Goal: Task Accomplishment & Management: Use online tool/utility

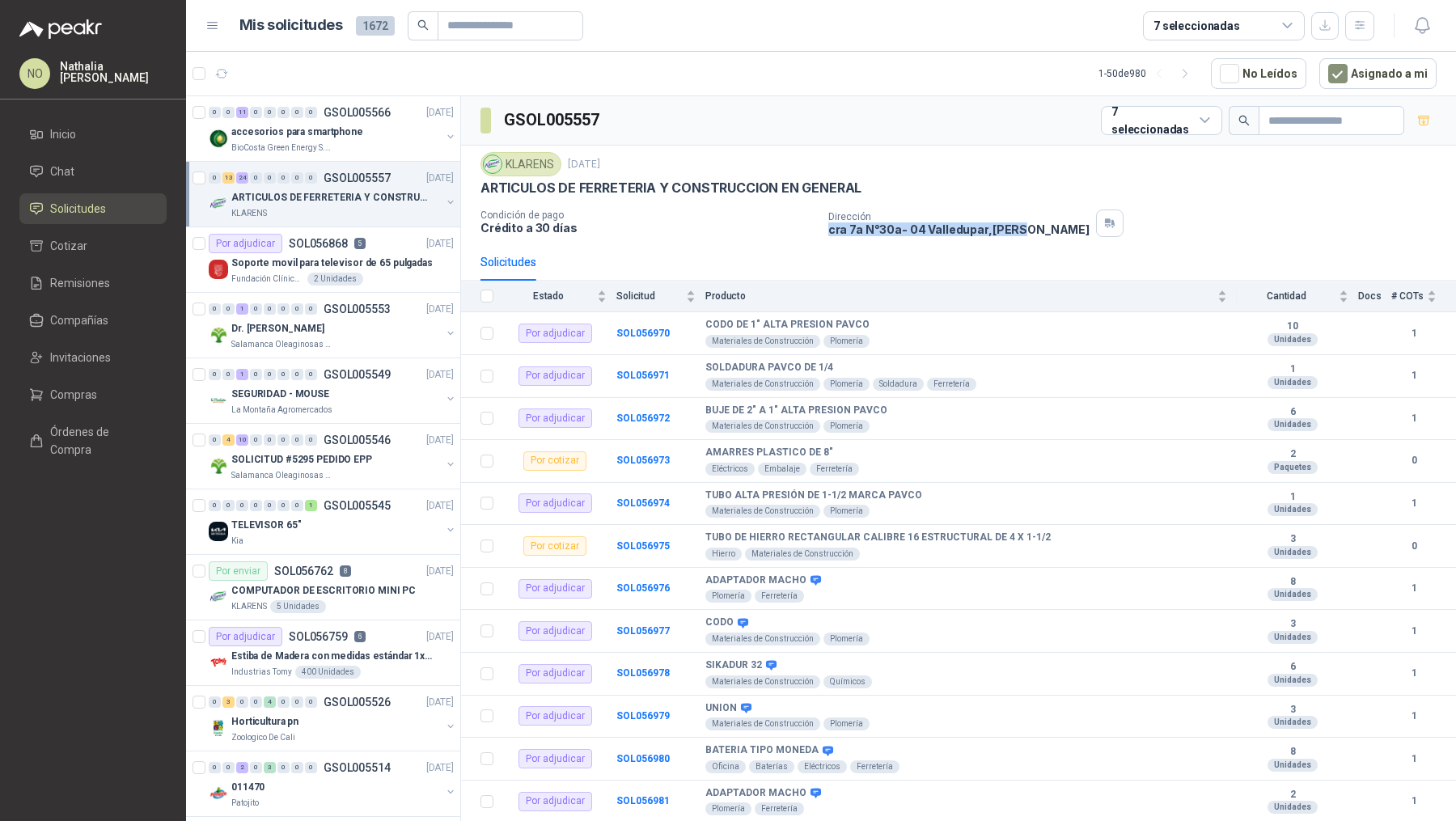
scroll to position [4, 0]
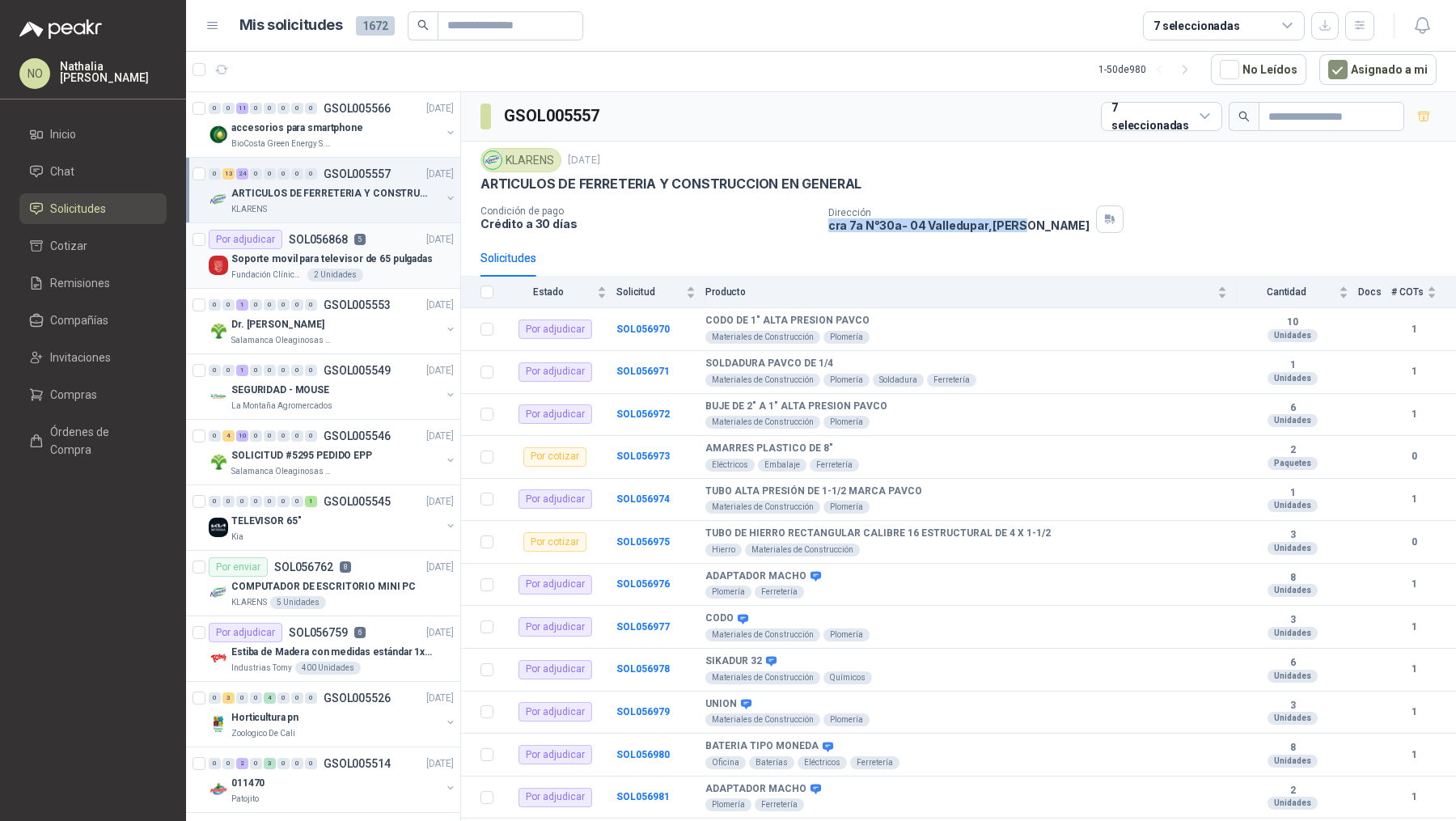
click at [393, 262] on p "Soporte movil para televisor de 65 pulgadas" at bounding box center [332, 259] width 202 height 16
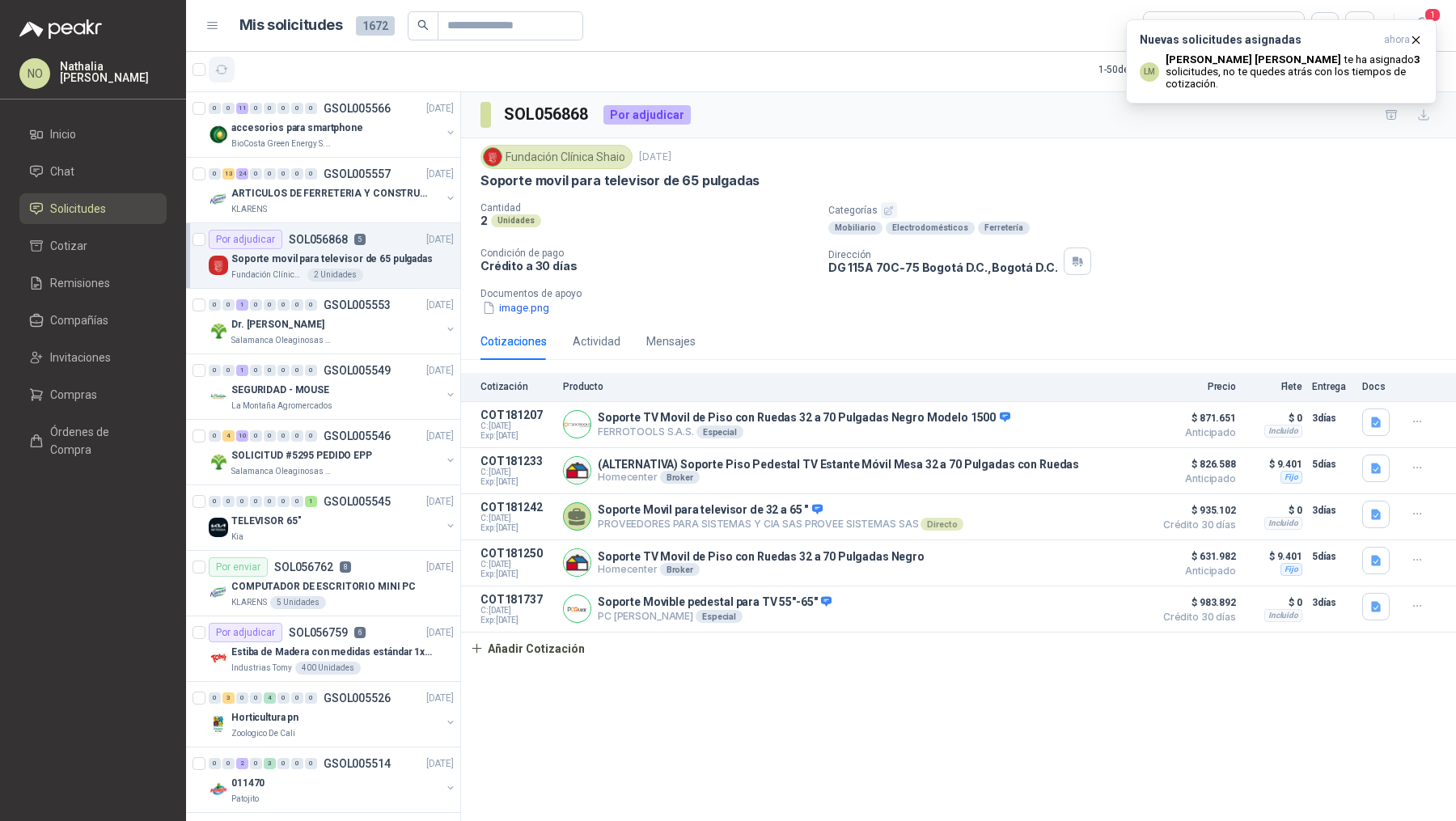
click at [219, 69] on icon "button" at bounding box center [223, 70] width 14 height 14
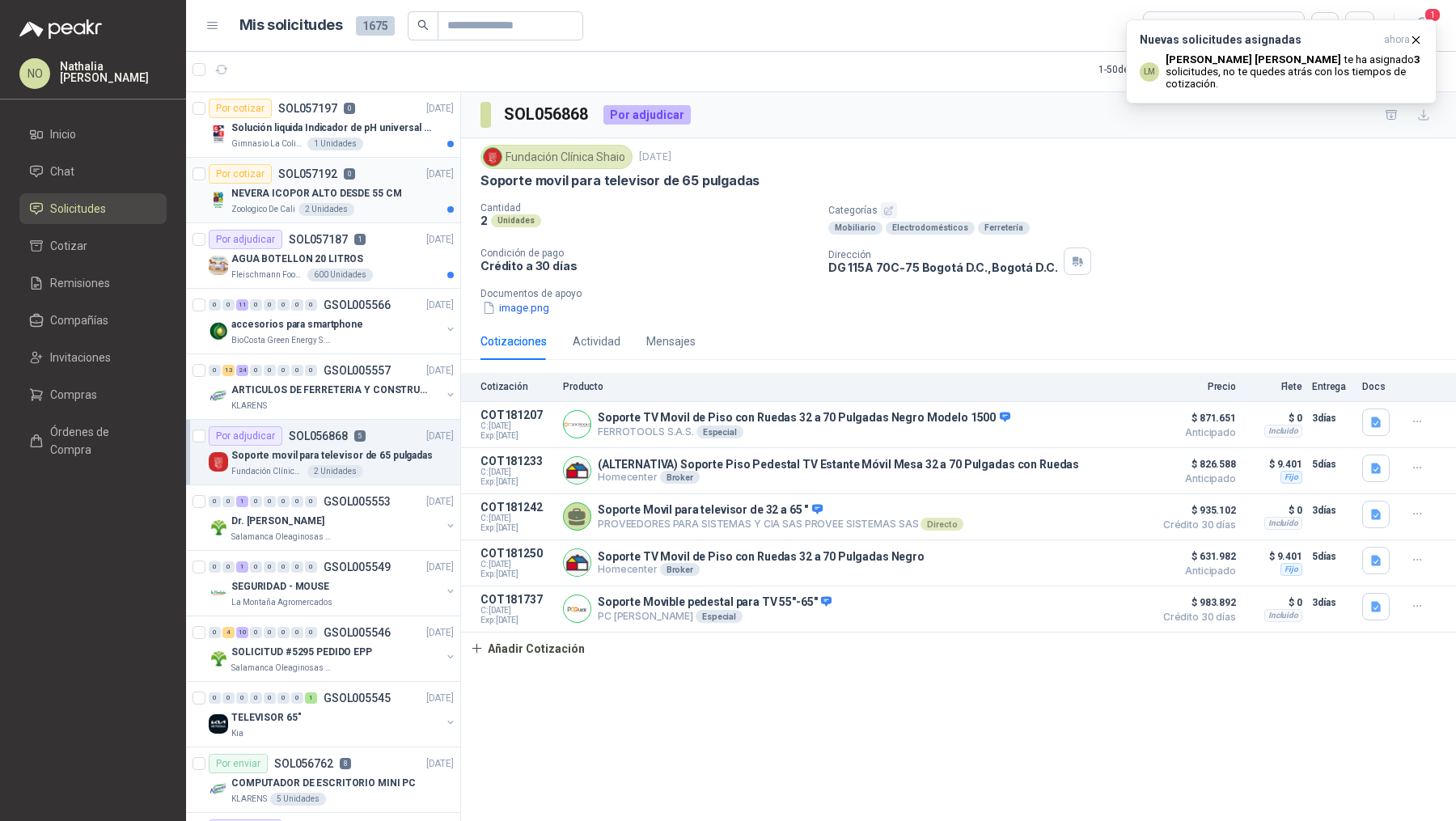
click at [349, 199] on div "NEVERA ICOPOR ALTO DESDE 55 CM" at bounding box center [342, 193] width 223 height 19
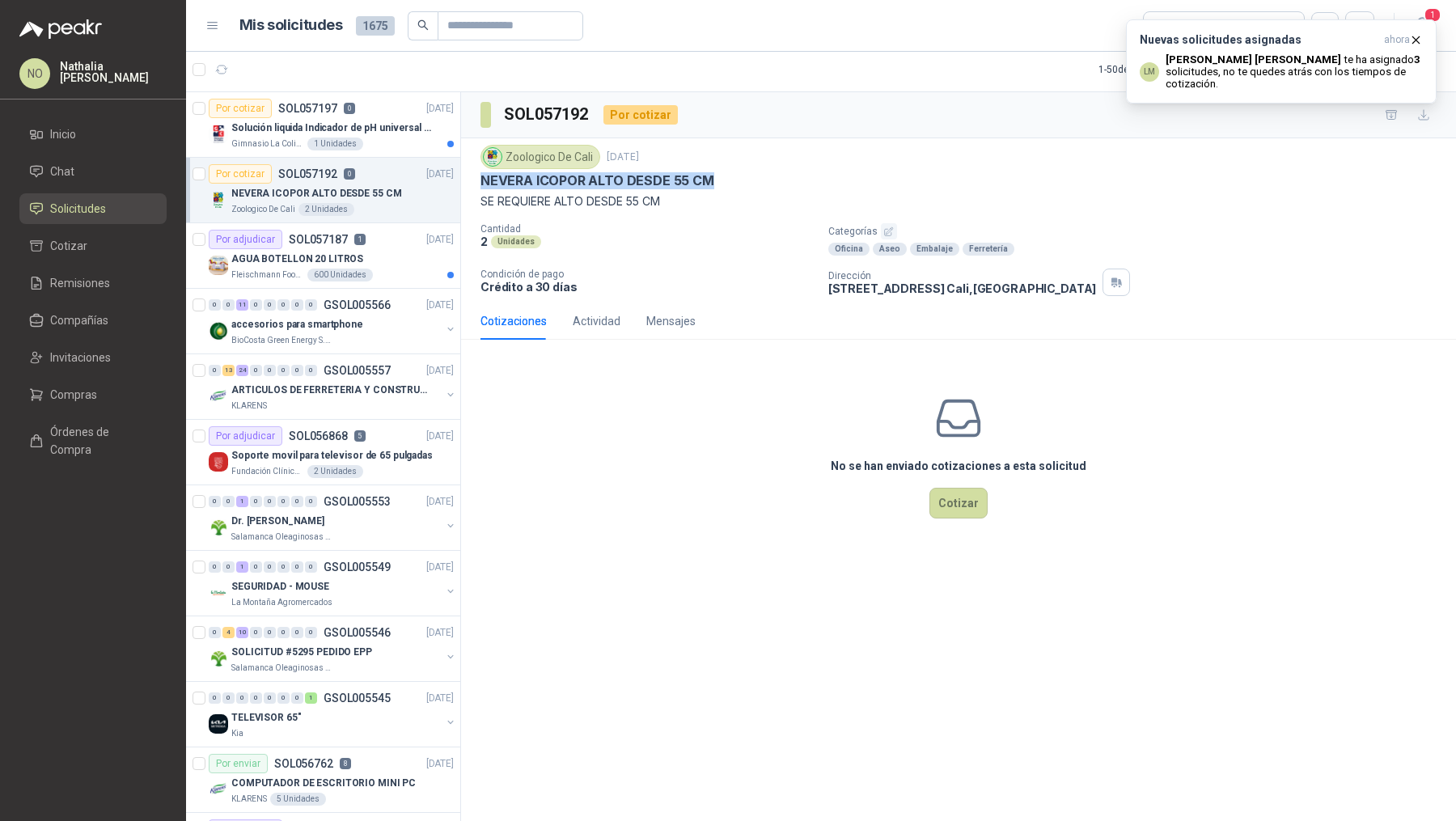
drag, startPoint x: 481, startPoint y: 177, endPoint x: 752, endPoint y: 179, distance: 271.0
click at [752, 179] on div "NEVERA ICOPOR ALTO DESDE 55 CM" at bounding box center [959, 181] width 956 height 17
copy p "NEVERA ICOPOR ALTO DESDE 55 CM"
click at [380, 259] on div "AGUA BOTELLON 20 LITROS" at bounding box center [342, 259] width 223 height 19
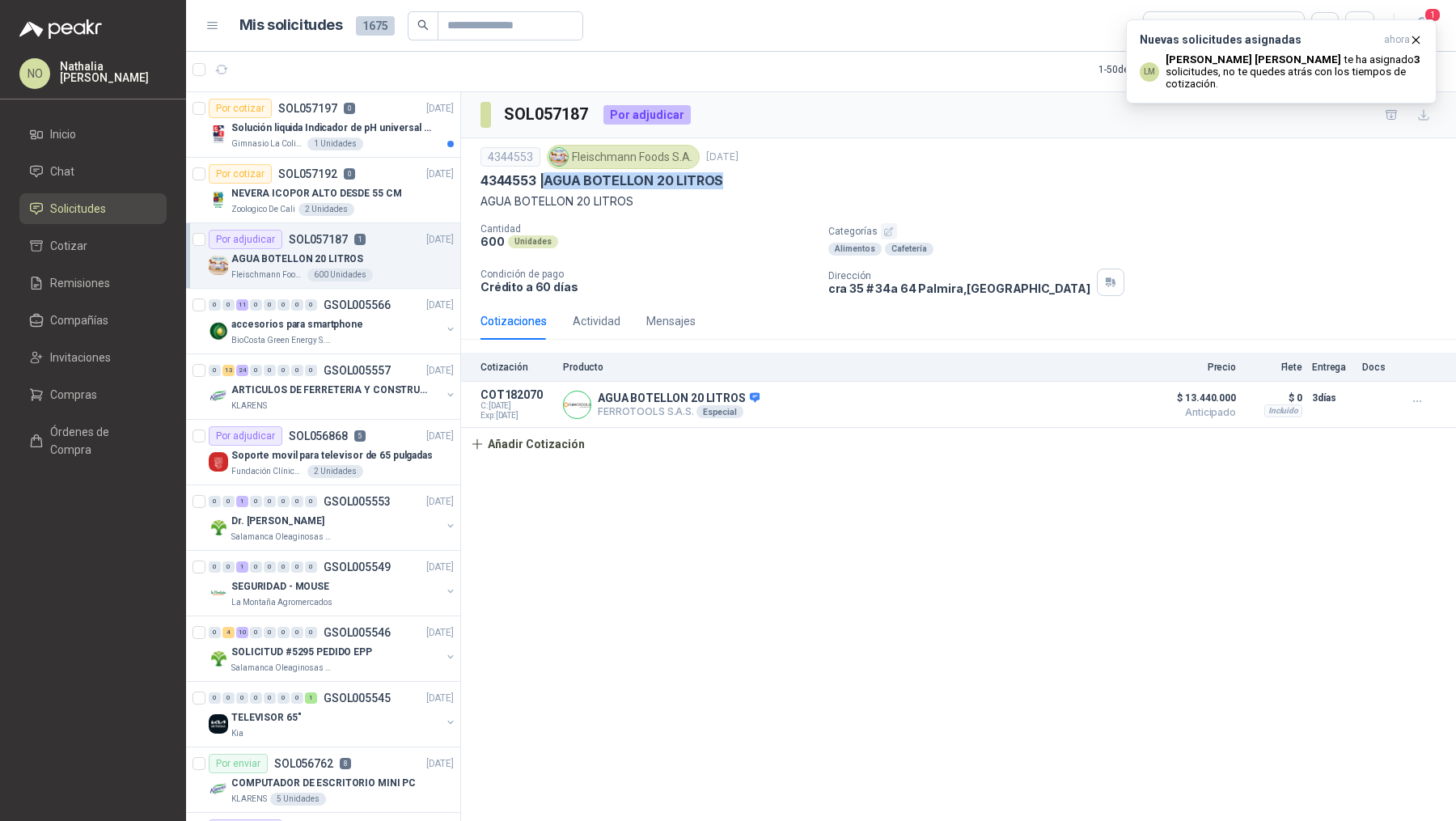
drag, startPoint x: 550, startPoint y: 178, endPoint x: 751, endPoint y: 179, distance: 201.0
click at [751, 179] on div "4344553 | AGUA BOTELLON 20 LITROS" at bounding box center [959, 181] width 956 height 17
copy p "AGUA BOTELLON 20 LITROS"
click at [321, 386] on p "ARTICULOS DE FERRETERIA Y CONSTRUCCION EN GENERAL" at bounding box center [332, 390] width 202 height 16
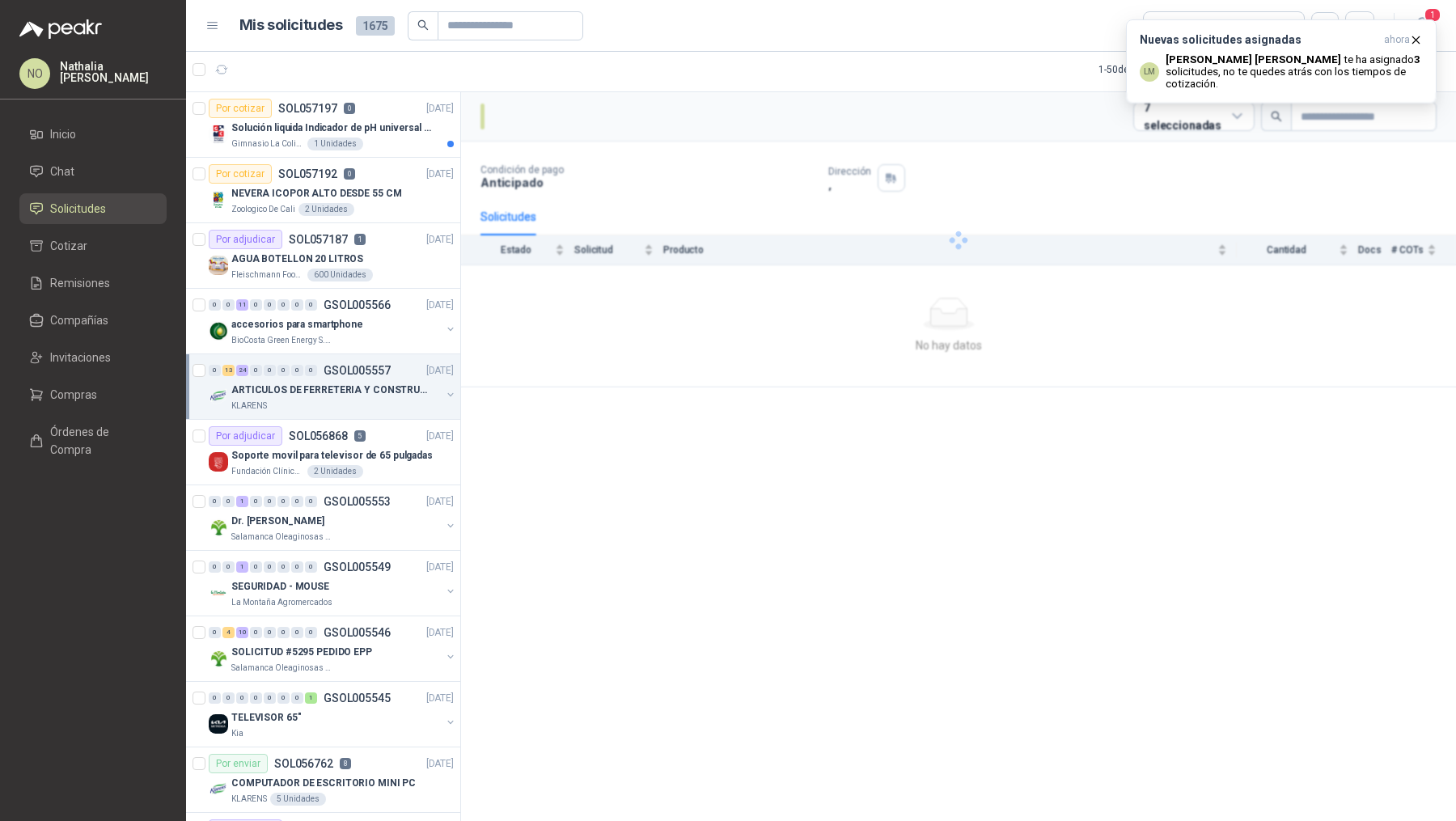
click at [321, 386] on p "ARTICULOS DE FERRETERIA Y CONSTRUCCION EN GENERAL" at bounding box center [332, 390] width 202 height 16
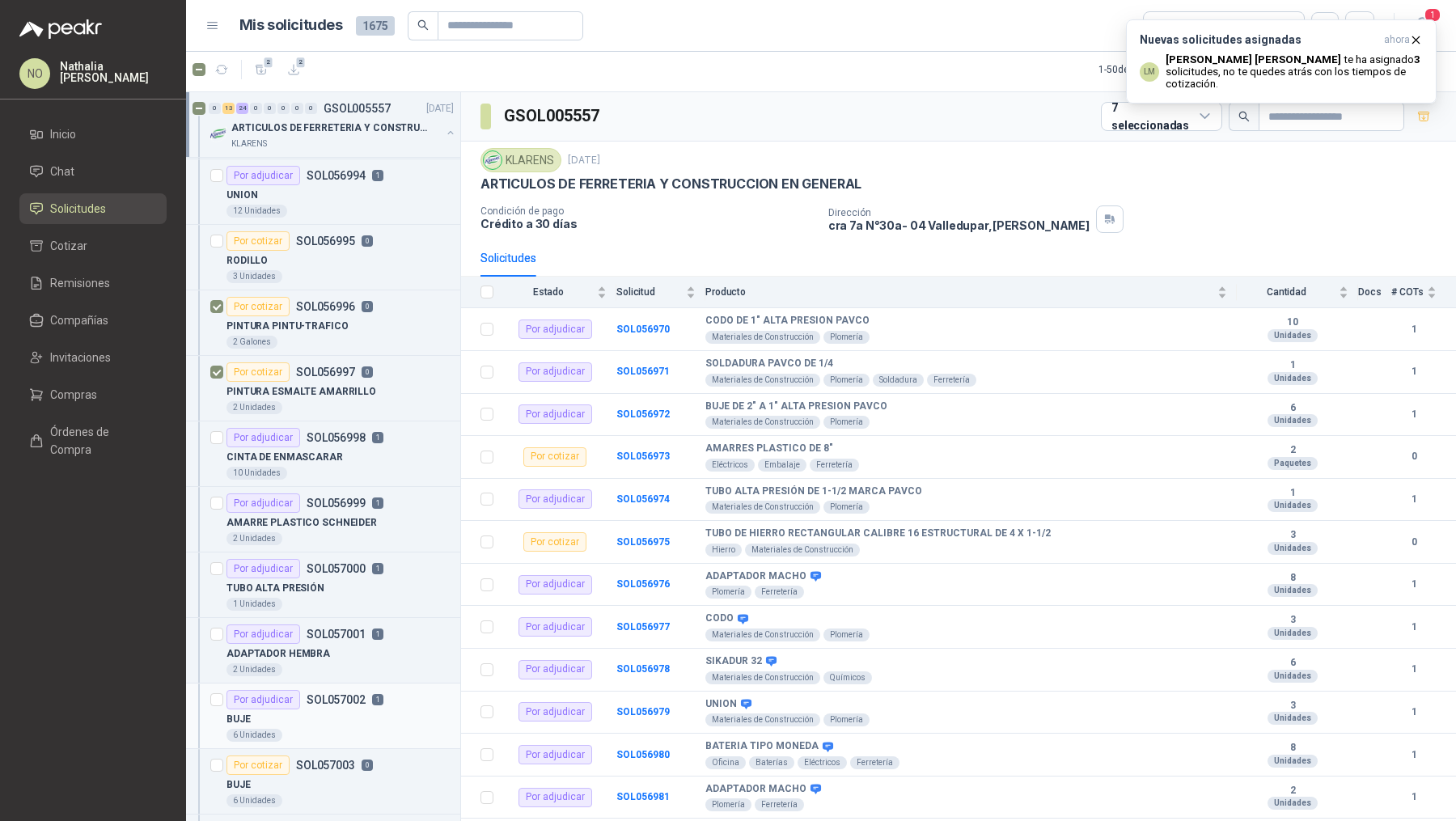
scroll to position [1802, 0]
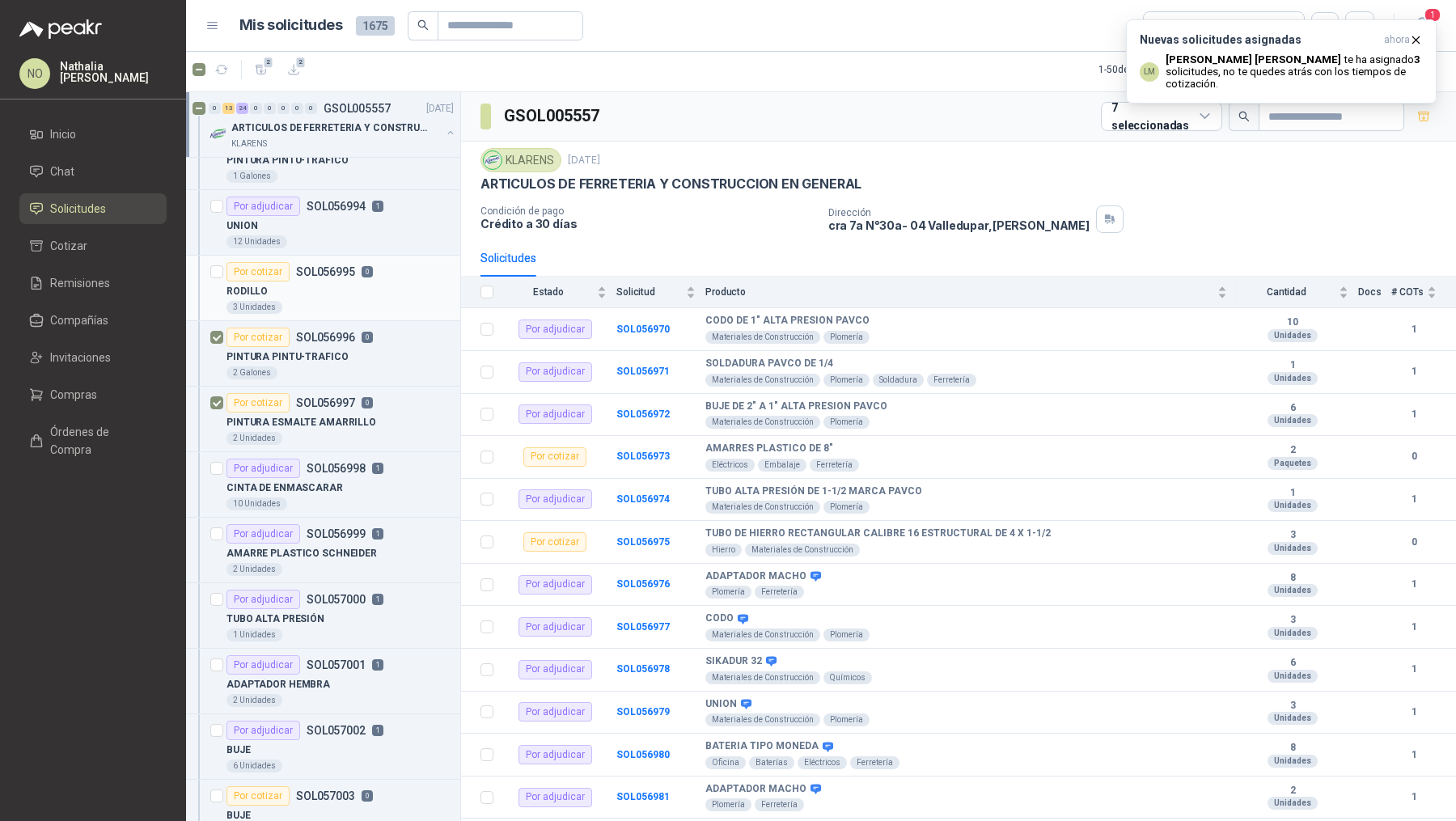
click at [340, 281] on div "RODILLO" at bounding box center [341, 291] width 228 height 19
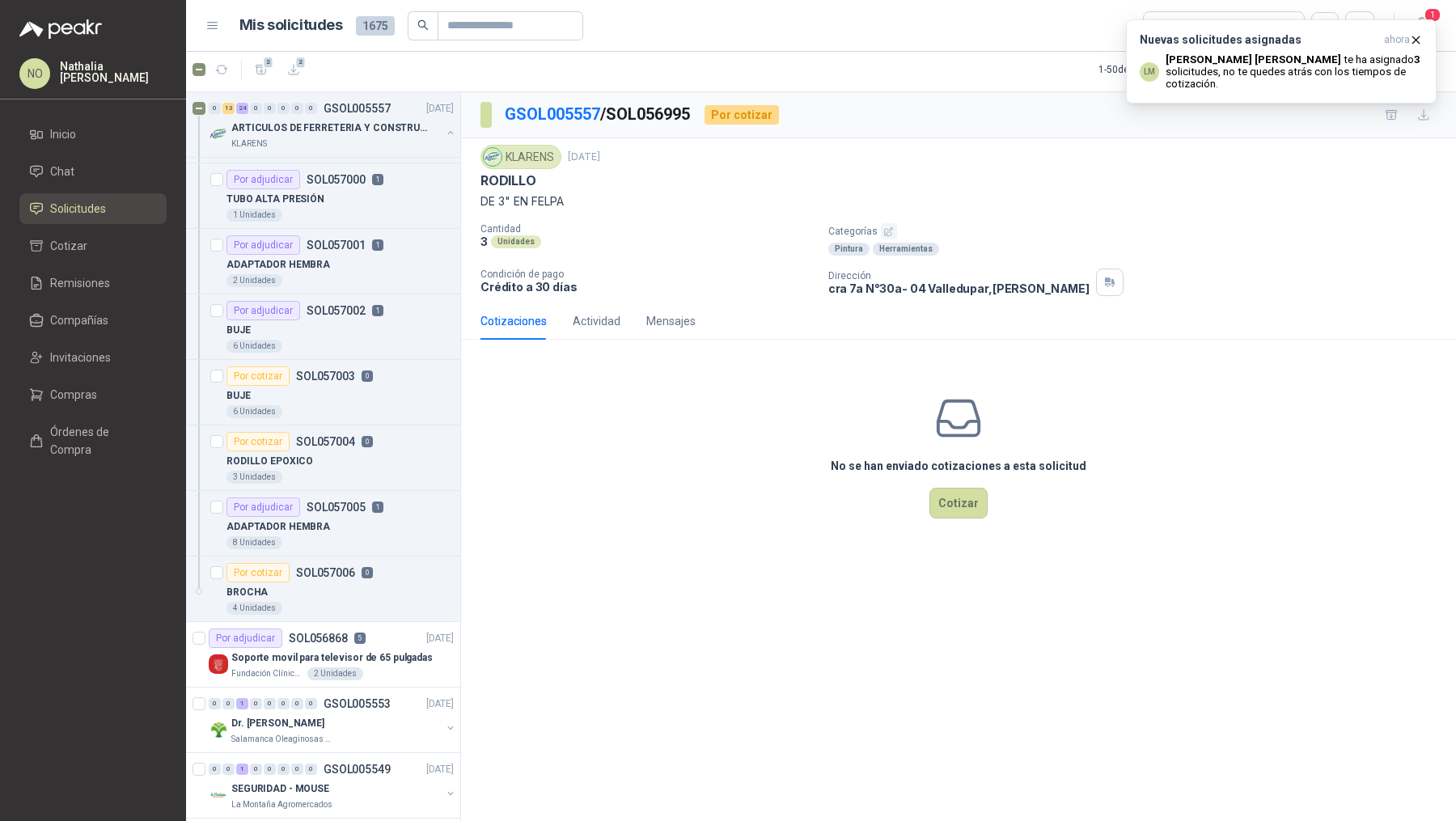
scroll to position [2222, 0]
click at [259, 70] on icon "button" at bounding box center [262, 70] width 14 height 14
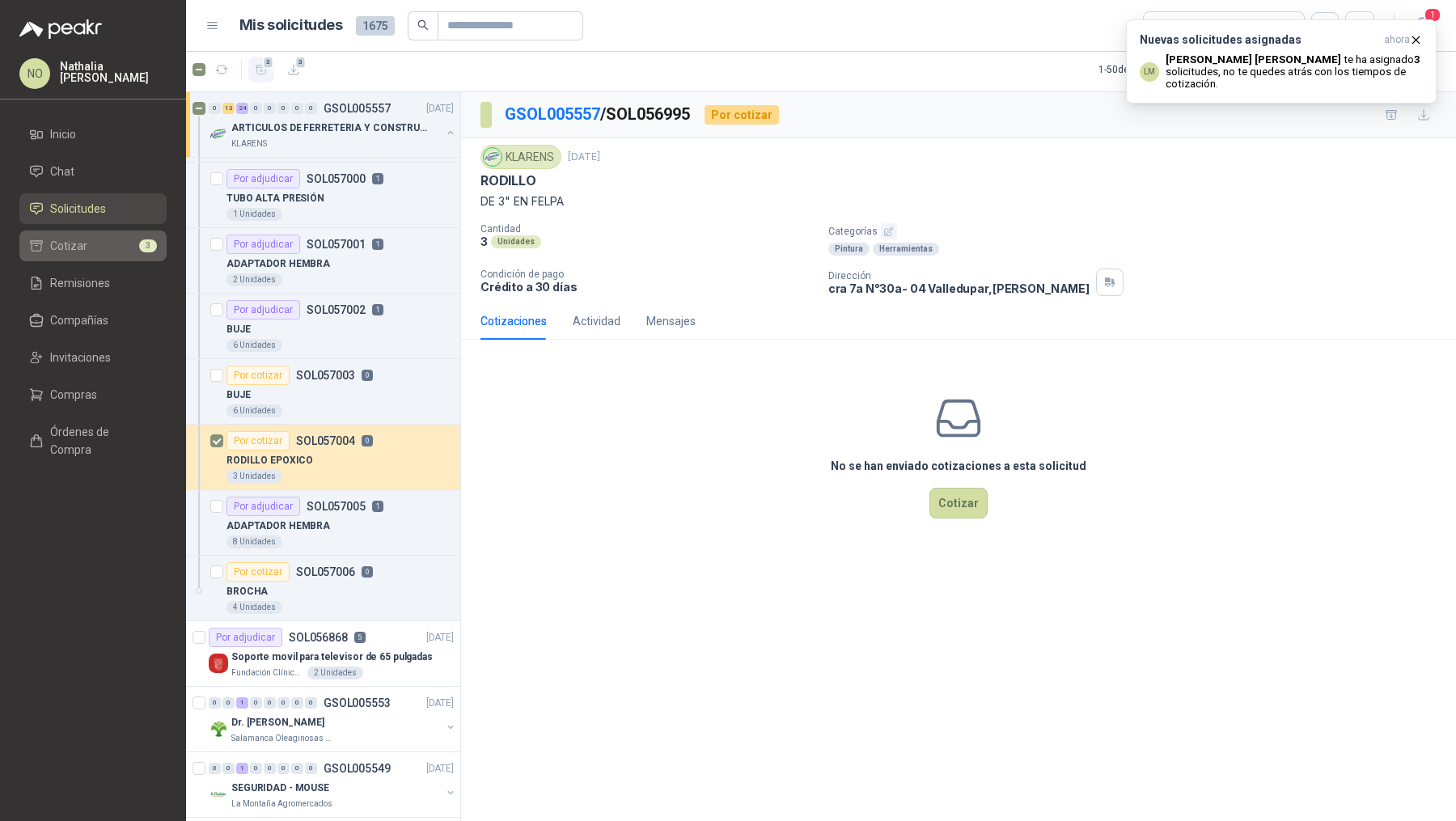
click at [100, 254] on link "Cotizar 3" at bounding box center [92, 245] width 147 height 30
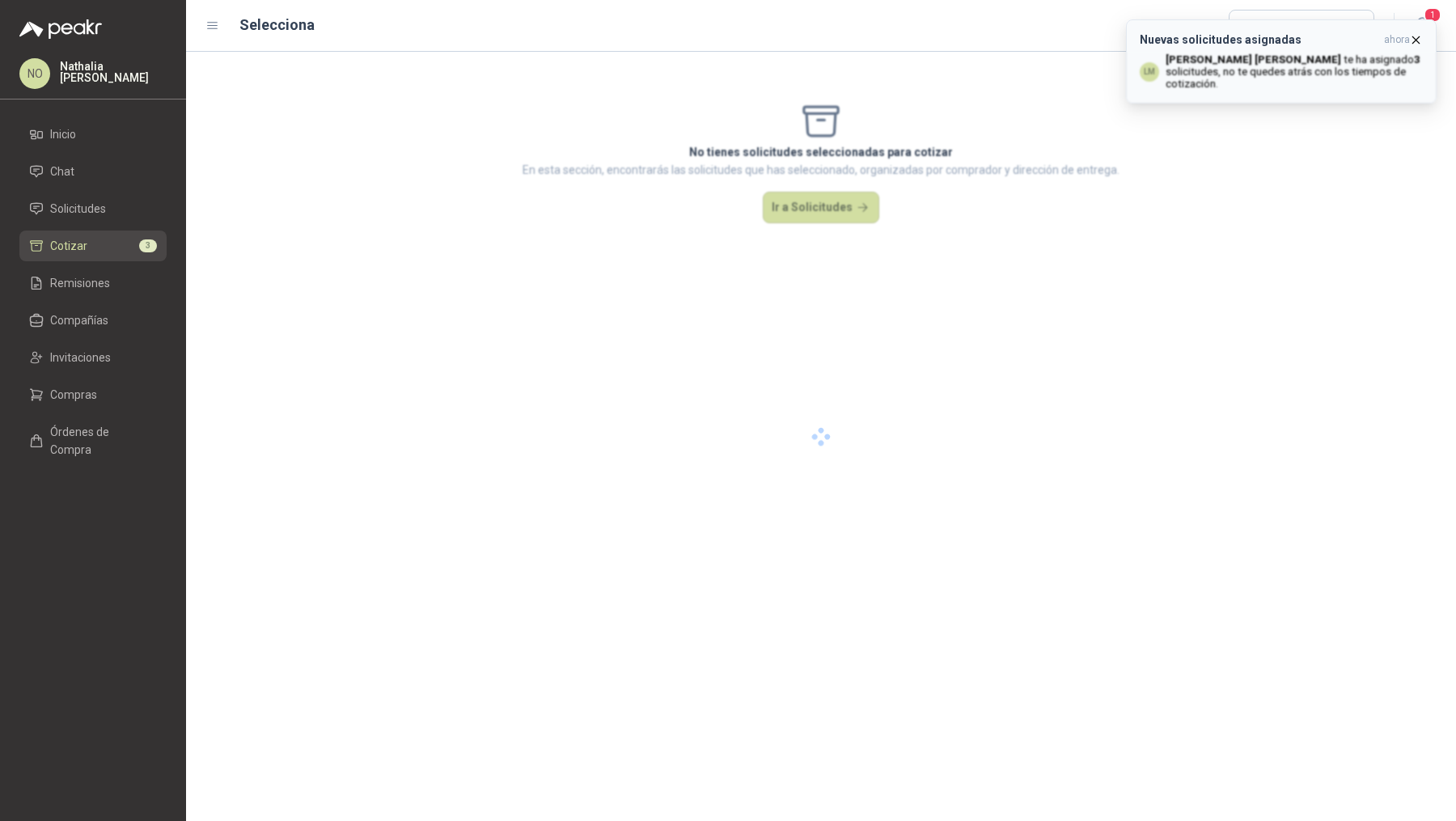
click at [1420, 40] on icon "button" at bounding box center [1416, 40] width 14 height 14
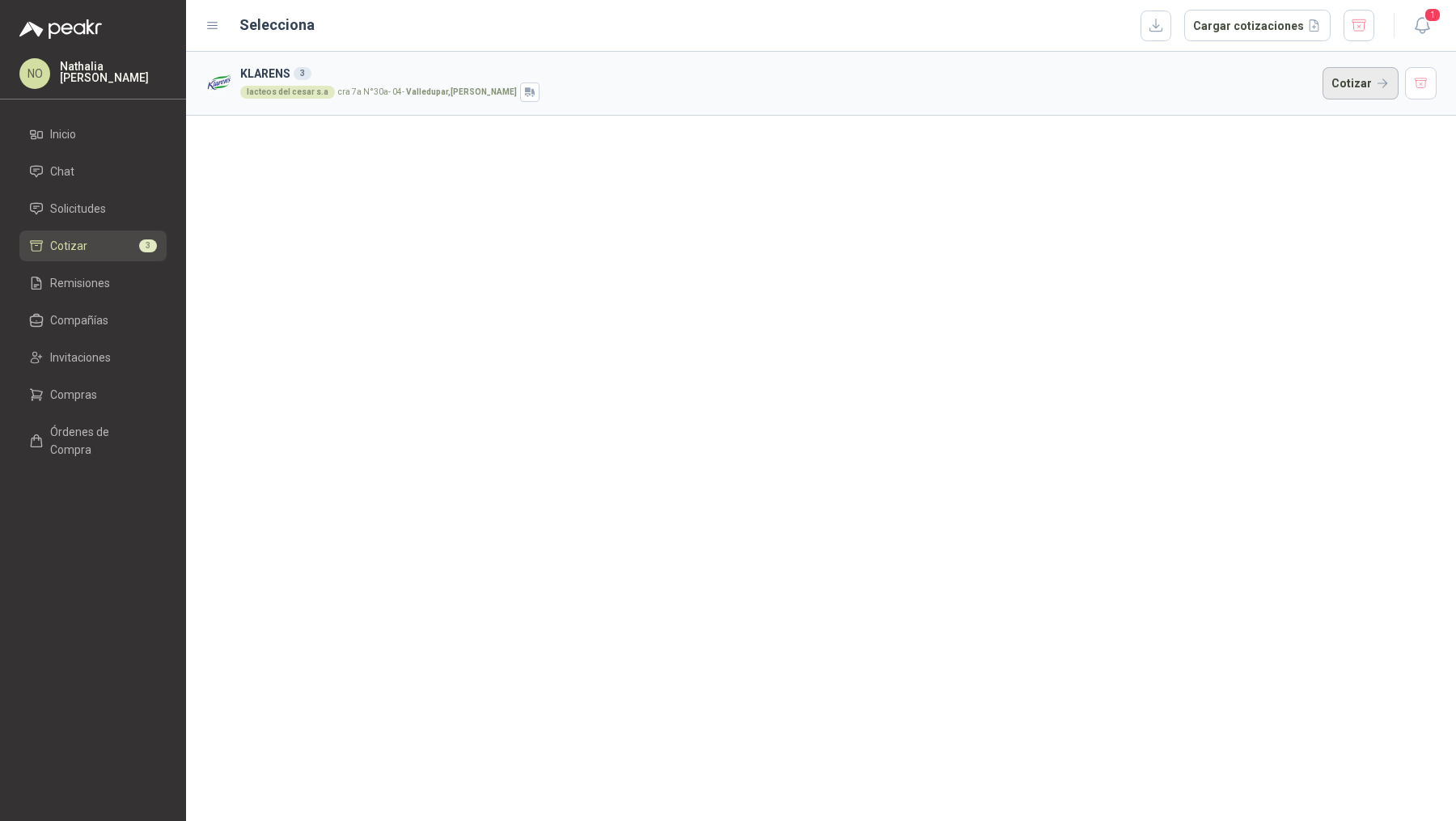
click at [1370, 84] on button "Cotizar" at bounding box center [1360, 83] width 76 height 32
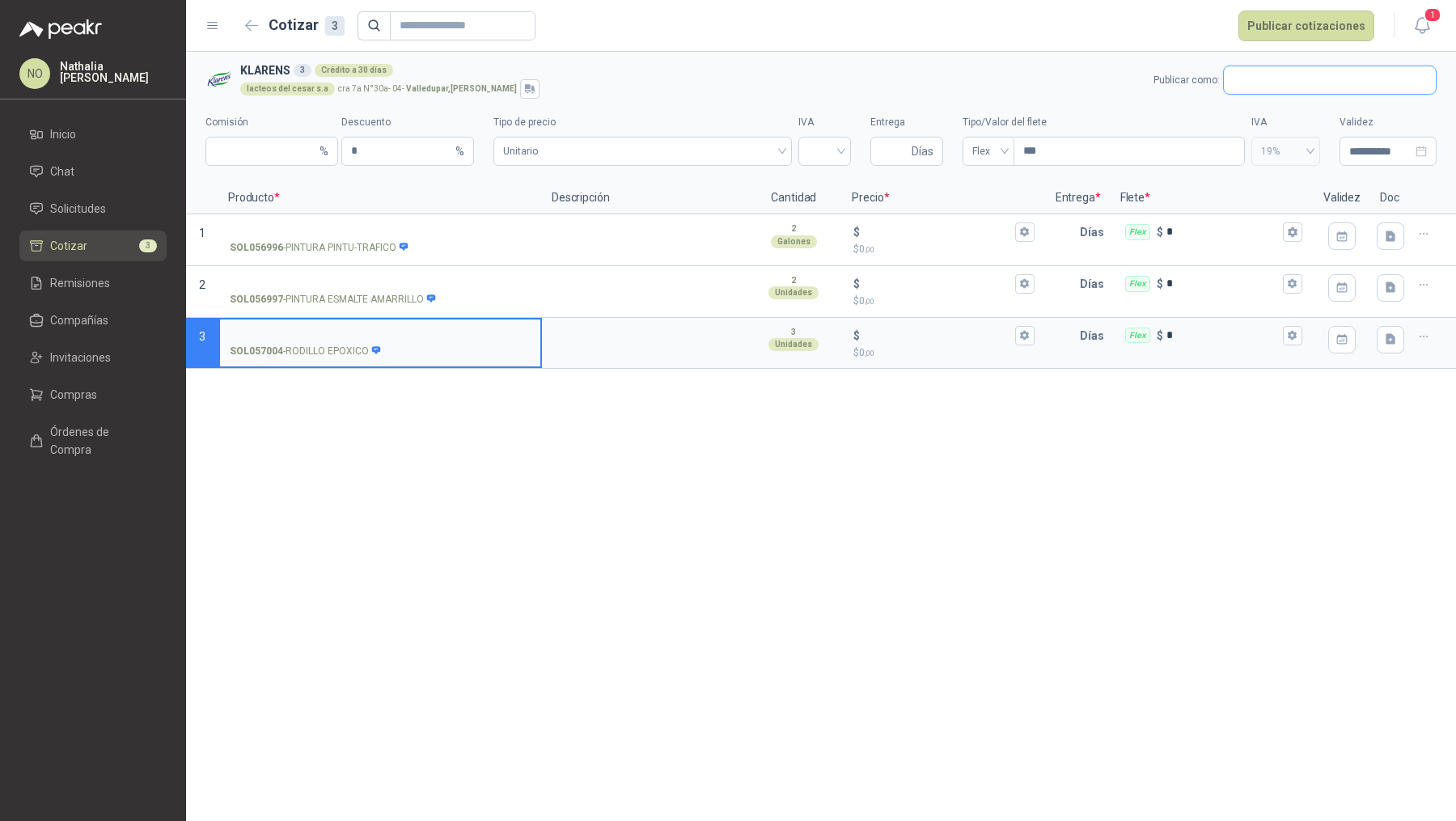
click at [1327, 91] on input "text" at bounding box center [1330, 80] width 212 height 28
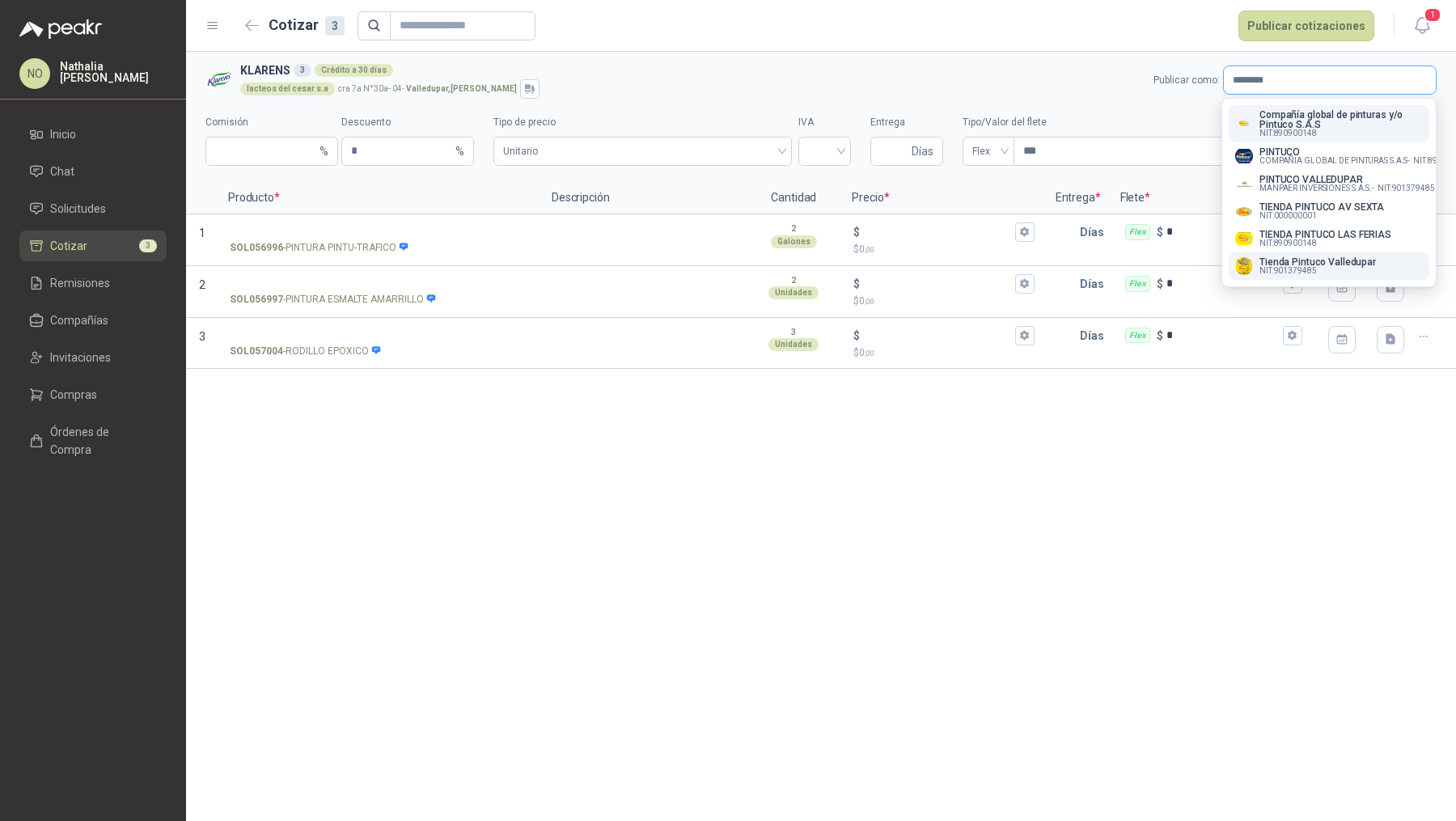
type input "*******"
click at [1333, 266] on p "Tienda Pintuco Valledupar" at bounding box center [1318, 262] width 116 height 10
type input "*"
type input "**********"
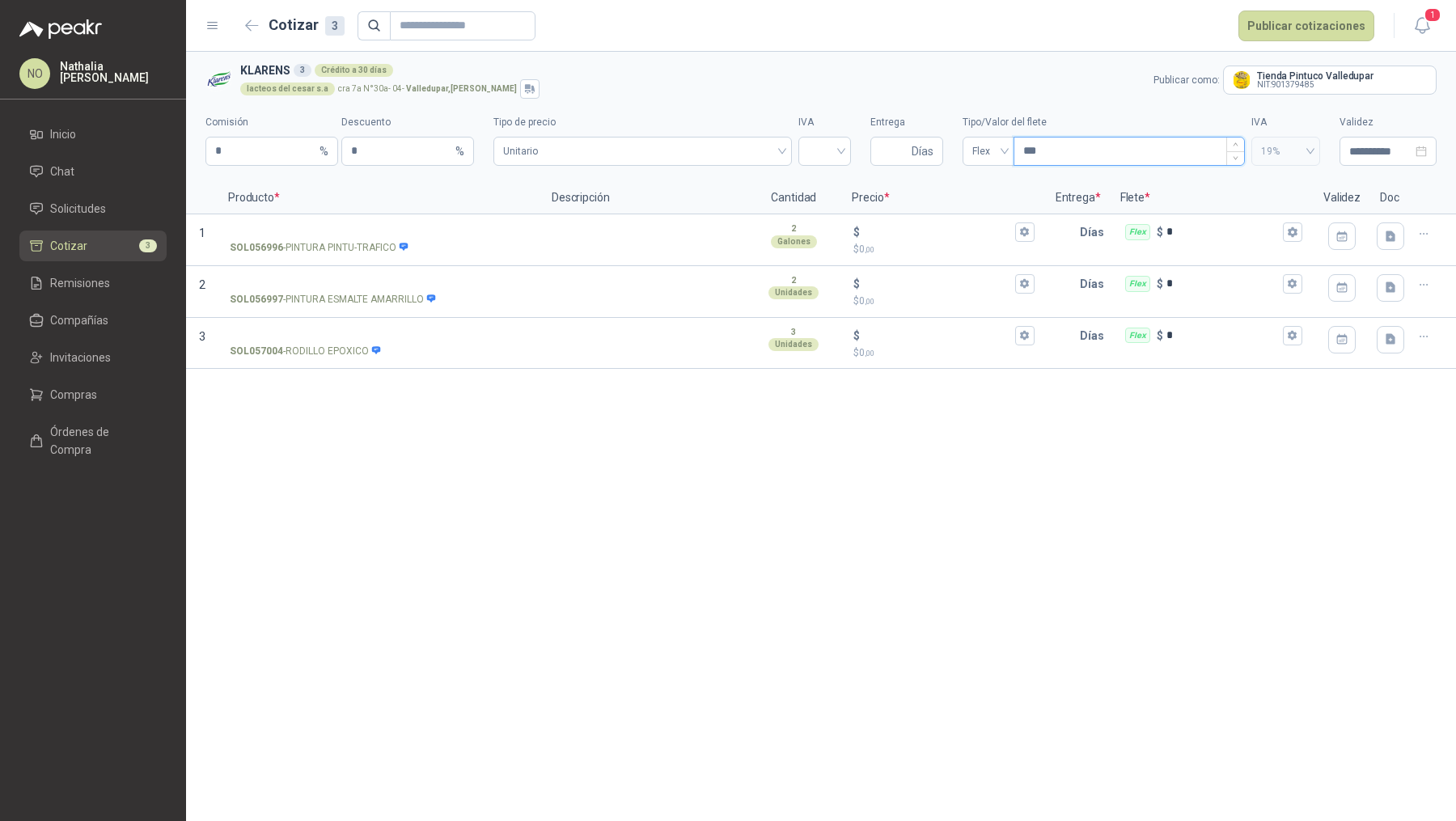
click at [1055, 149] on input "***" at bounding box center [1129, 151] width 229 height 28
type input "*"
type input "***"
type input "*"
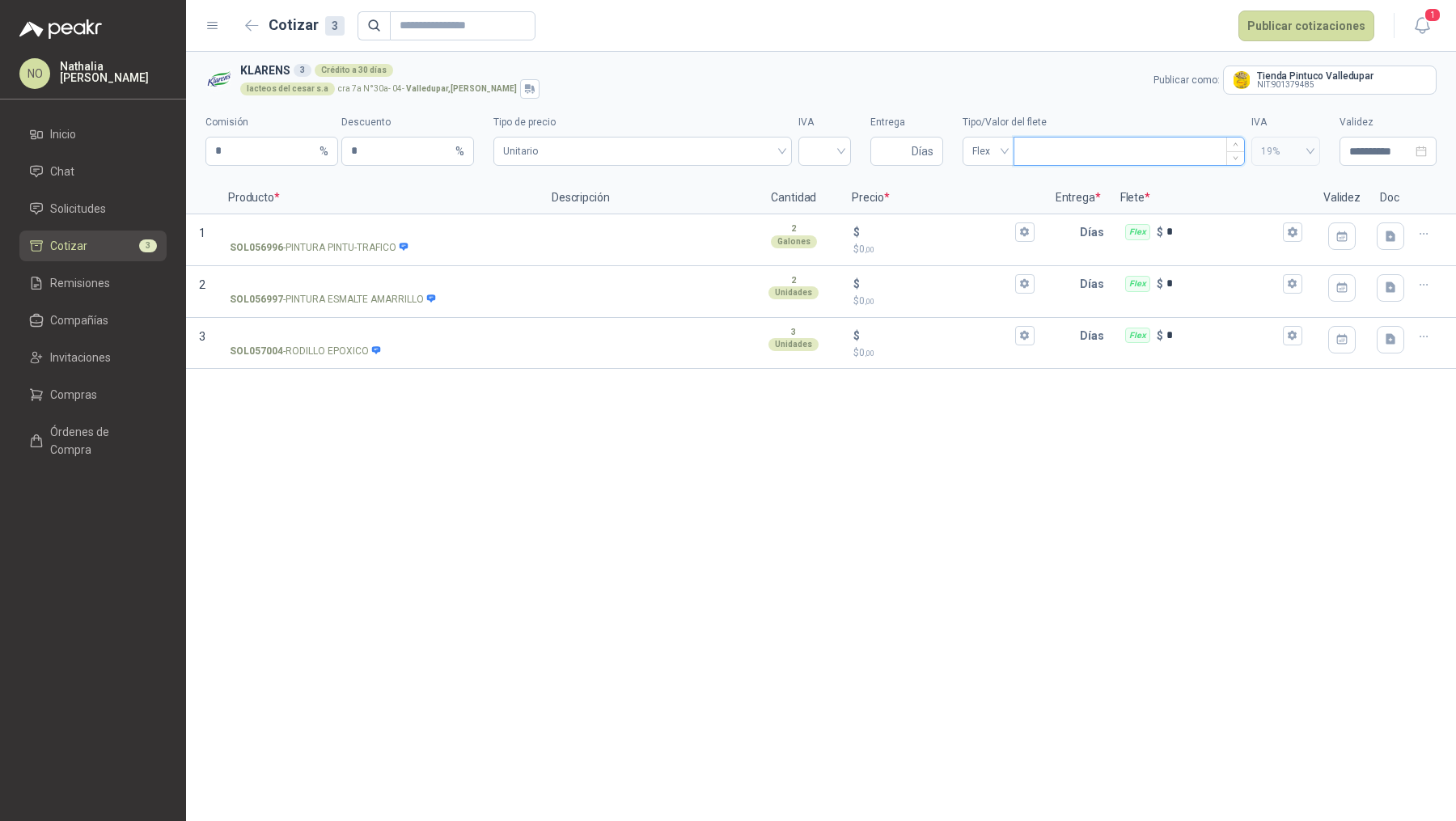
type input "***"
type input "****"
type input "*****"
type input "*******"
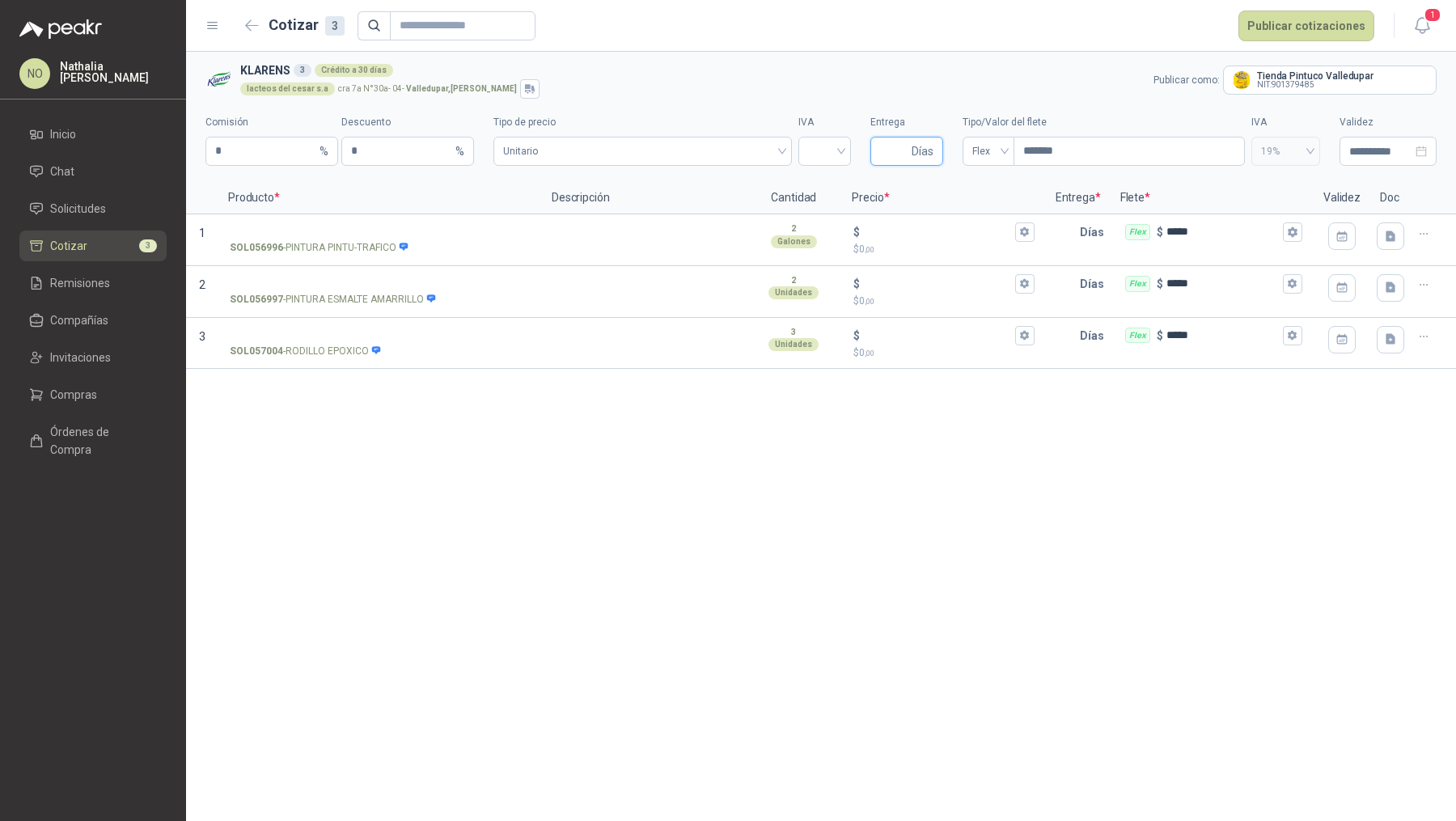
click at [898, 158] on input "Entrega" at bounding box center [894, 151] width 29 height 28
type input "*"
click at [835, 156] on input "search" at bounding box center [825, 149] width 33 height 24
click at [819, 182] on div "19%" at bounding box center [825, 185] width 27 height 17
click at [747, 148] on span "Unitario" at bounding box center [642, 151] width 279 height 24
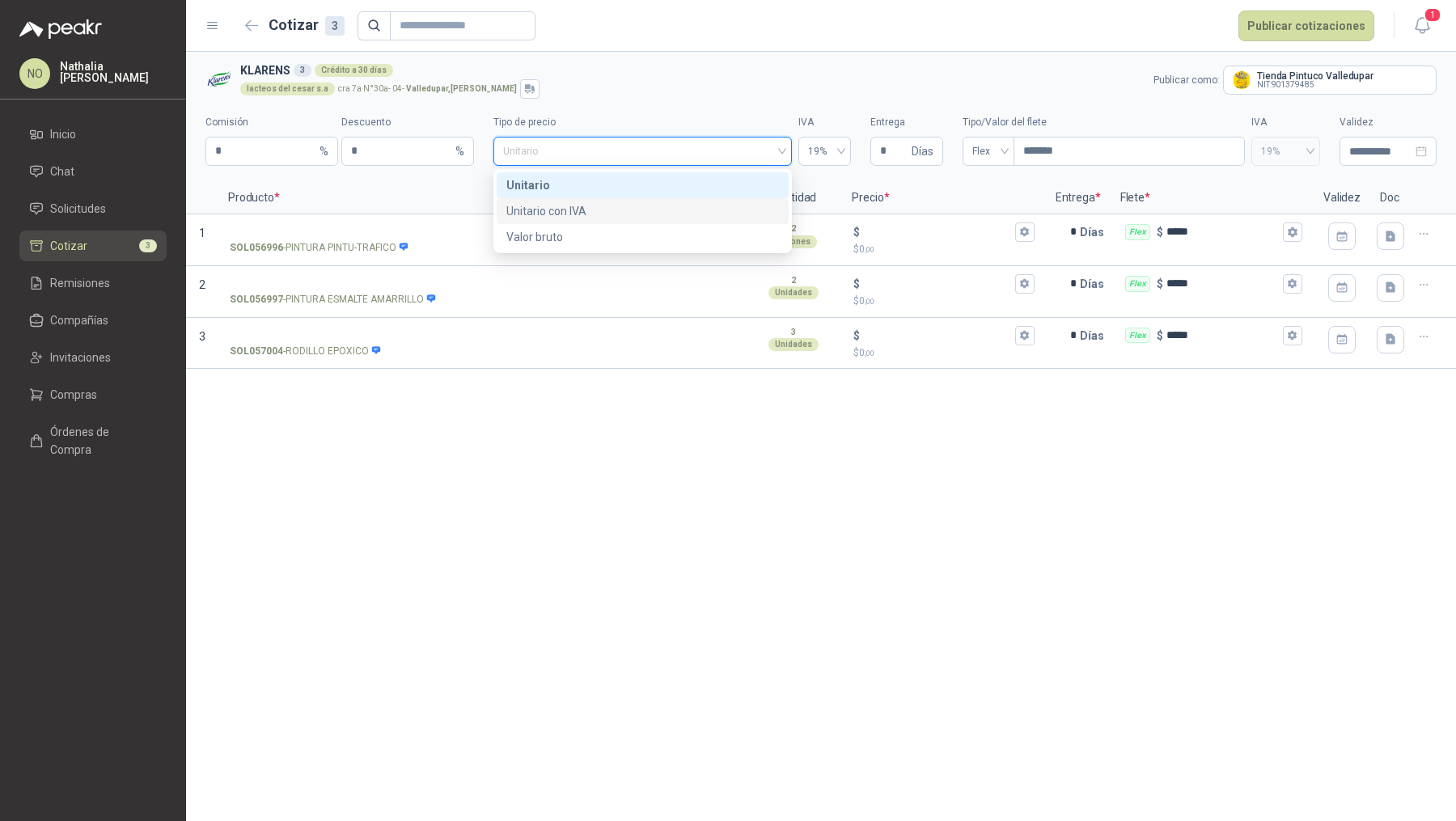
click at [714, 207] on div "Unitario con IVA" at bounding box center [643, 211] width 273 height 17
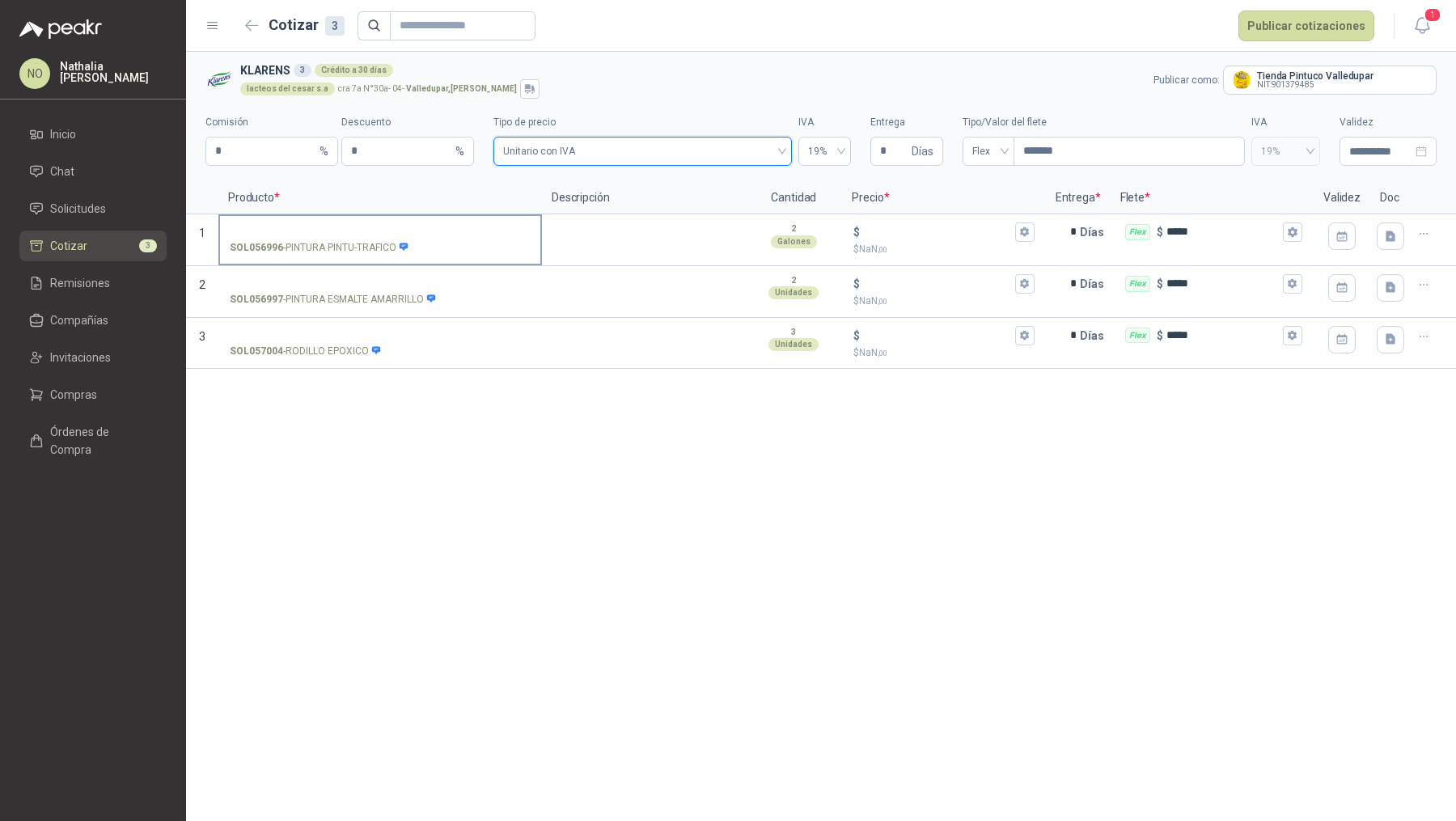
click at [373, 235] on input "SOL056996 - PINTURA PINTU-TRAFICO" at bounding box center [380, 233] width 301 height 12
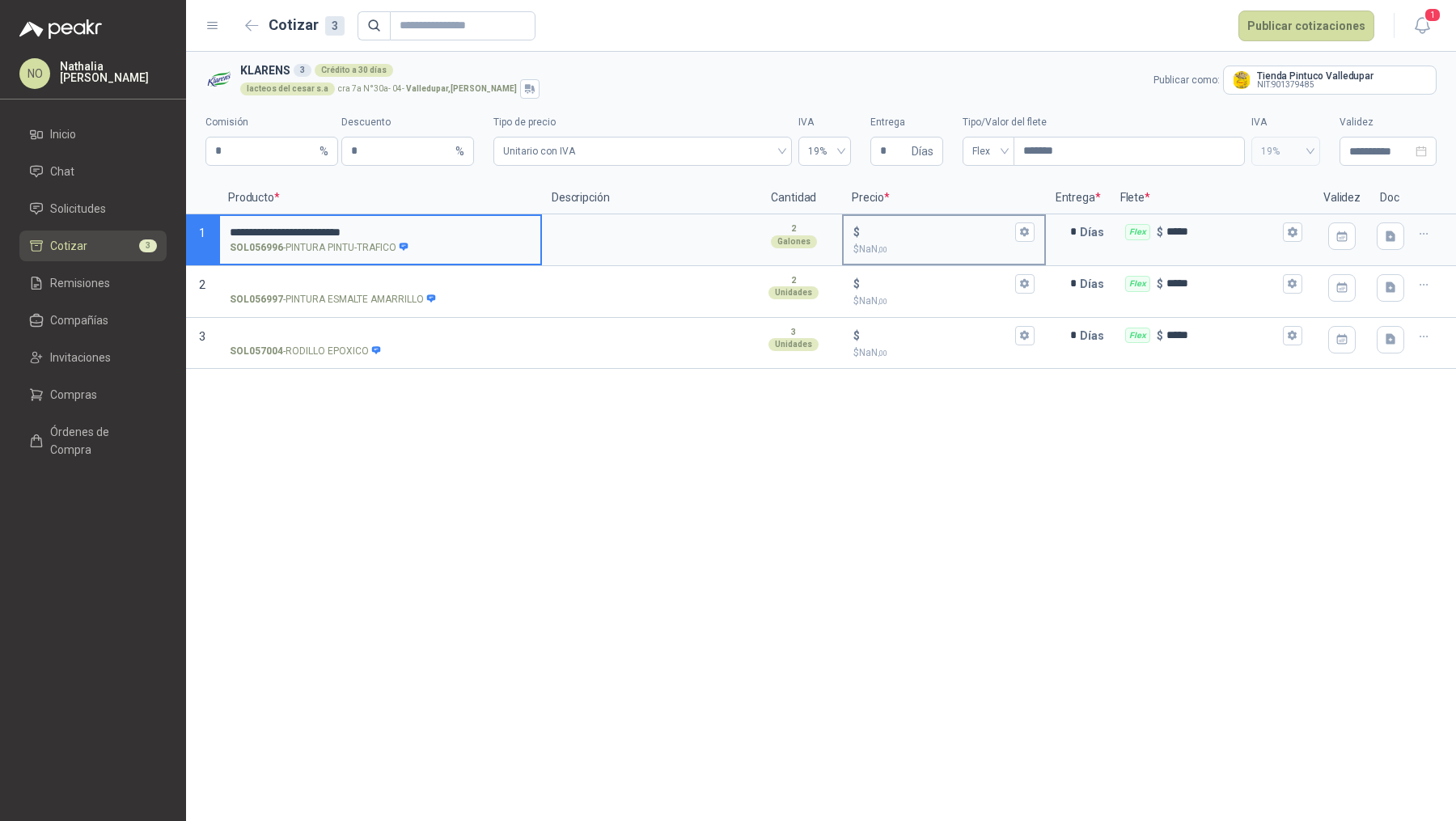
click at [1013, 238] on div "$" at bounding box center [944, 232] width 181 height 19
click at [1011, 238] on input "$ $ NaN ,00" at bounding box center [937, 232] width 148 height 12
click at [1026, 235] on icon "button" at bounding box center [1025, 232] width 10 height 10
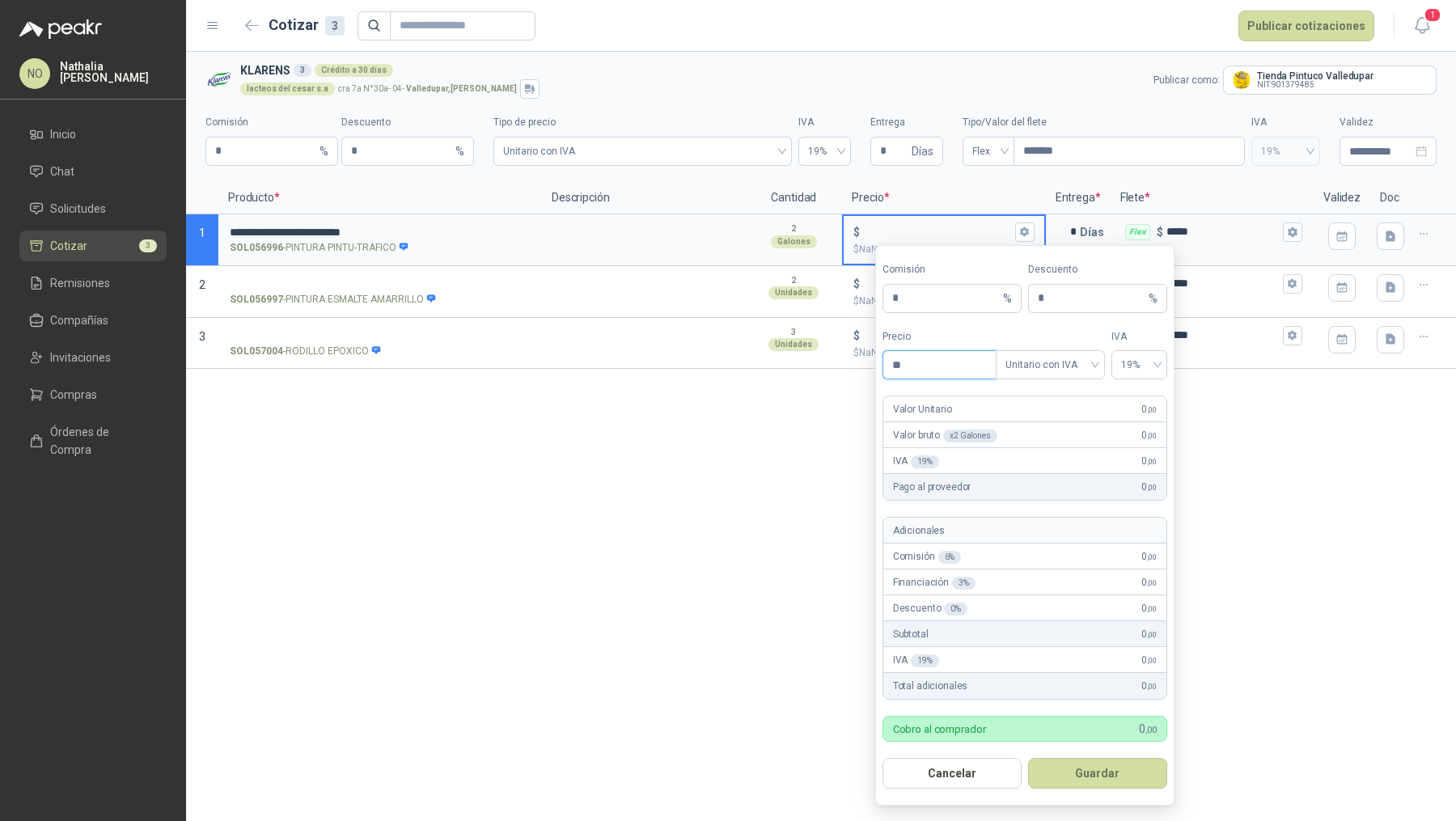
type input "*"
type input "*********"
click at [1152, 773] on button "Guardar" at bounding box center [1098, 772] width 139 height 30
type input "*******"
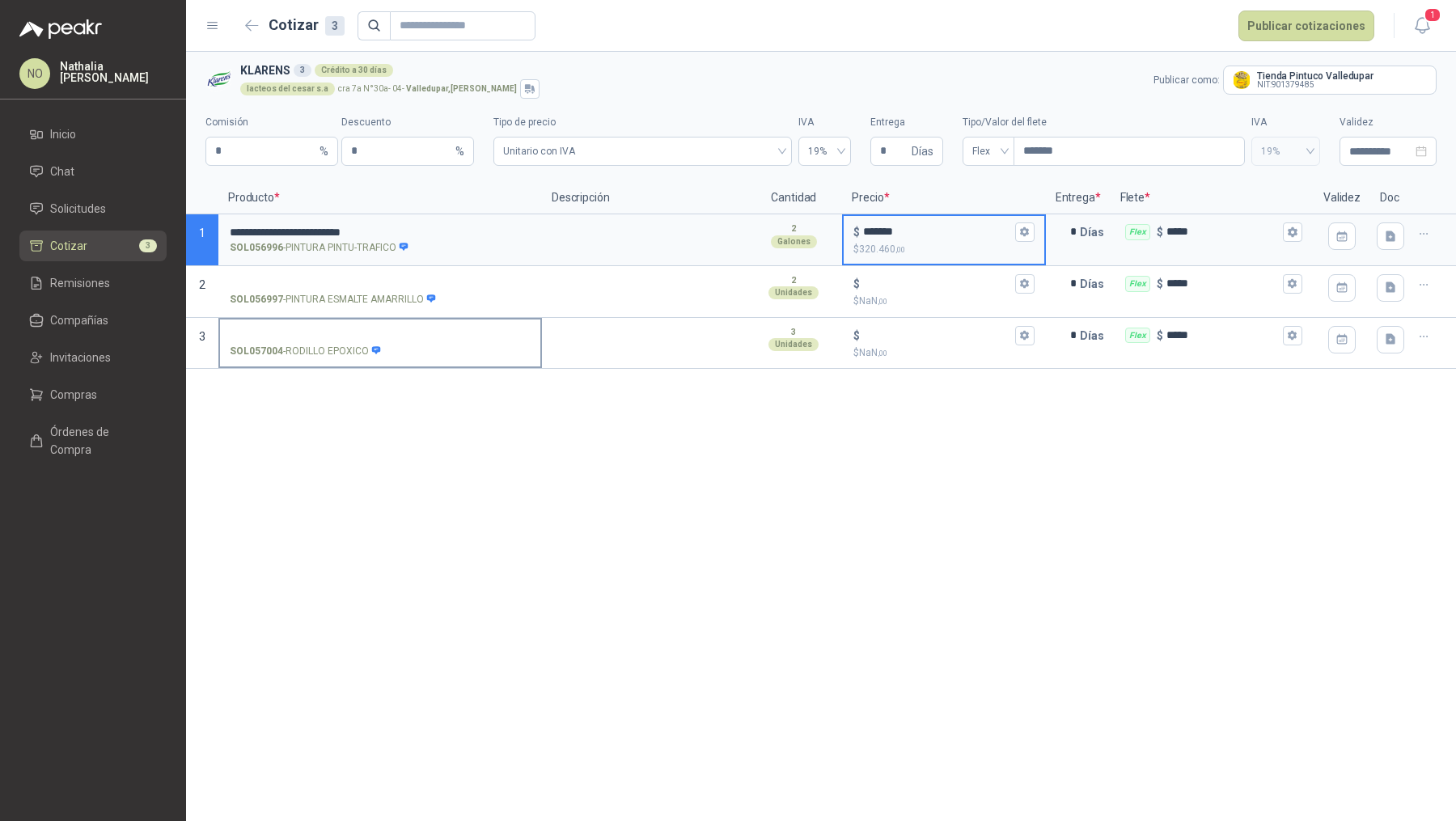
click at [354, 337] on input "SOL057004 - RODILLO EPOXICO" at bounding box center [380, 336] width 301 height 12
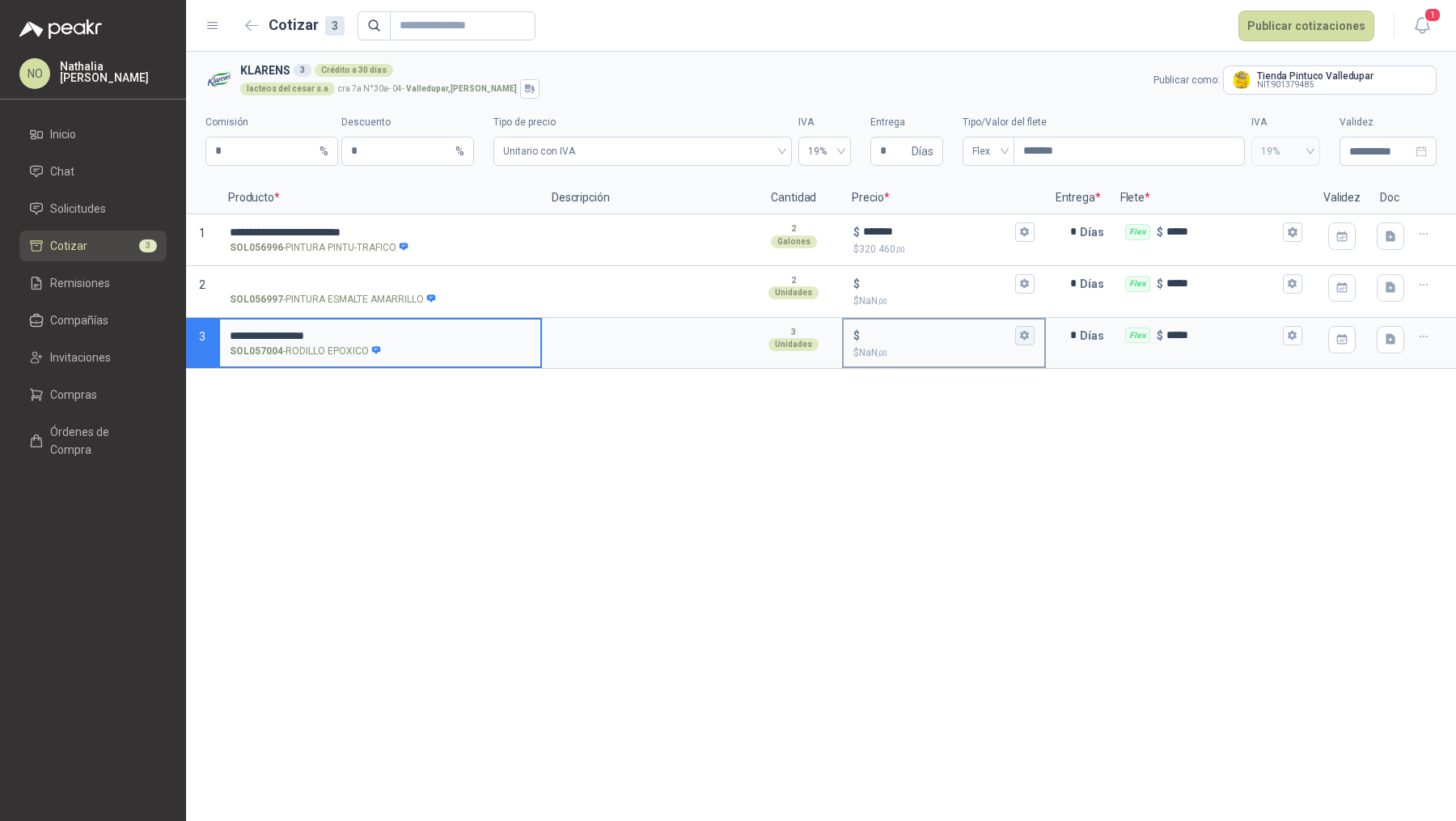
click at [1029, 334] on icon "button" at bounding box center [1025, 335] width 10 height 10
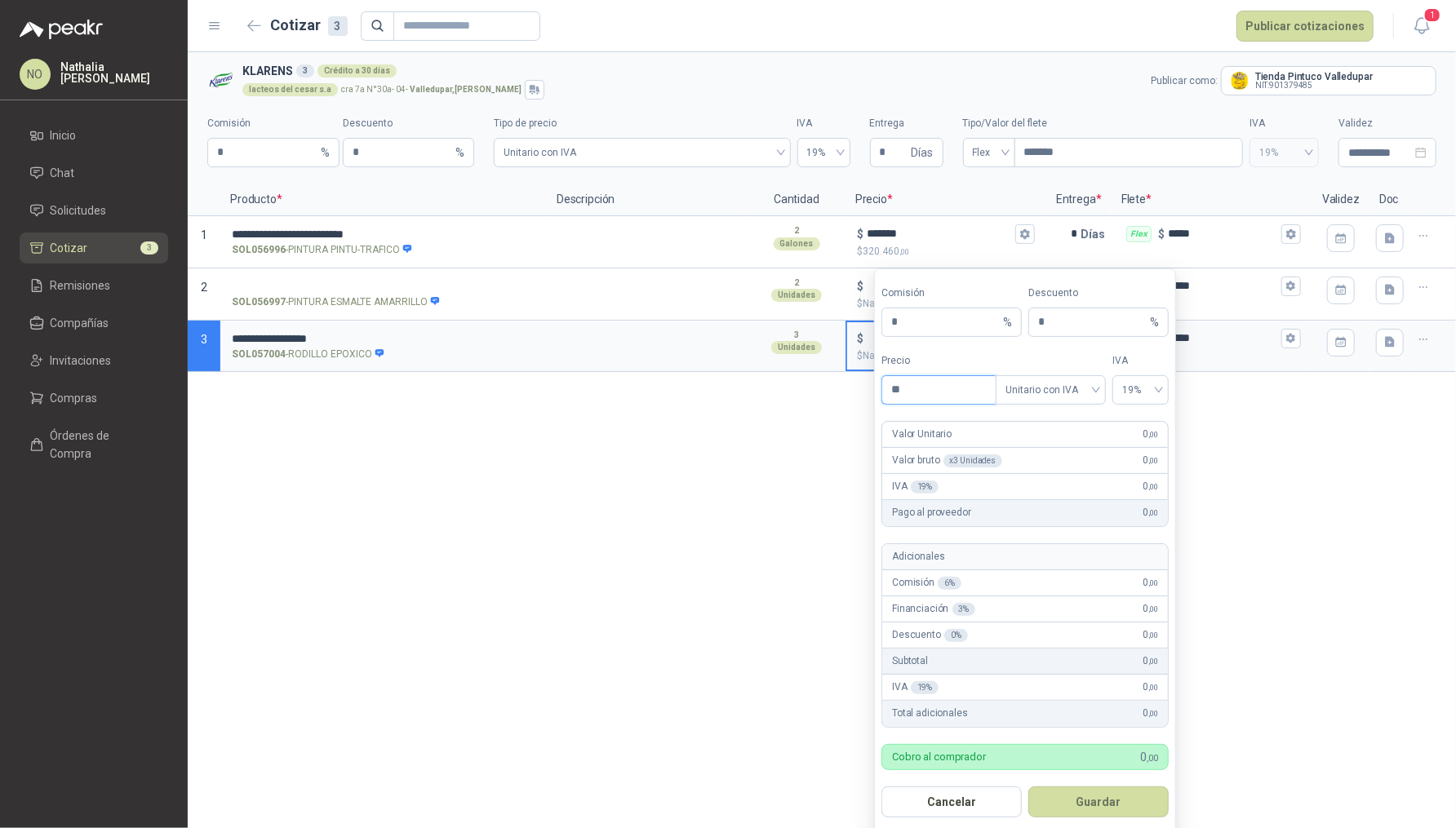
type input "*"
type input "*******"
click at [1135, 804] on button "Guardar" at bounding box center [1098, 801] width 140 height 31
type input "*****"
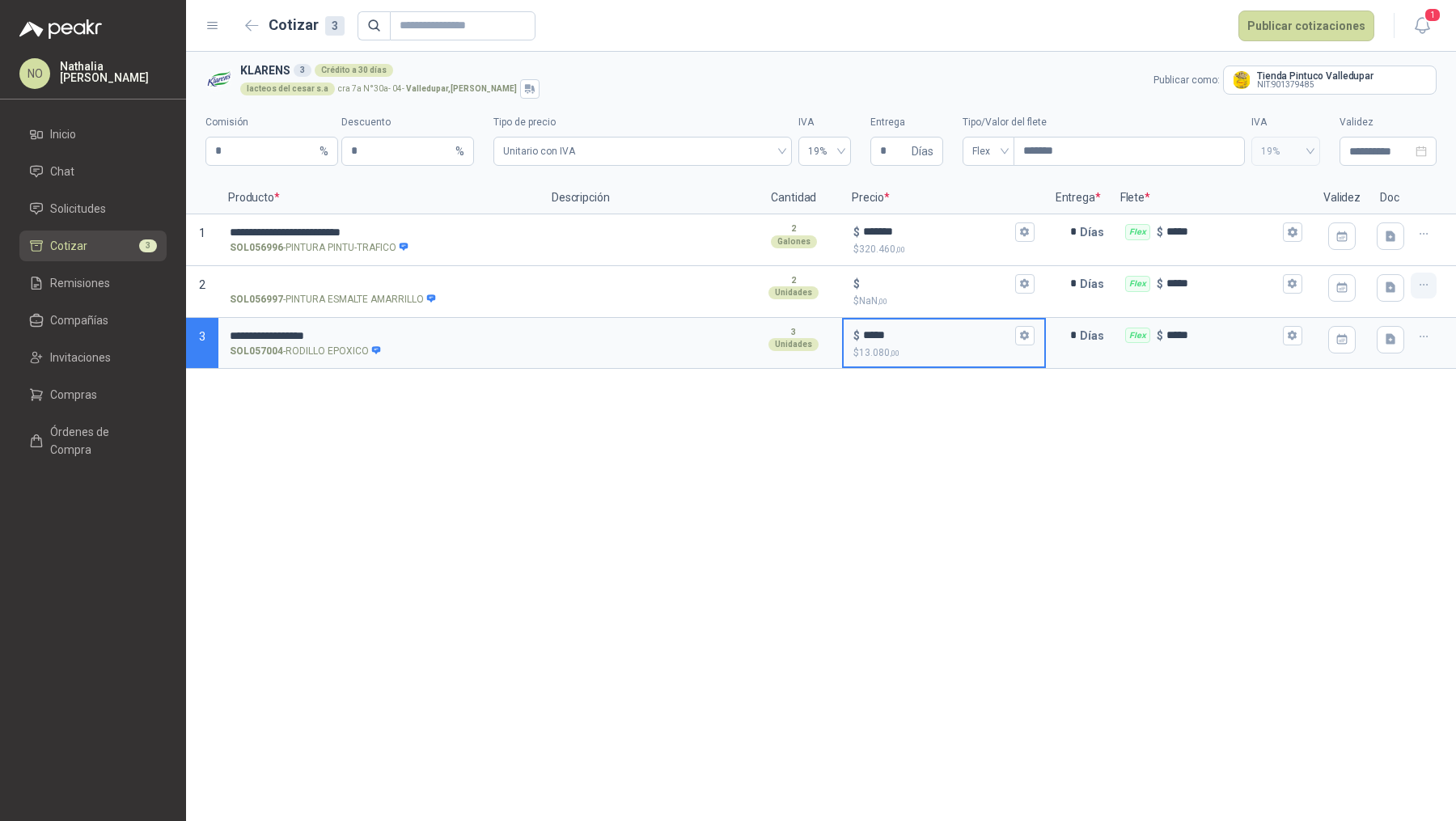
click at [1431, 286] on button "button" at bounding box center [1424, 286] width 26 height 26
click at [1389, 253] on button "Eliminar cotización" at bounding box center [1366, 246] width 123 height 26
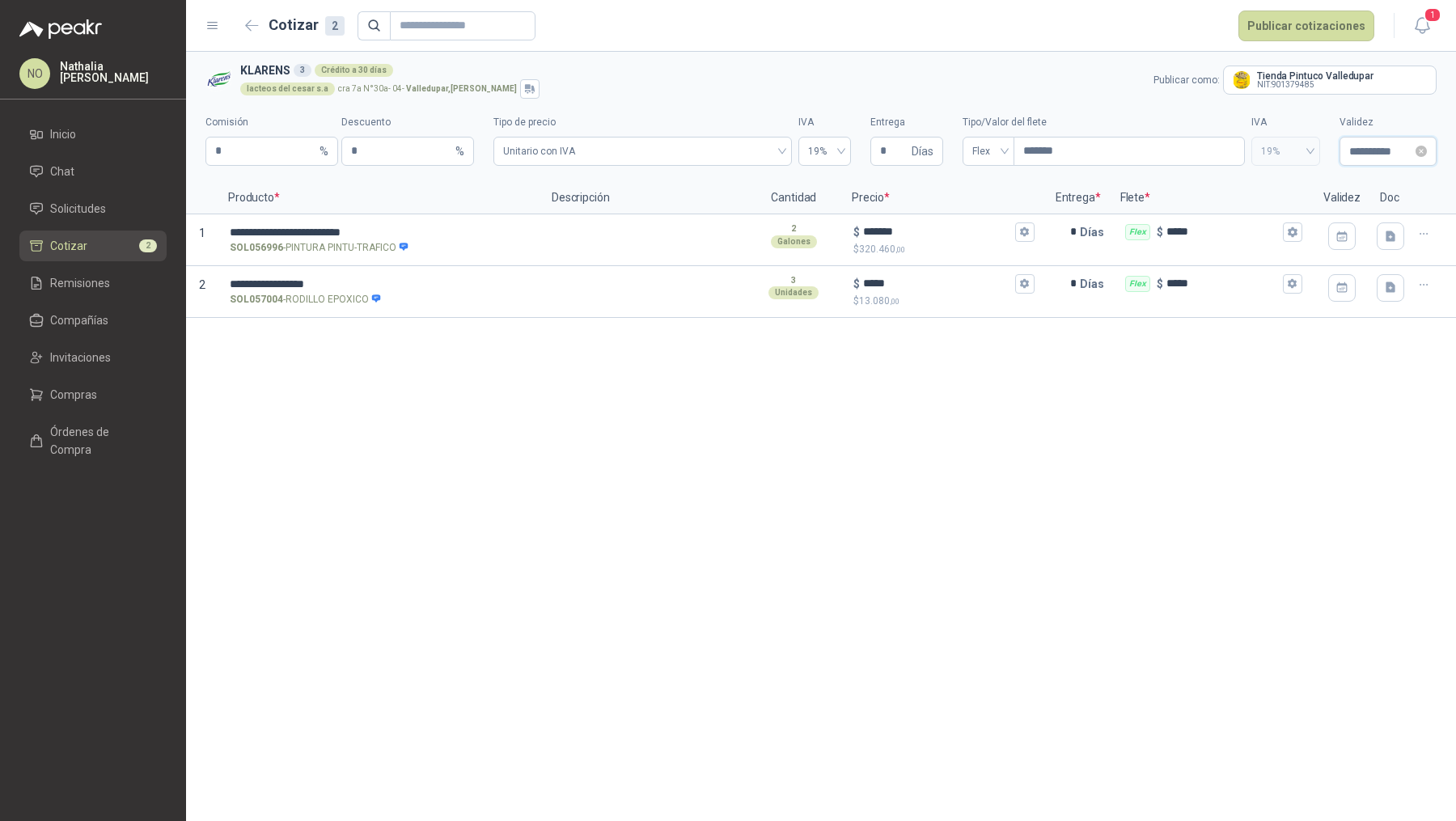
click at [1366, 155] on input "**********" at bounding box center [1381, 151] width 63 height 17
click at [1239, 188] on span "button" at bounding box center [1237, 185] width 8 height 8
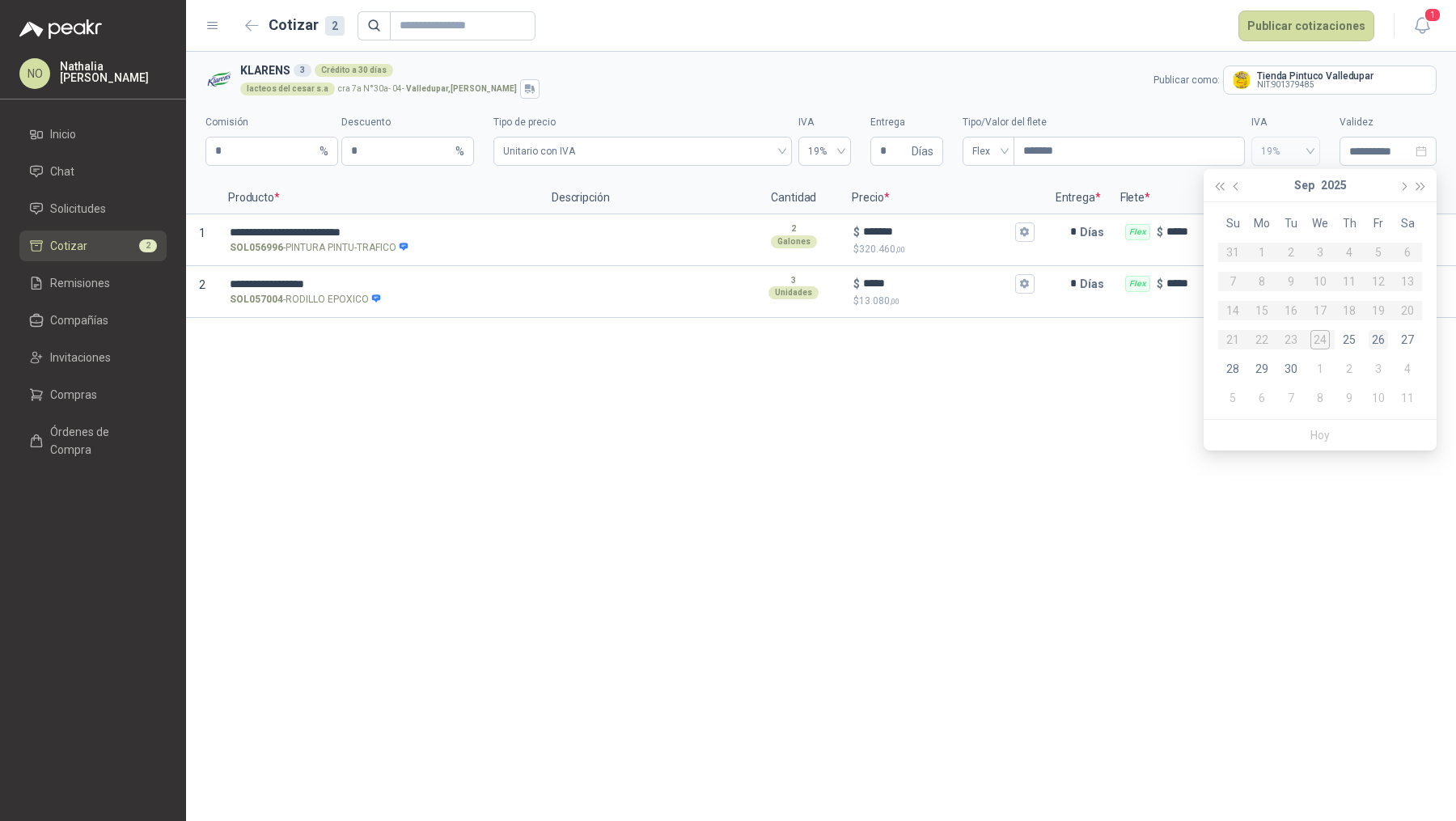
type input "**********"
click at [1384, 344] on div "26" at bounding box center [1379, 340] width 19 height 19
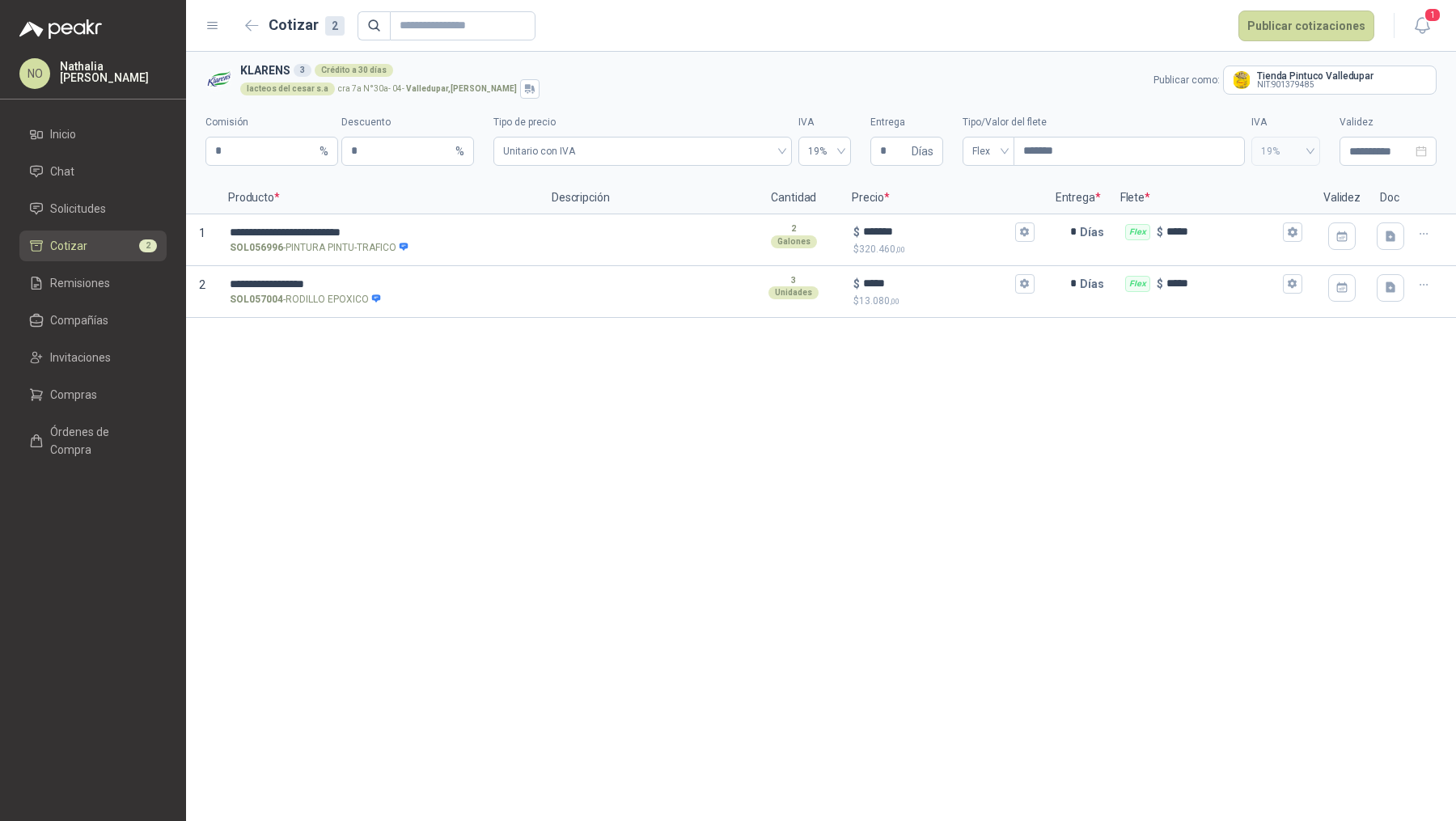
type input "**********"
click at [1308, 34] on button "Publicar cotizaciones" at bounding box center [1306, 25] width 136 height 30
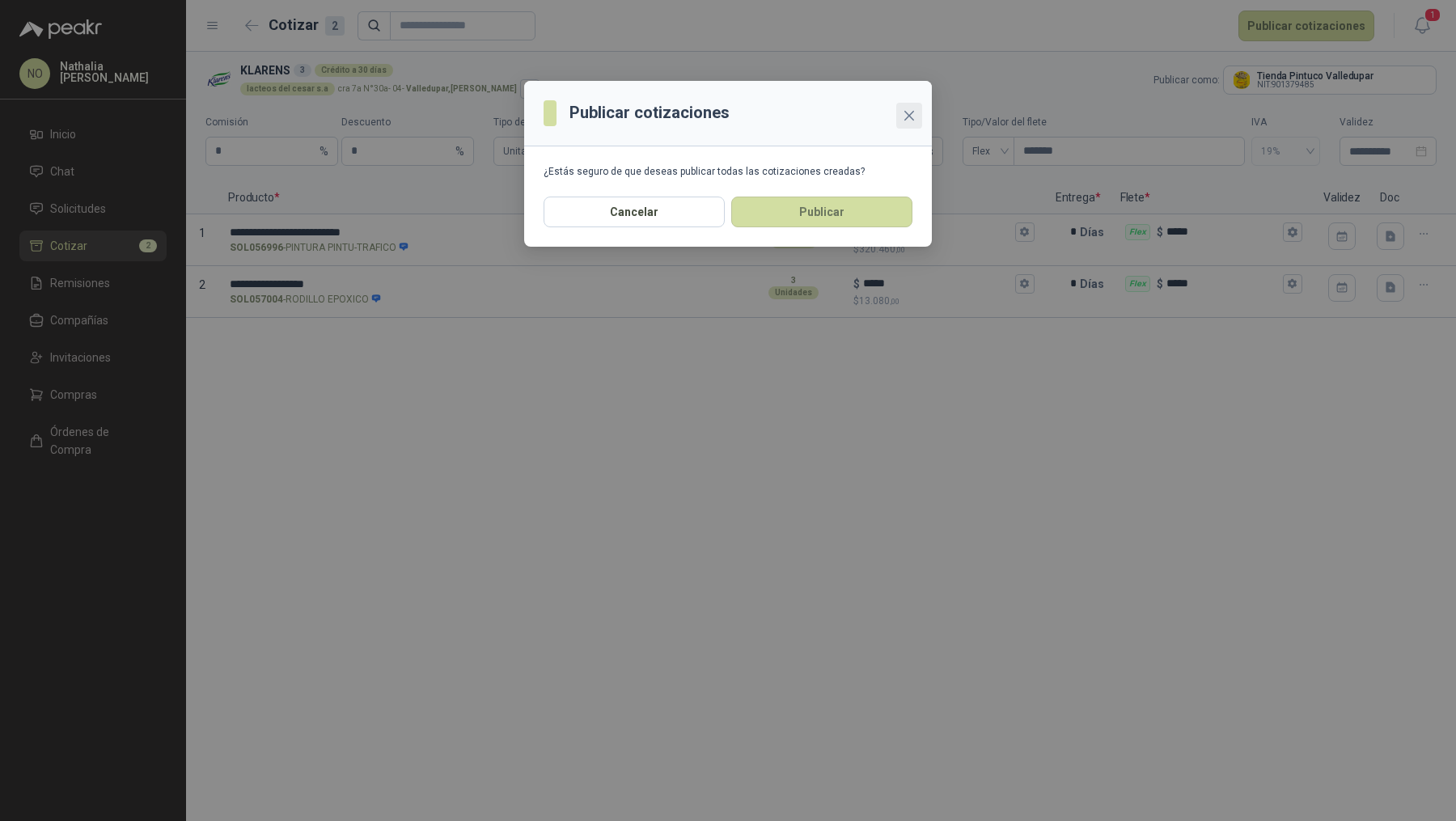
click at [899, 111] on span "Close" at bounding box center [909, 116] width 26 height 13
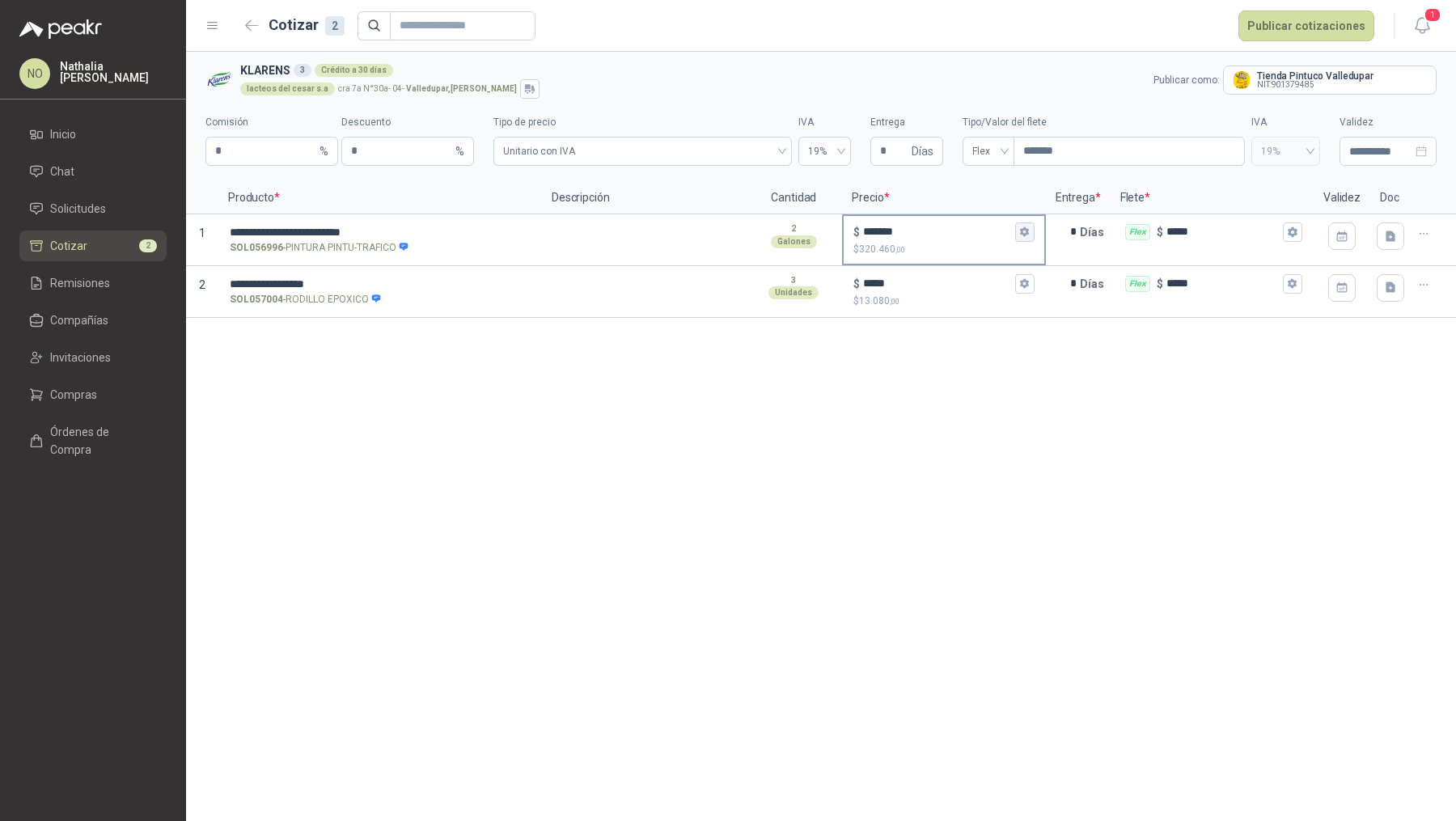
click at [1021, 236] on icon "button" at bounding box center [1025, 232] width 10 height 10
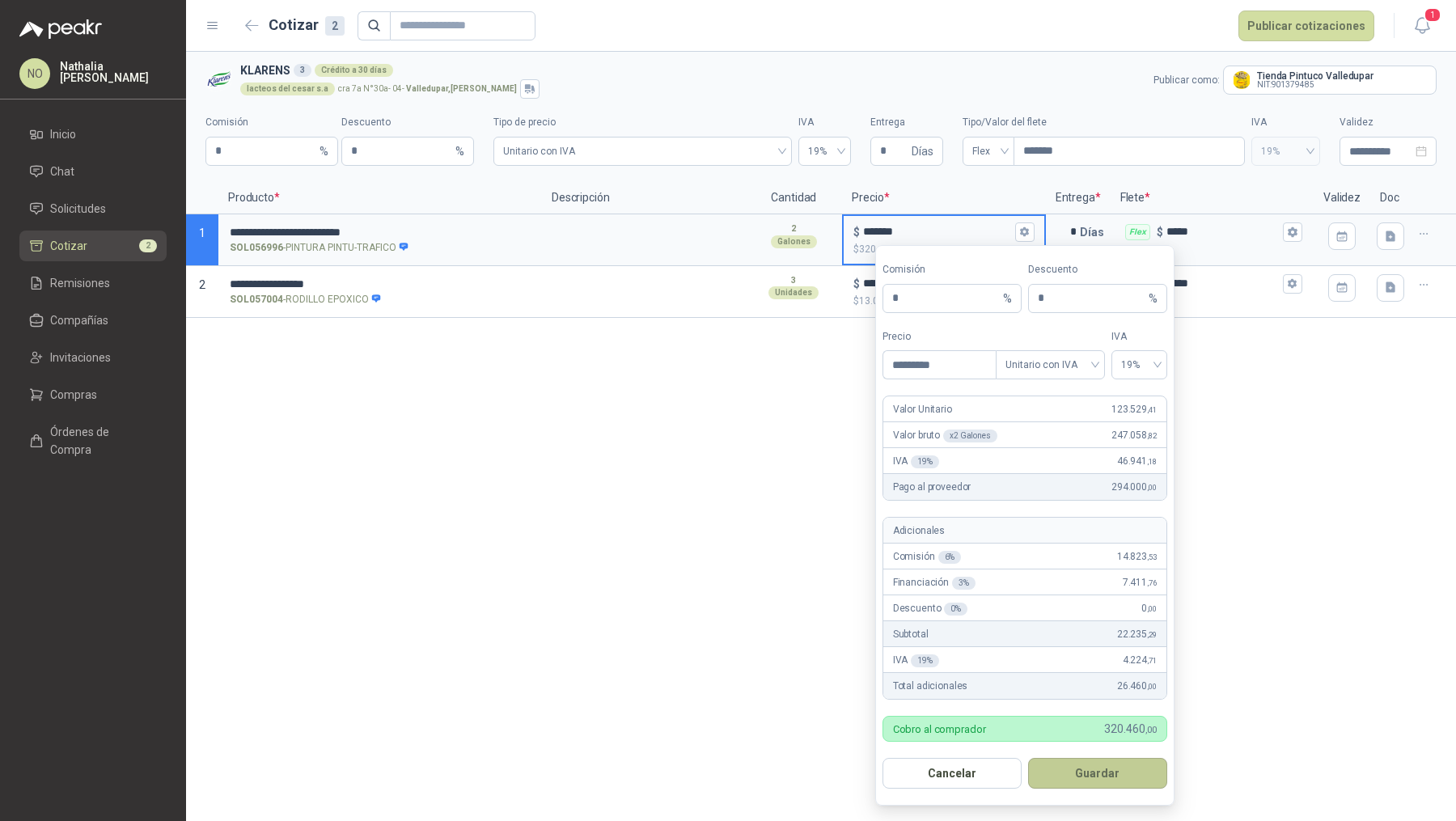
click at [1136, 758] on button "Guardar" at bounding box center [1098, 772] width 139 height 30
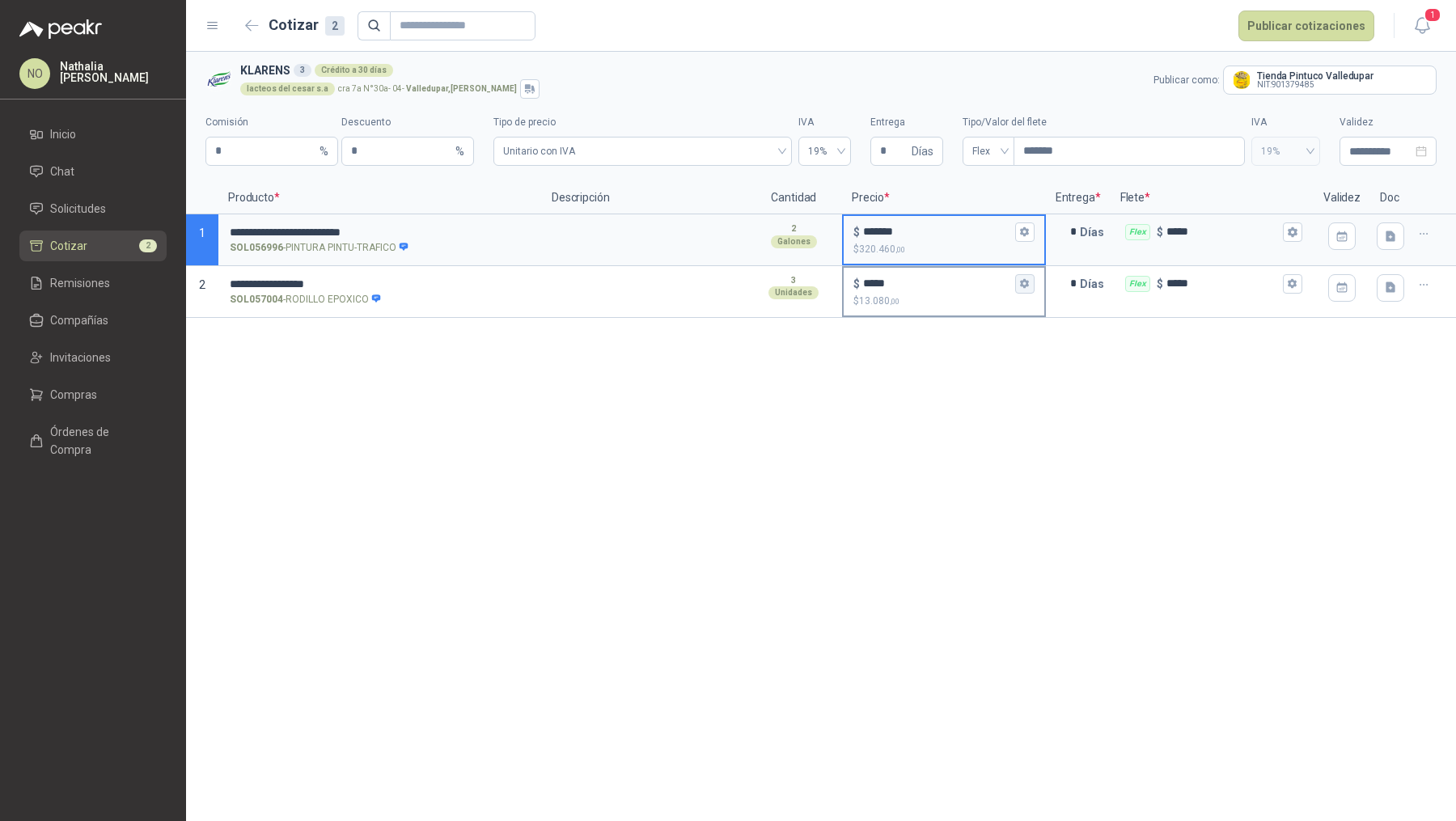
click at [1025, 279] on icon "button" at bounding box center [1025, 283] width 9 height 10
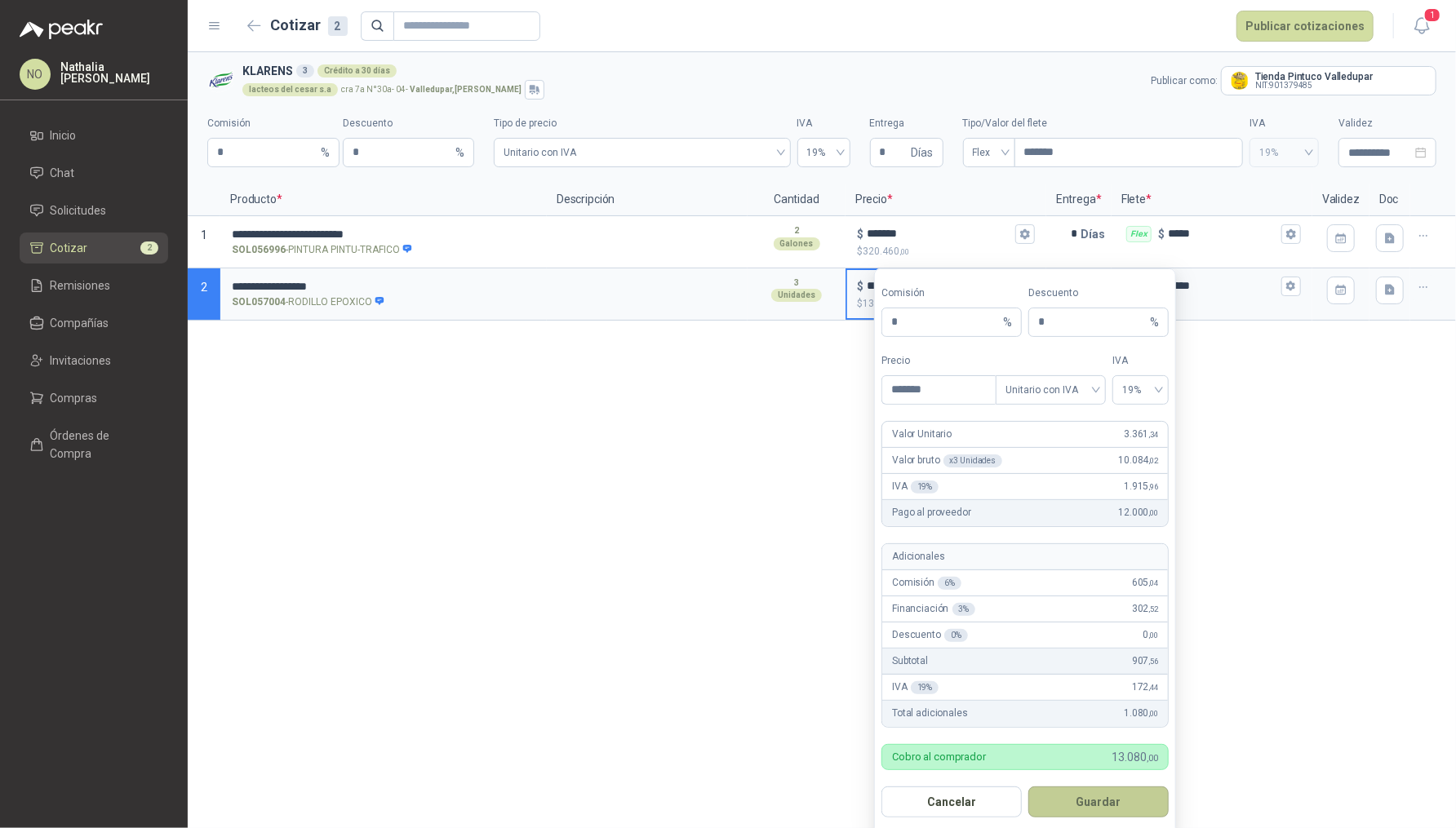
click at [1079, 798] on button "Guardar" at bounding box center [1098, 801] width 140 height 31
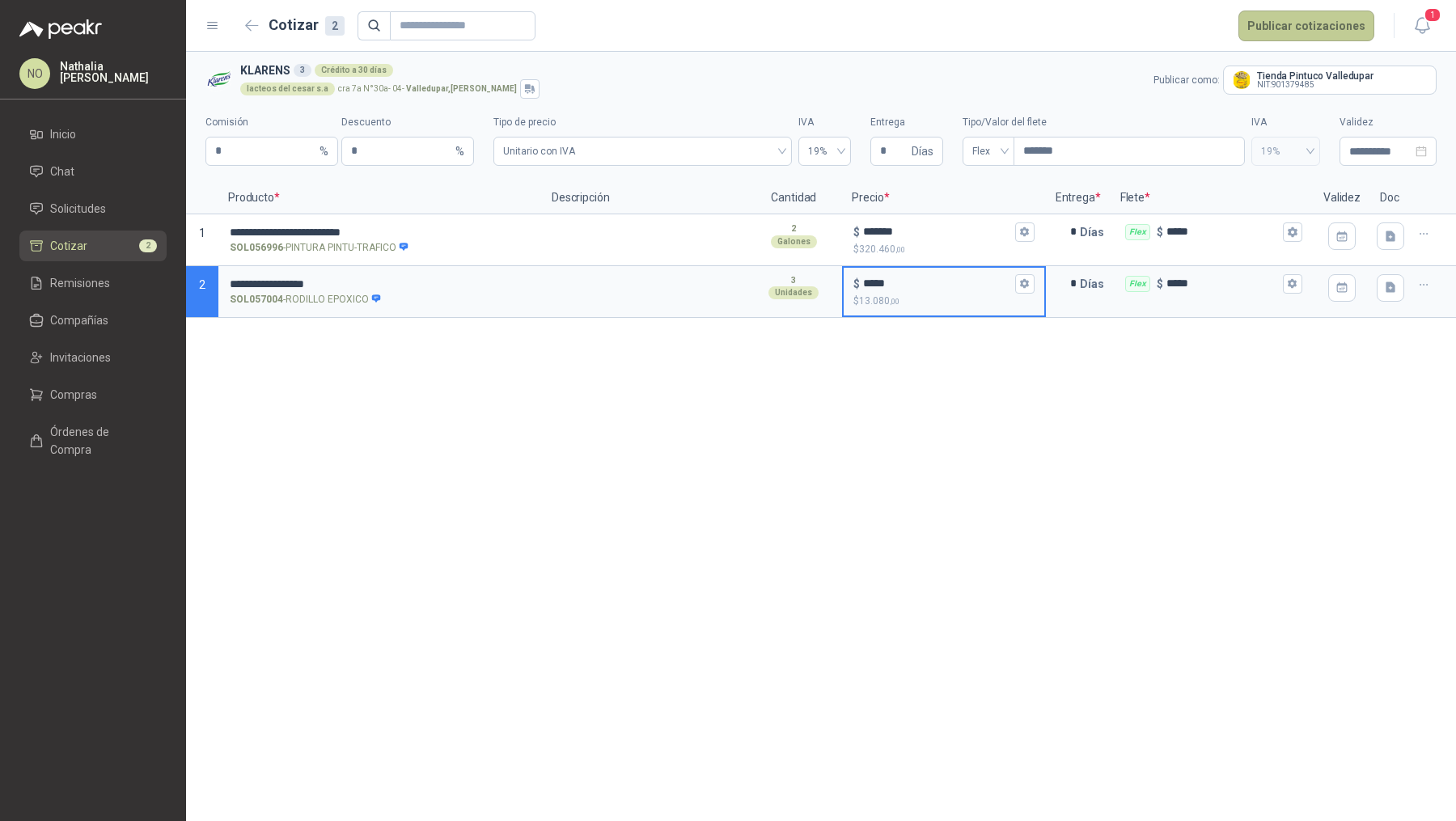
click at [1293, 23] on button "Publicar cotizaciones" at bounding box center [1306, 25] width 136 height 30
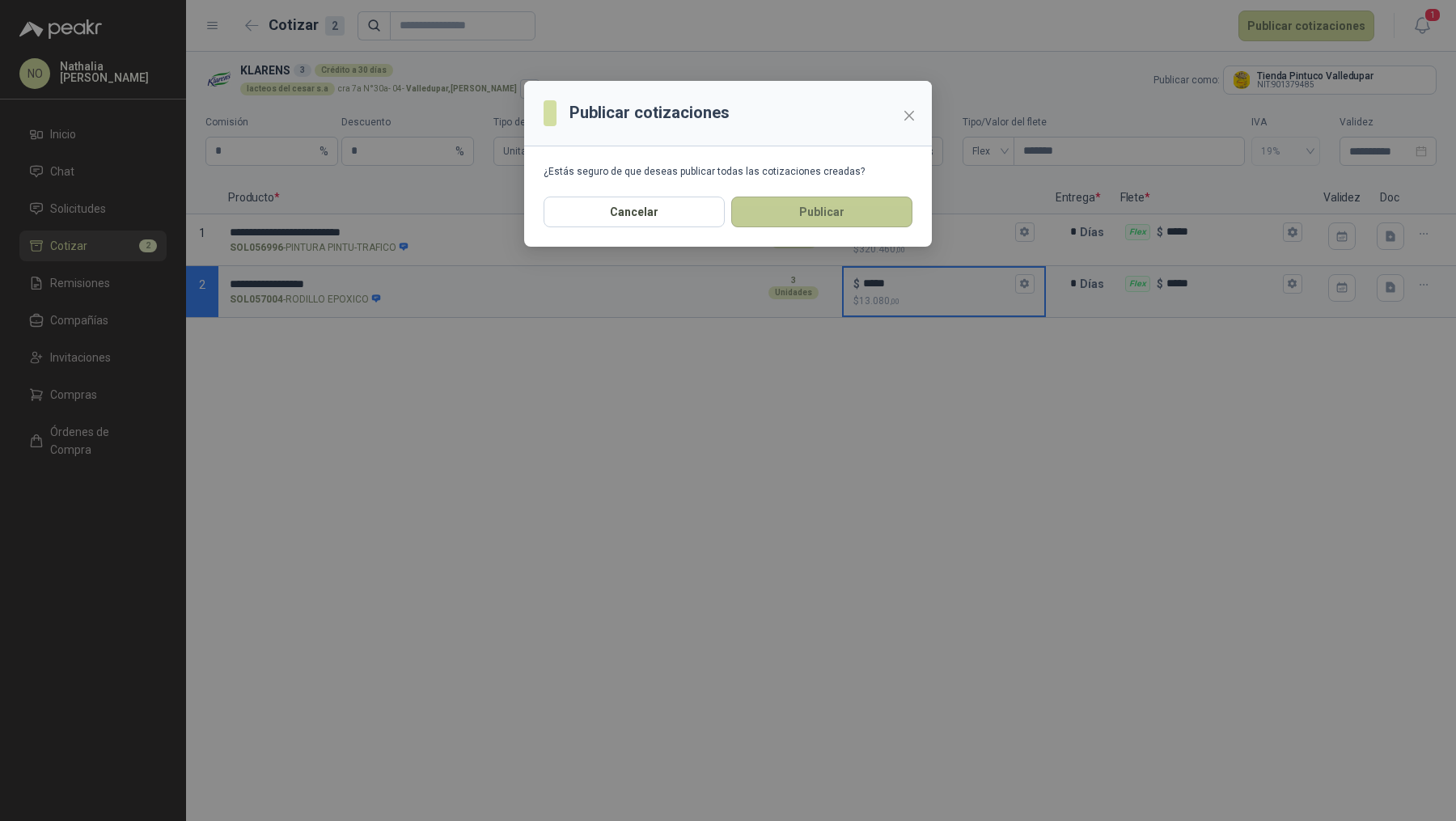
click at [871, 220] on button "Publicar" at bounding box center [821, 211] width 181 height 30
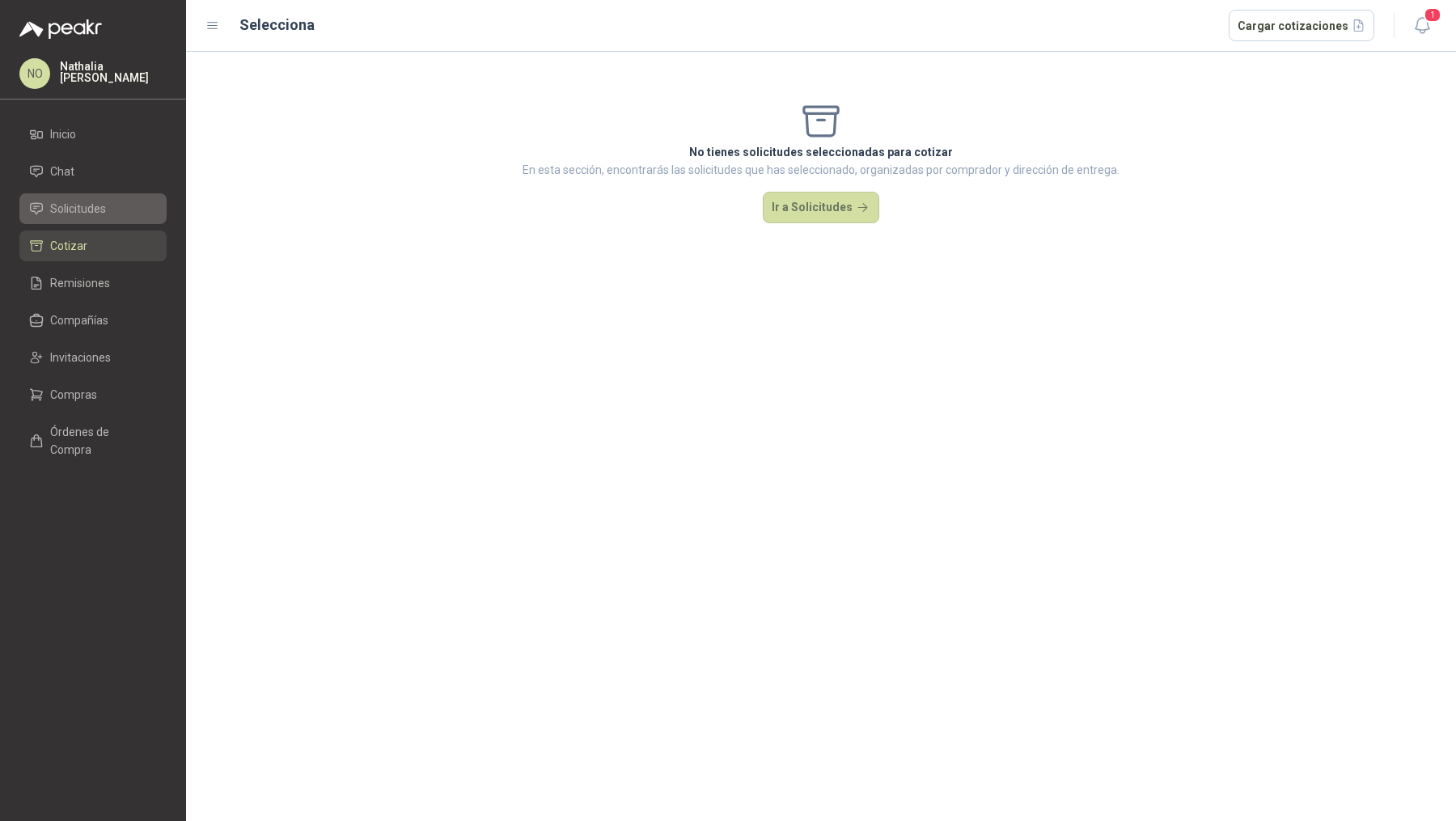
click at [109, 213] on li "Solicitudes" at bounding box center [93, 209] width 128 height 17
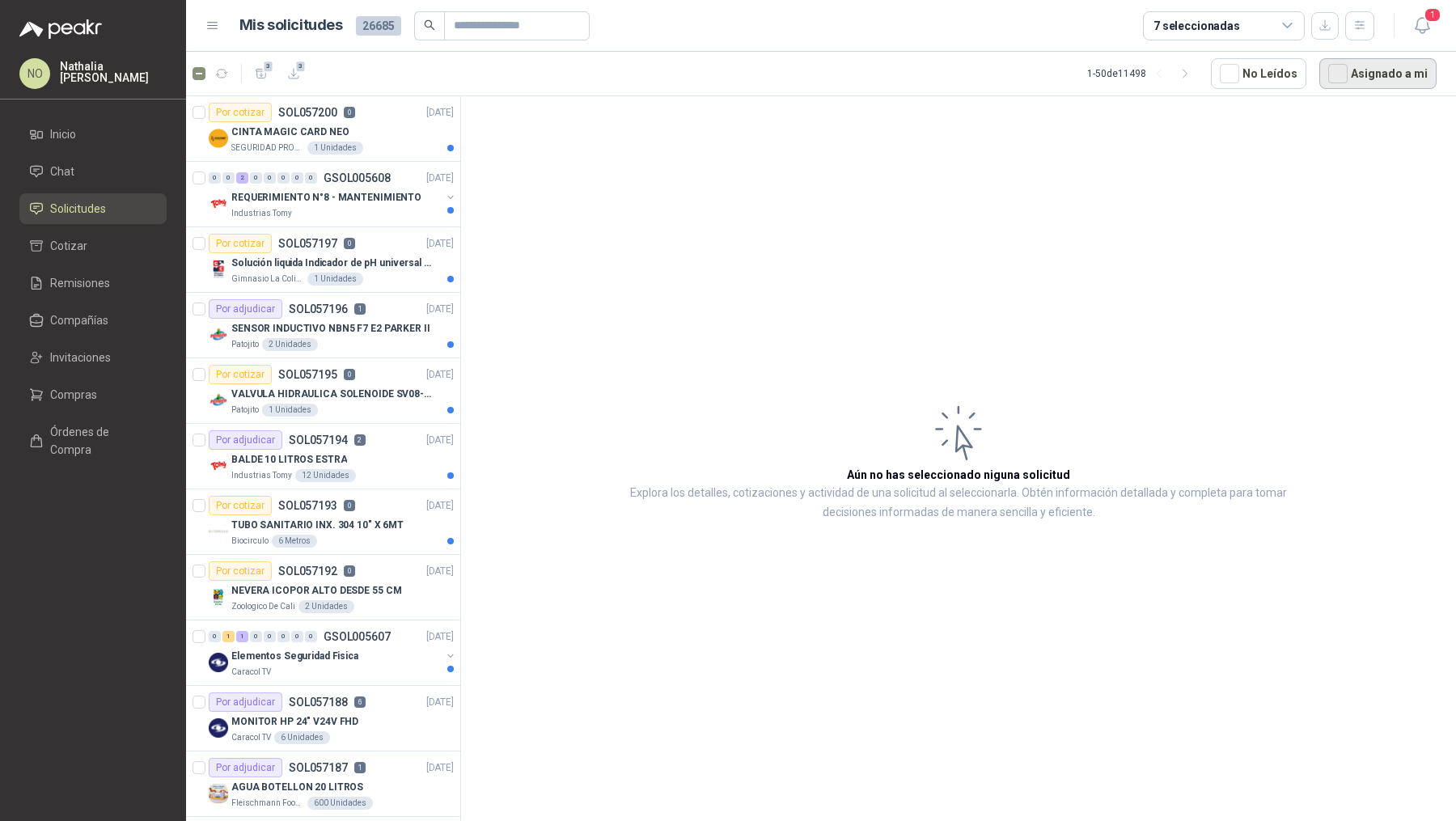
click at [1378, 77] on button "Asignado a mi" at bounding box center [1378, 73] width 117 height 30
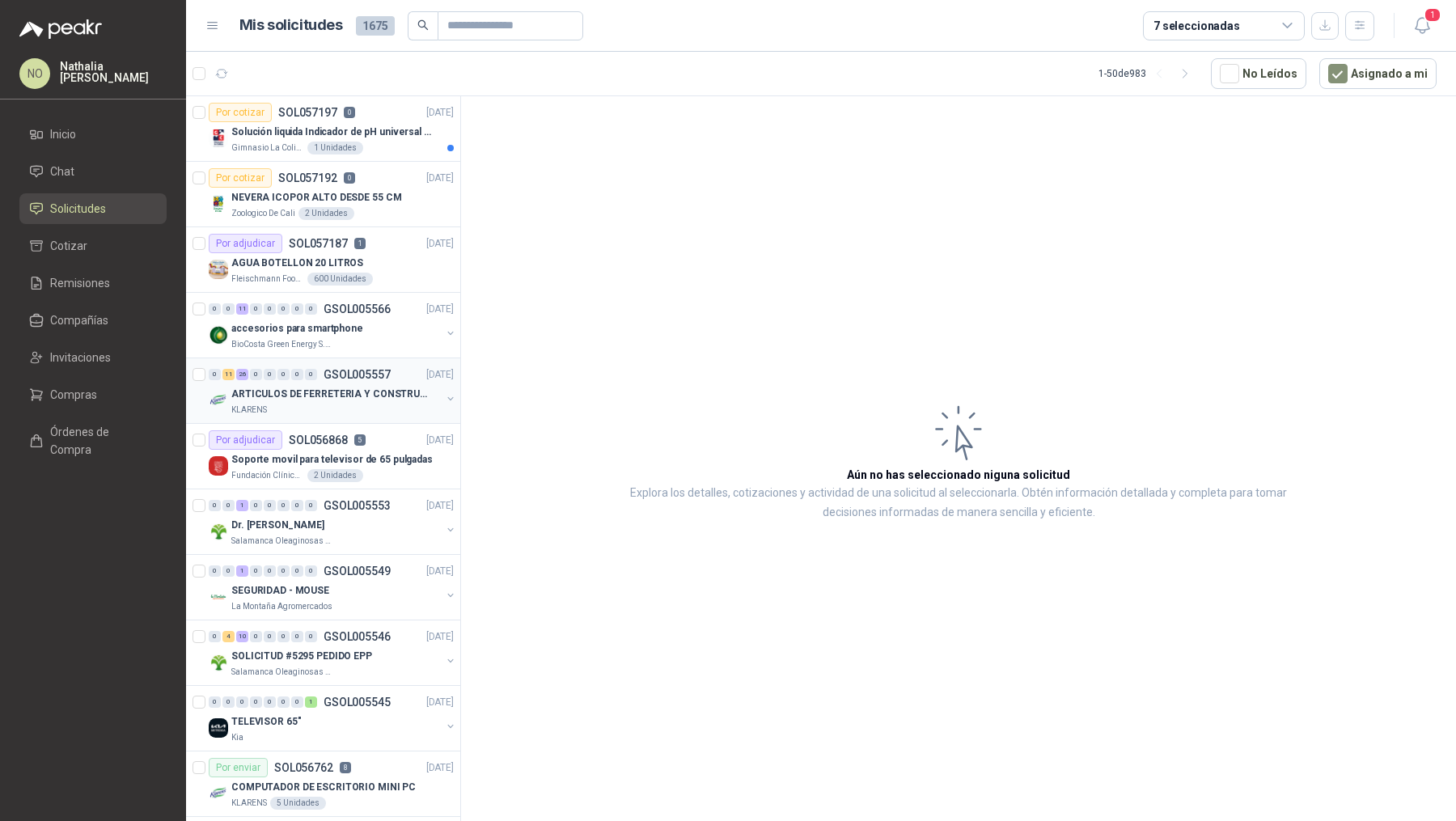
click at [328, 397] on p "ARTICULOS DE FERRETERIA Y CONSTRUCCION EN GENERAL" at bounding box center [332, 394] width 202 height 16
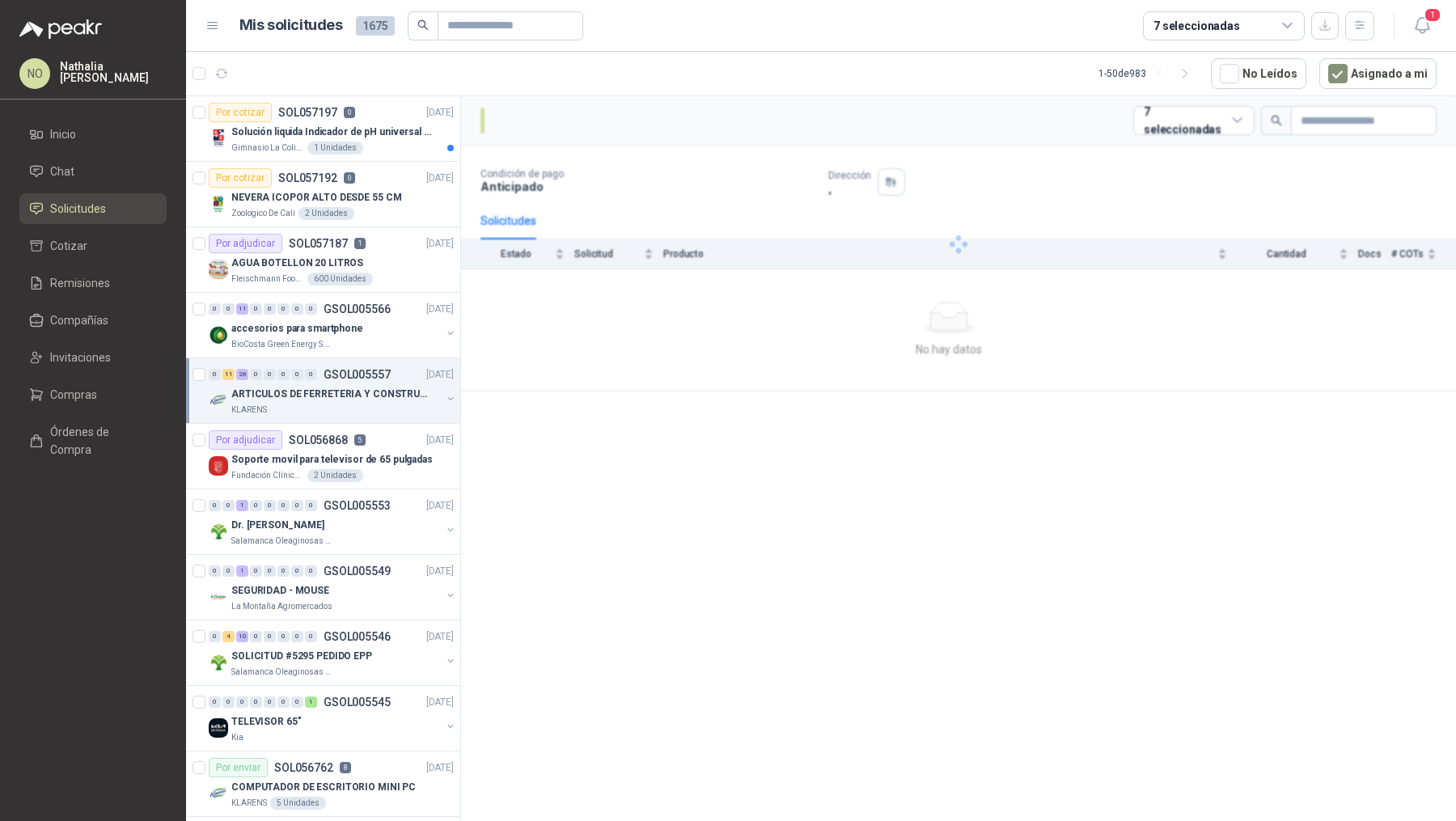
click at [328, 397] on p "ARTICULOS DE FERRETERIA Y CONSTRUCCION EN GENERAL" at bounding box center [332, 394] width 202 height 16
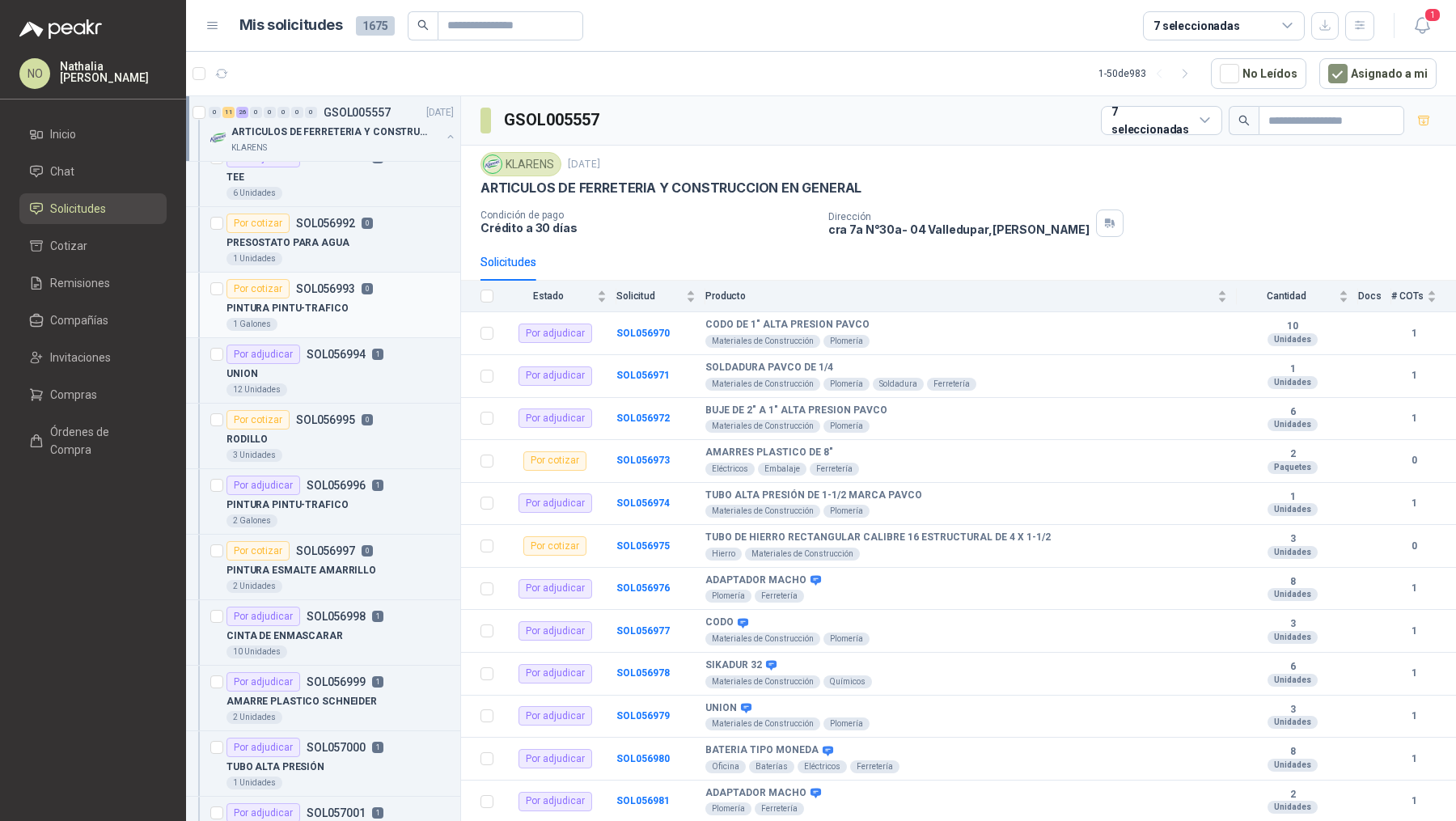
scroll to position [1659, 0]
click at [362, 479] on p "SOL056996" at bounding box center [336, 484] width 59 height 11
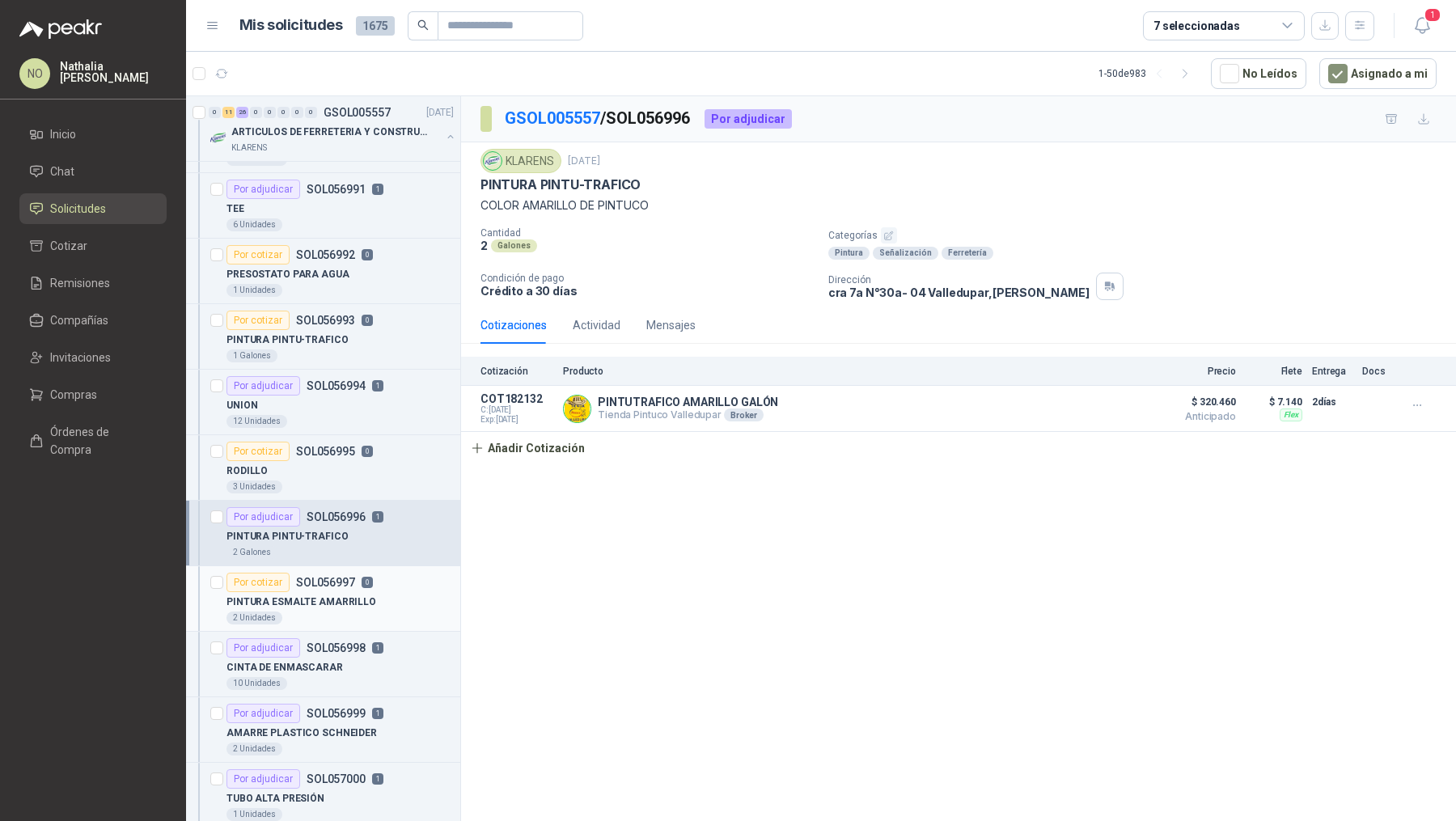
scroll to position [1598, 0]
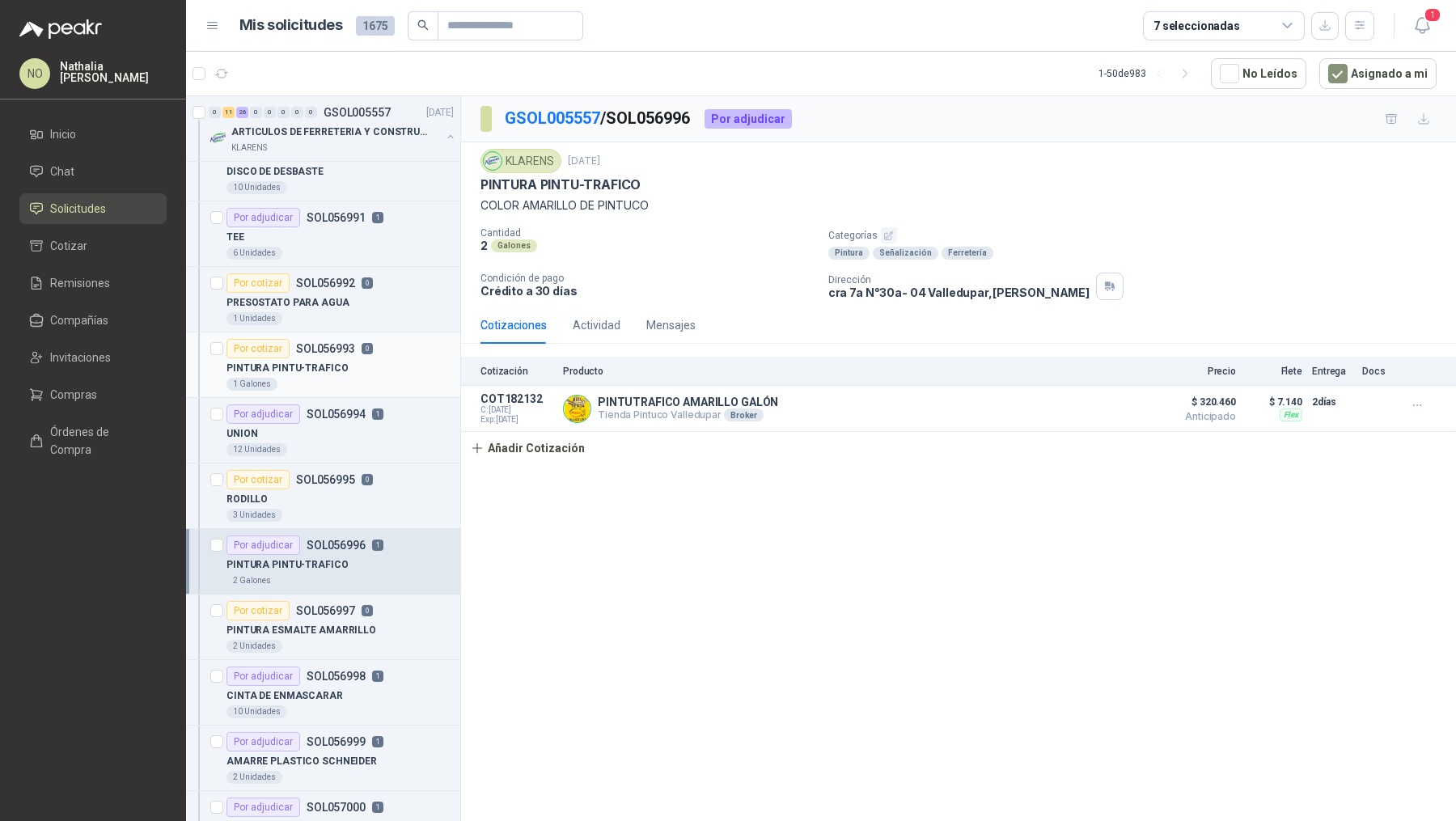
click at [360, 378] on div "1 Galones" at bounding box center [341, 384] width 228 height 13
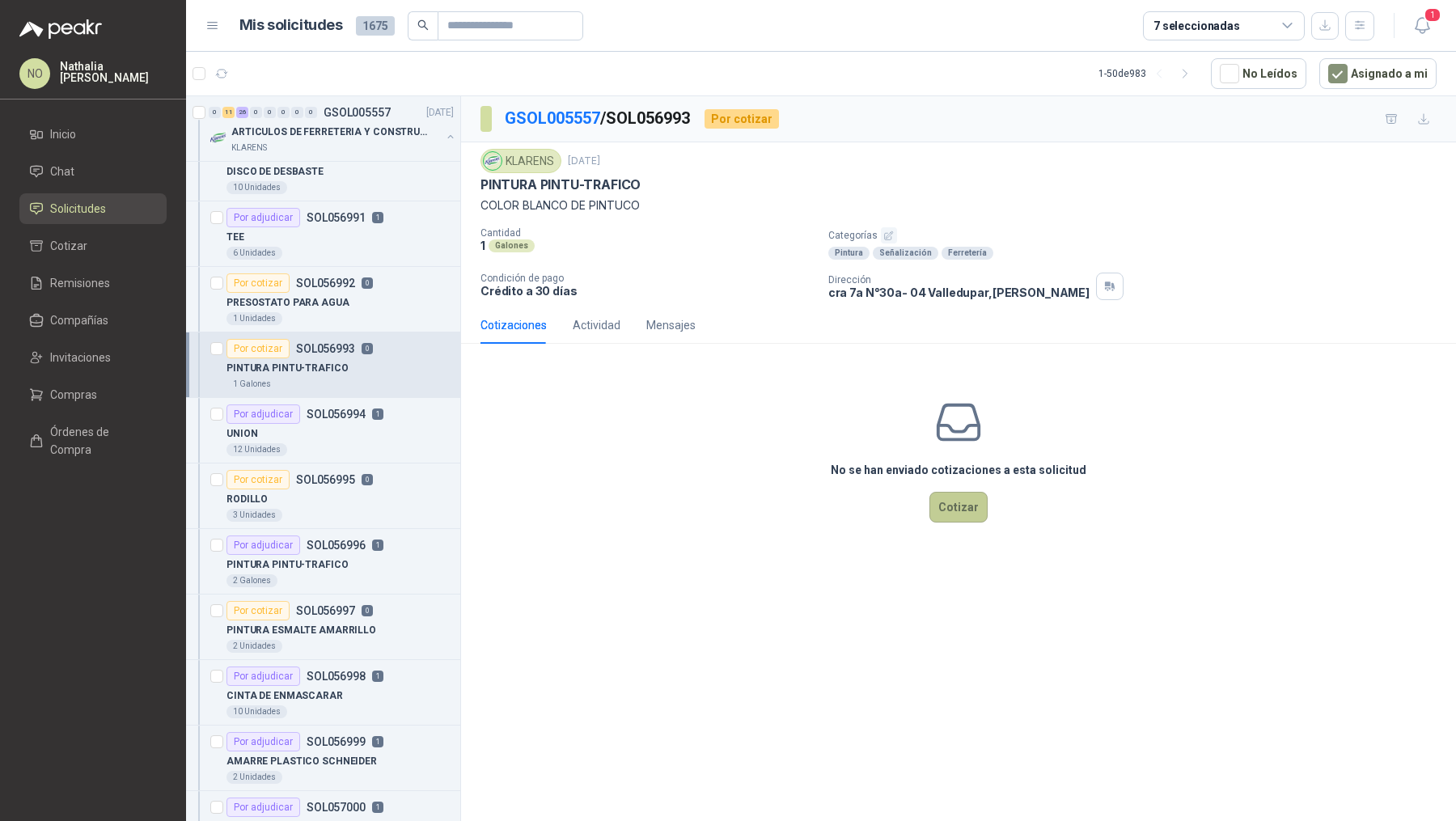
click at [941, 504] on button "Cotizar" at bounding box center [958, 507] width 58 height 30
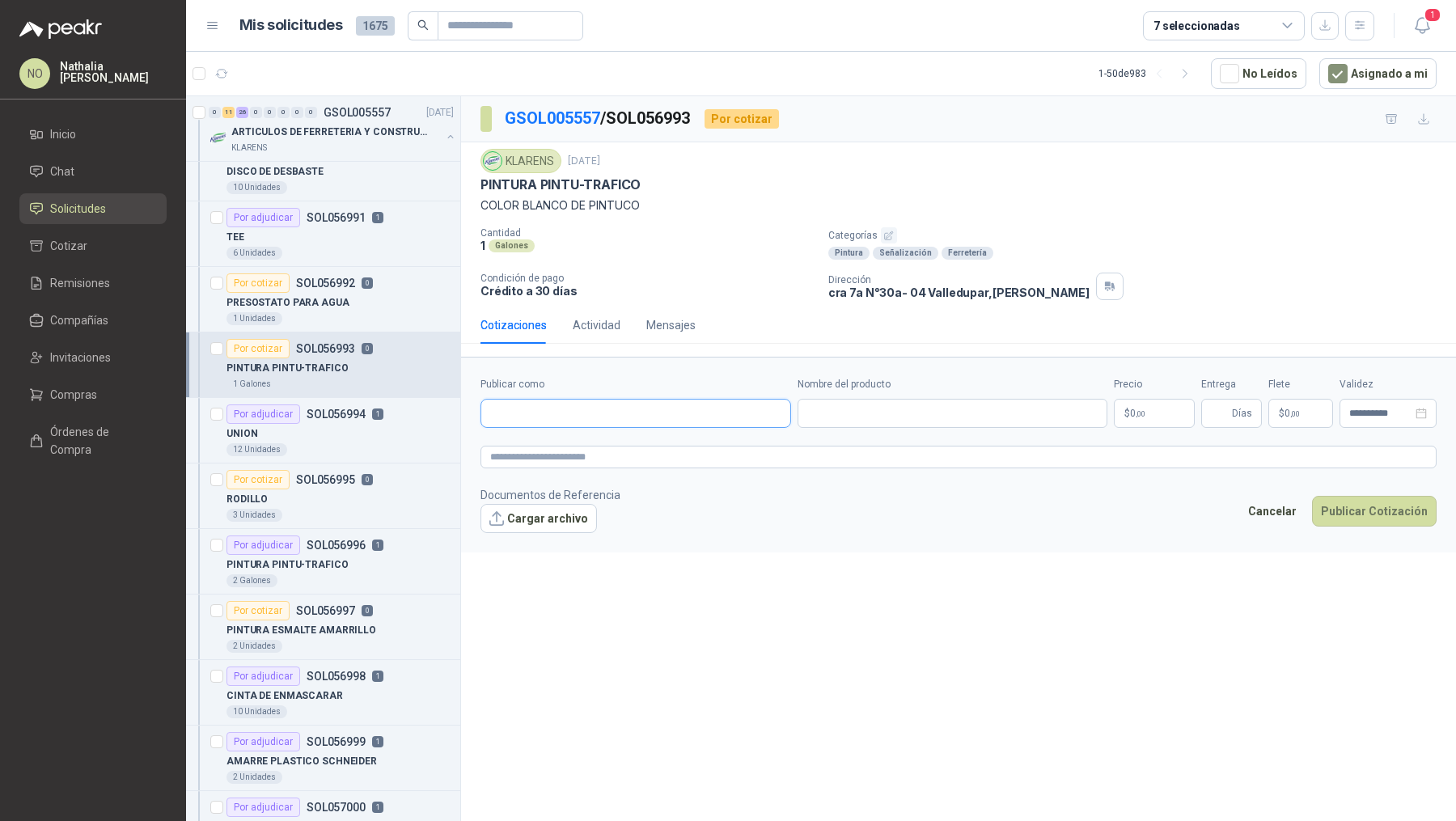
click at [695, 417] on input "Publicar como" at bounding box center [636, 414] width 309 height 28
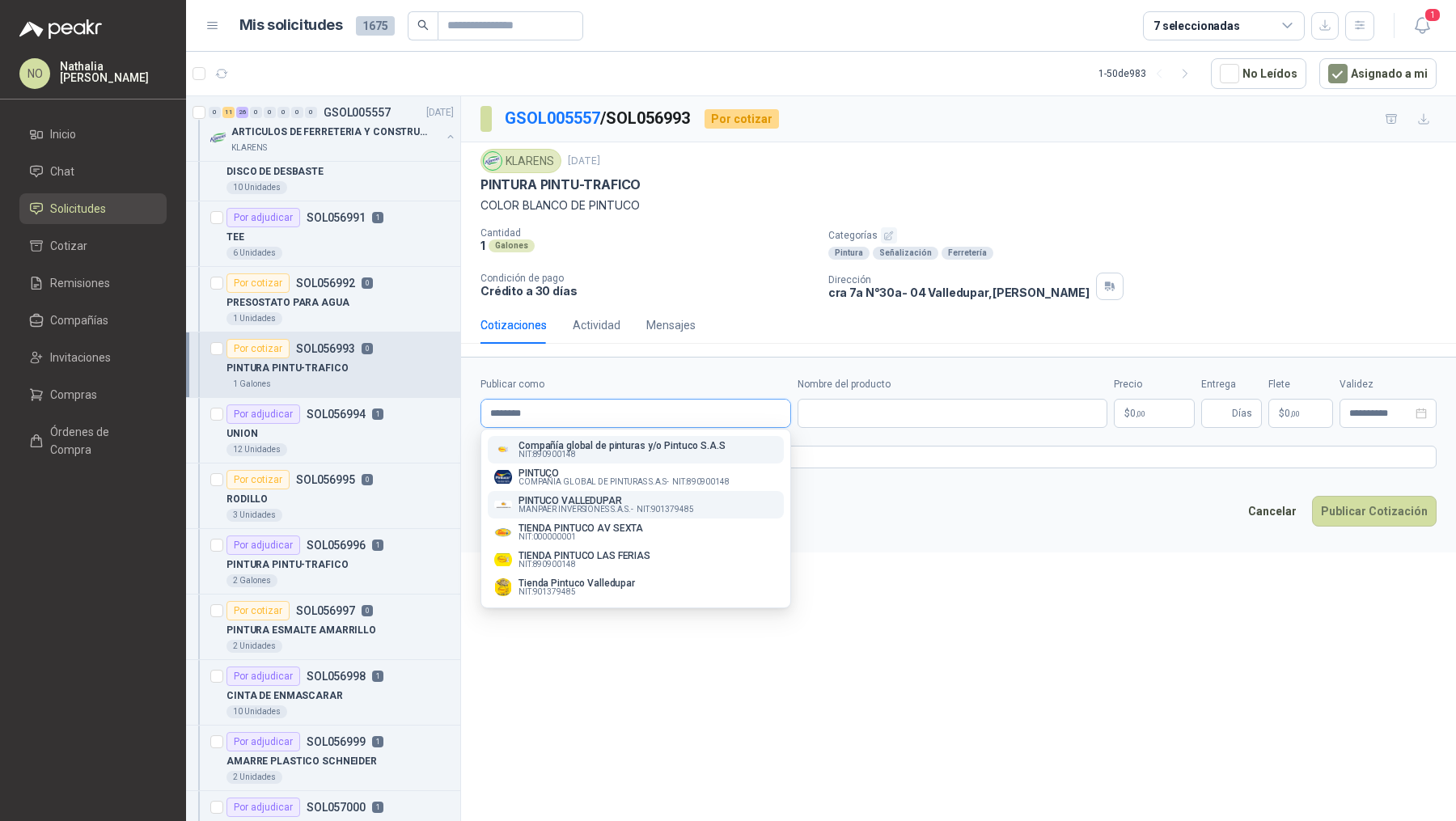
type input "*******"
click at [666, 506] on span "NIT : 901379485" at bounding box center [666, 509] width 57 height 8
type input "**********"
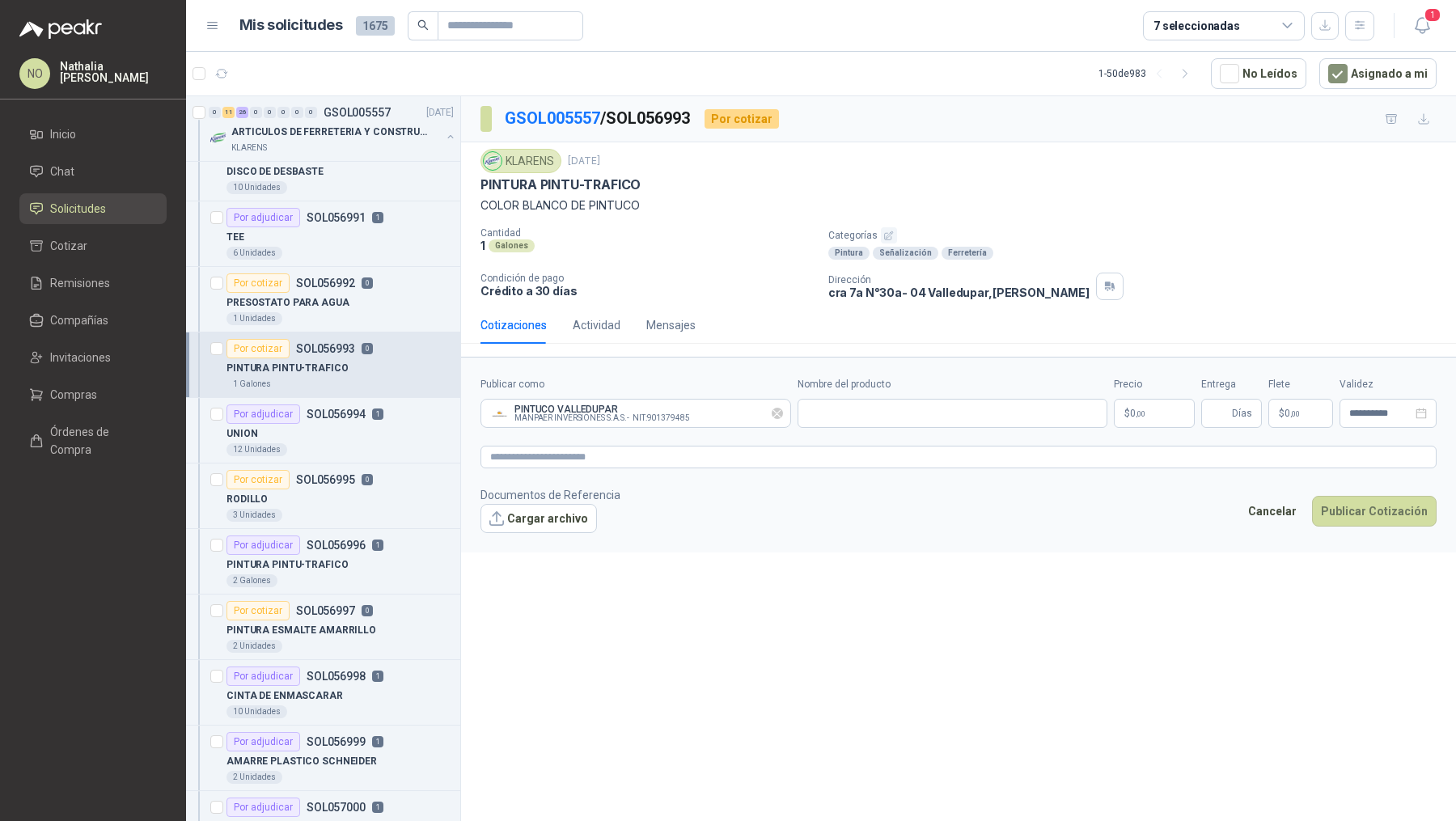
click at [777, 409] on icon "Limpiar" at bounding box center [777, 414] width 14 height 14
click at [675, 410] on input "Publicar como" at bounding box center [636, 414] width 309 height 28
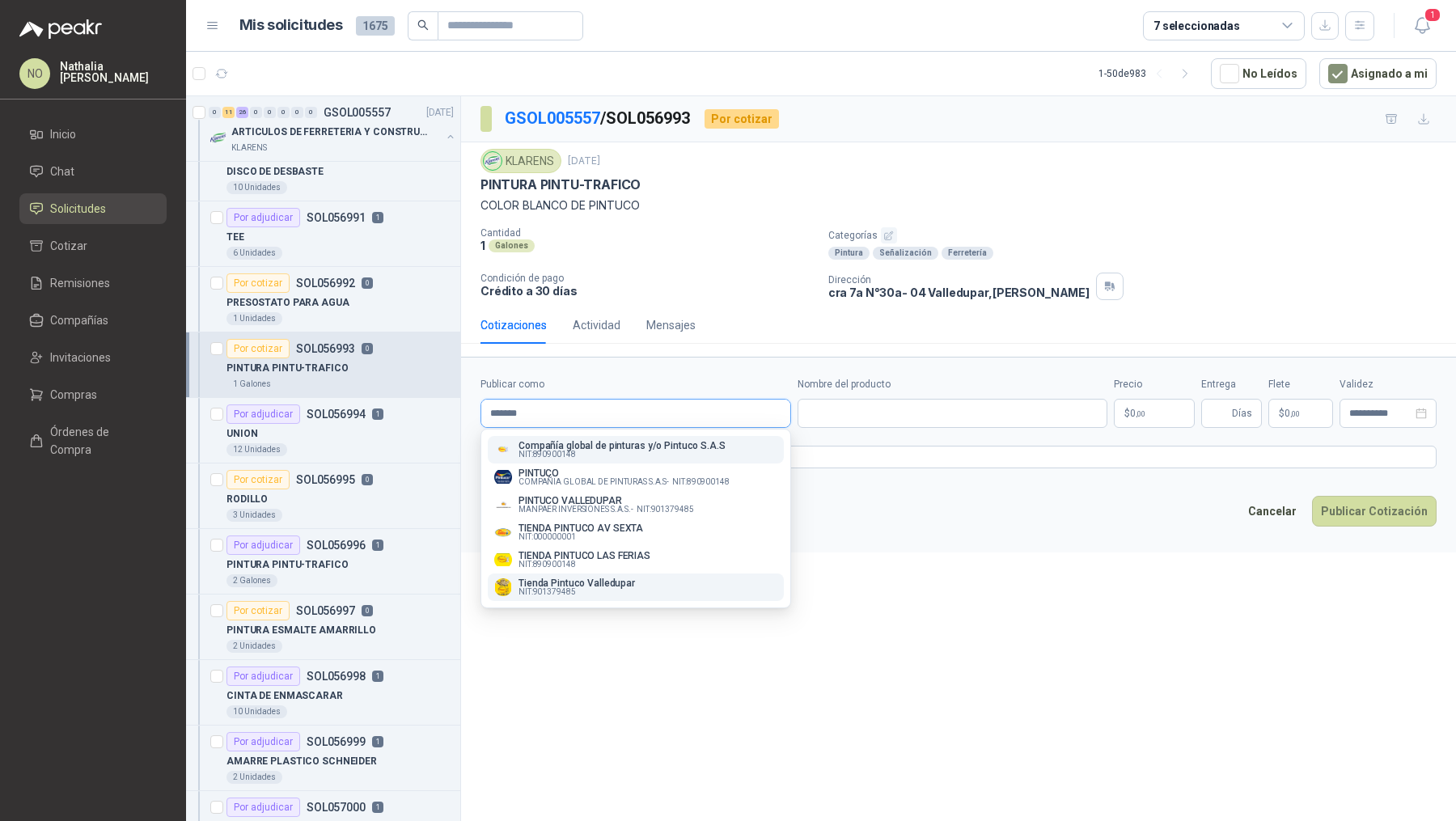
type input "*******"
click at [639, 590] on div "Tienda Pintuco Valledupar NIT : 901379485" at bounding box center [636, 587] width 283 height 17
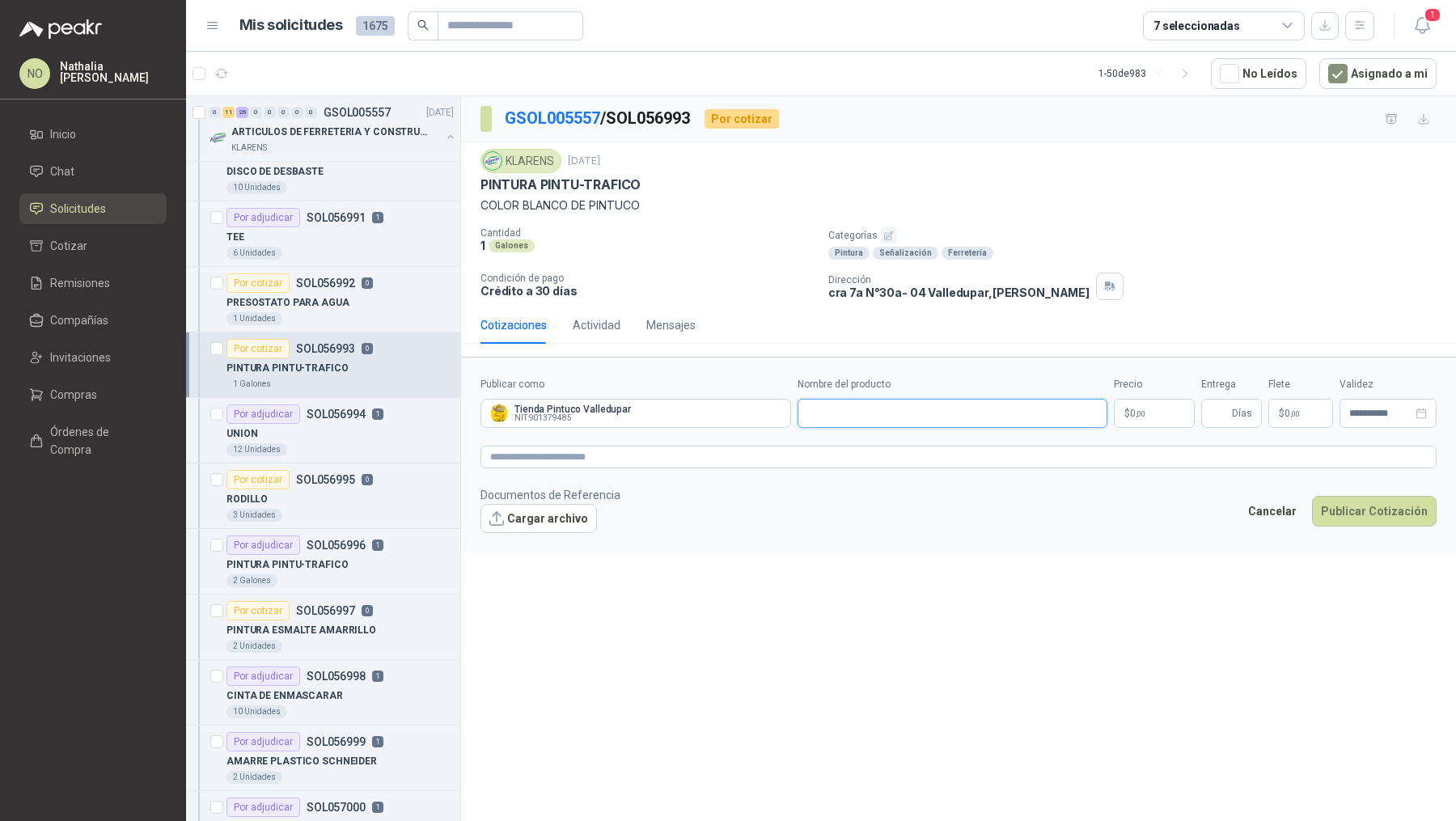
click at [904, 417] on input "Nombre del producto" at bounding box center [953, 414] width 310 height 30
paste input "**********"
type input "**********"
click at [1143, 407] on body "NO [PERSON_NAME] Inicio Chat Solicitudes Cotizar Remisiones Compañías Invitacio…" at bounding box center [728, 410] width 1456 height 821
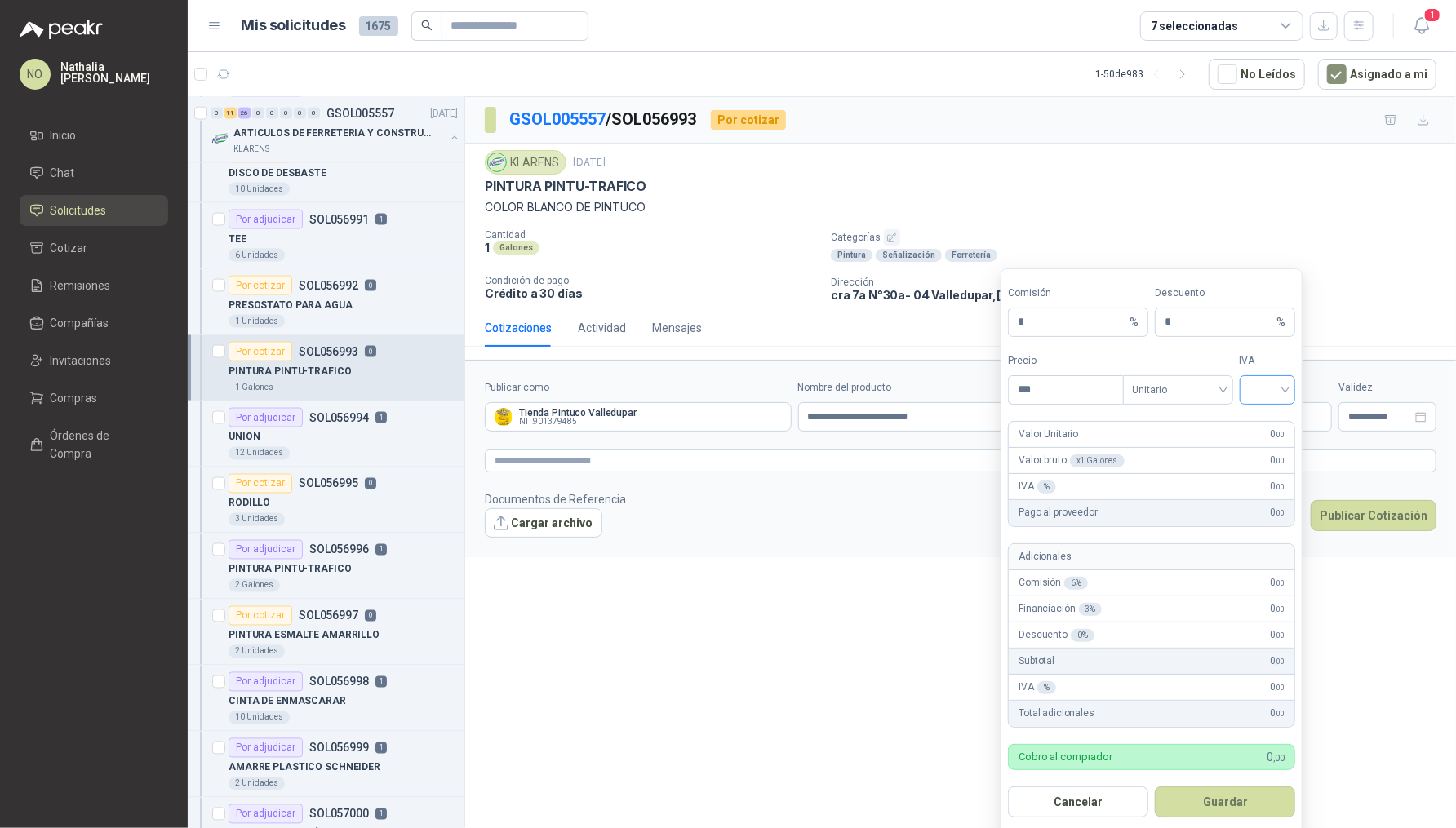
click at [1268, 395] on input "search" at bounding box center [1268, 388] width 37 height 25
click at [1268, 421] on div "19%" at bounding box center [1268, 422] width 30 height 18
click at [1208, 400] on span "Unitario" at bounding box center [1177, 390] width 90 height 25
click at [1208, 442] on div "Unitario con IVA" at bounding box center [1178, 449] width 84 height 18
click at [1096, 388] on input "***" at bounding box center [1064, 390] width 113 height 28
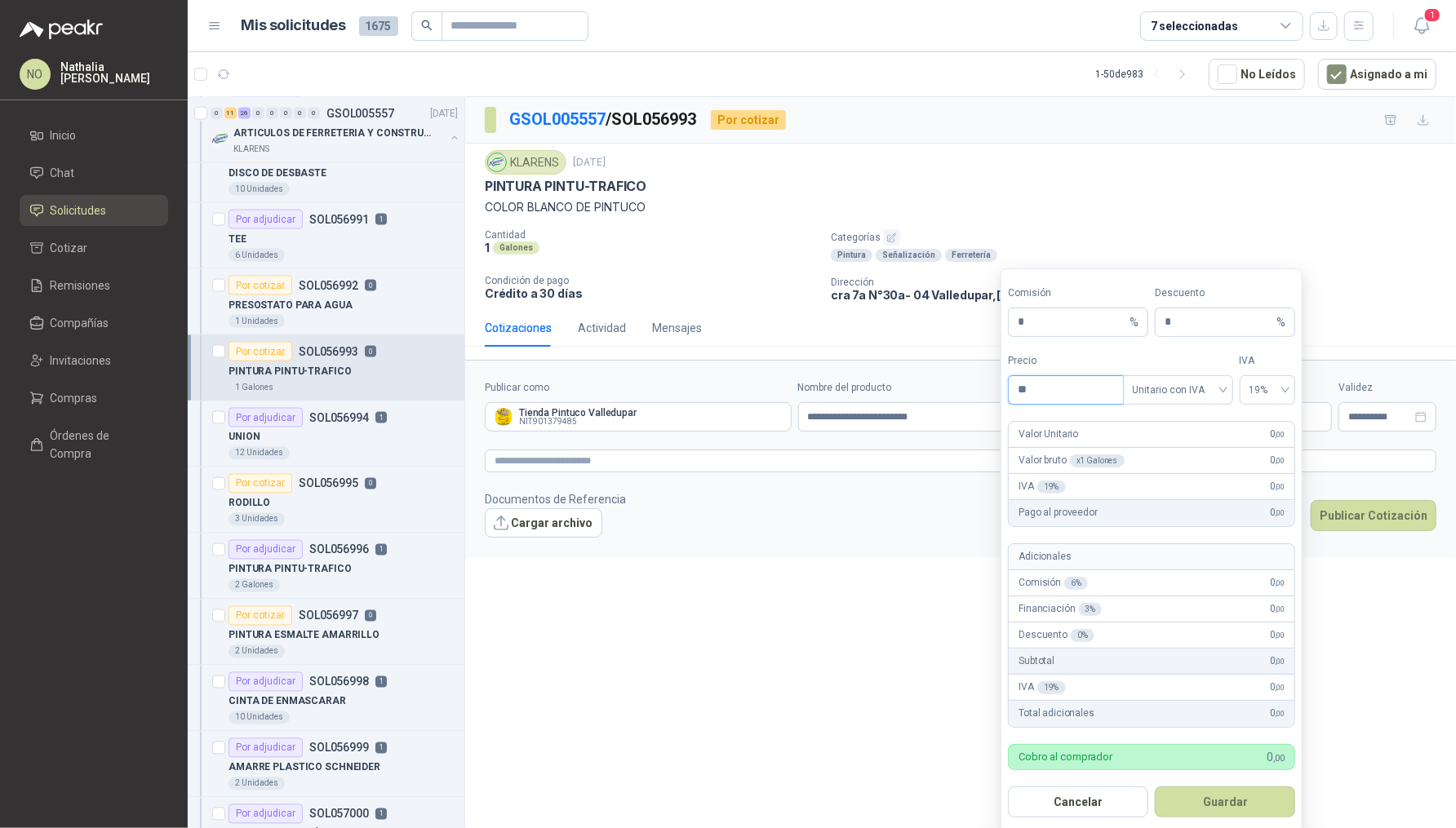
type input "*"
type input "*********"
click at [1246, 801] on button "Guardar" at bounding box center [1225, 801] width 140 height 31
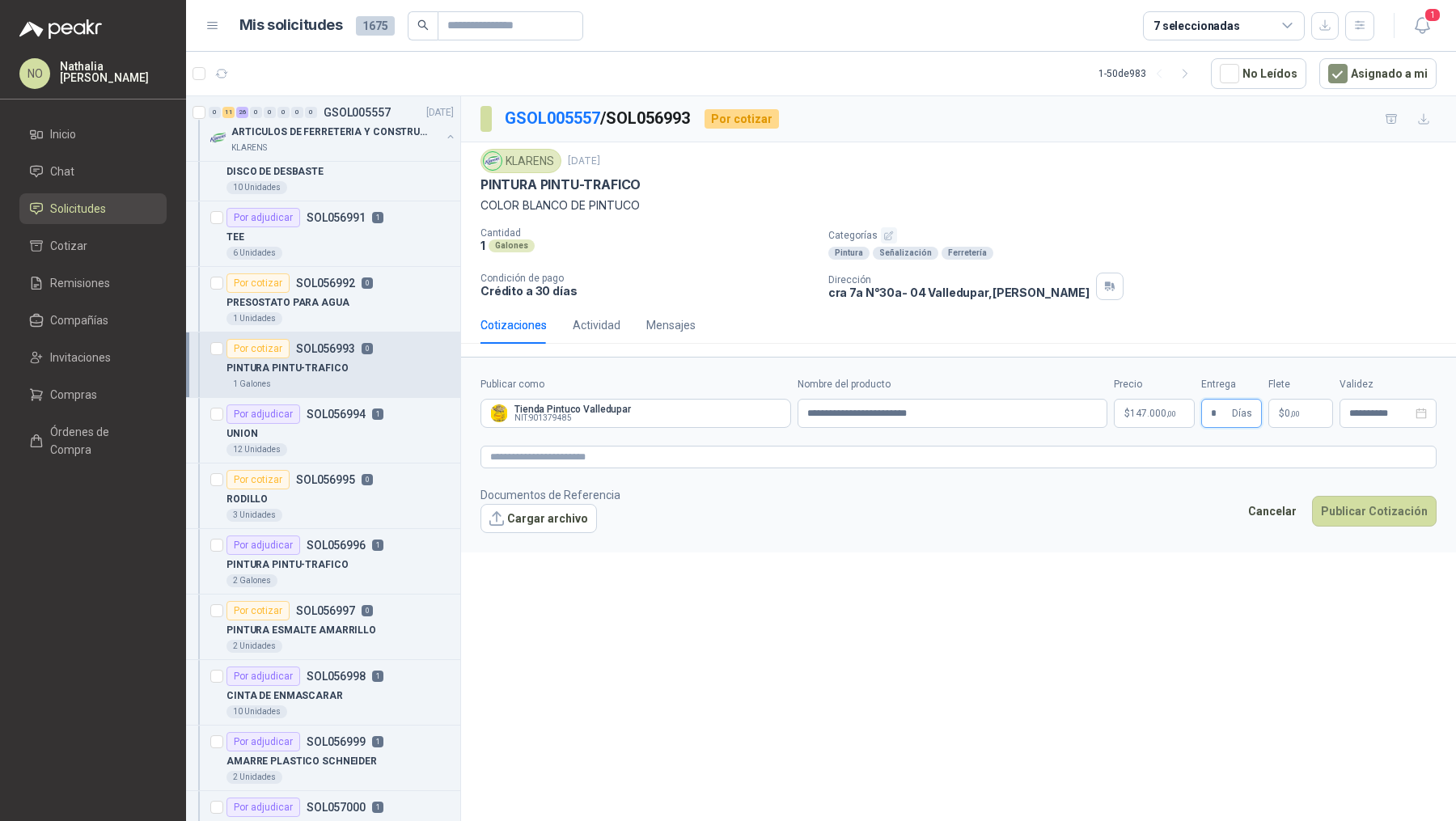
type input "*"
click at [1091, 553] on div "**********" at bounding box center [959, 461] width 995 height 731
click at [1307, 403] on p "$ 0 ,00" at bounding box center [1300, 414] width 64 height 30
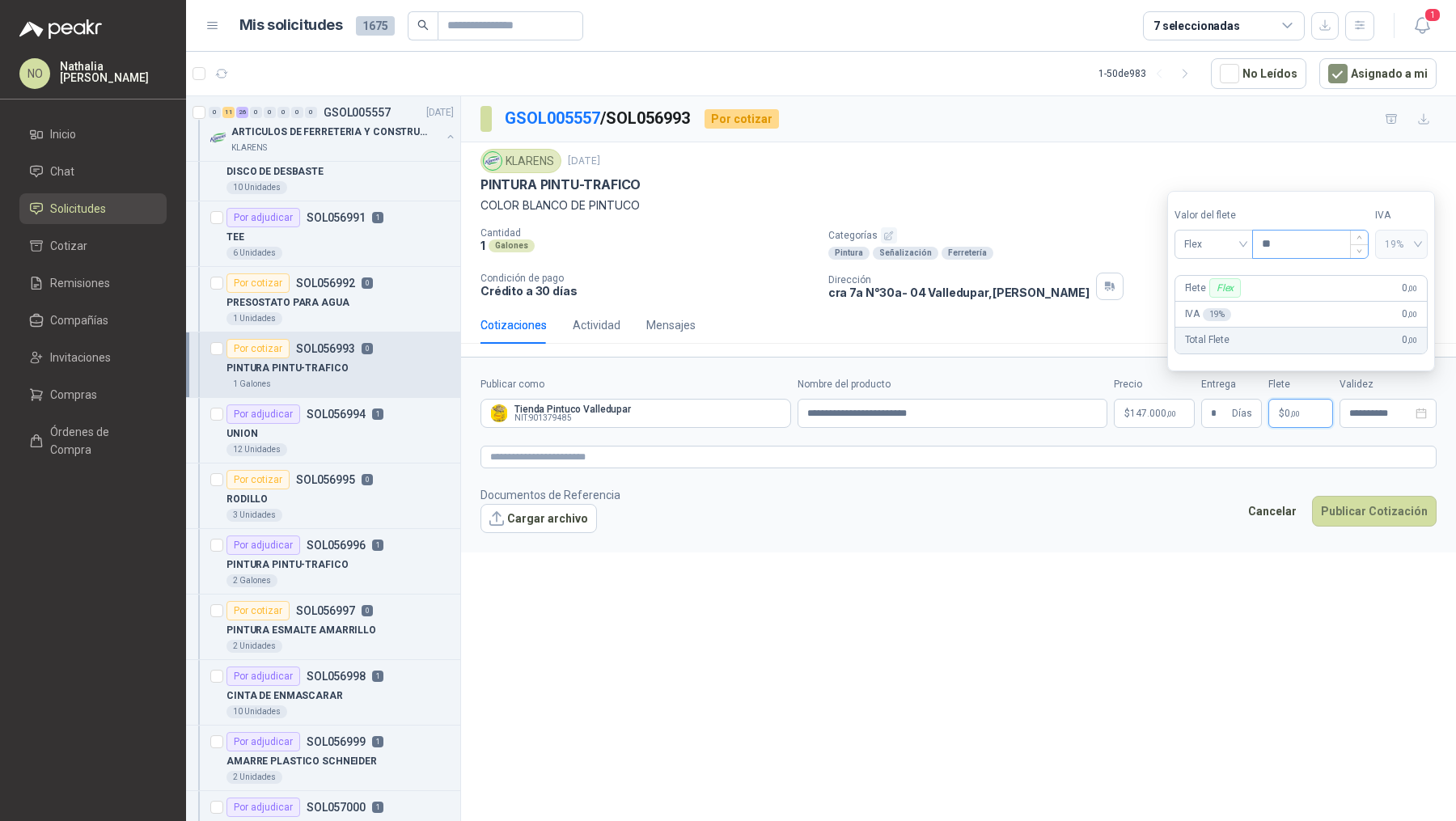
type input "*"
type input "*******"
click at [1354, 413] on input "**********" at bounding box center [1381, 414] width 63 height 10
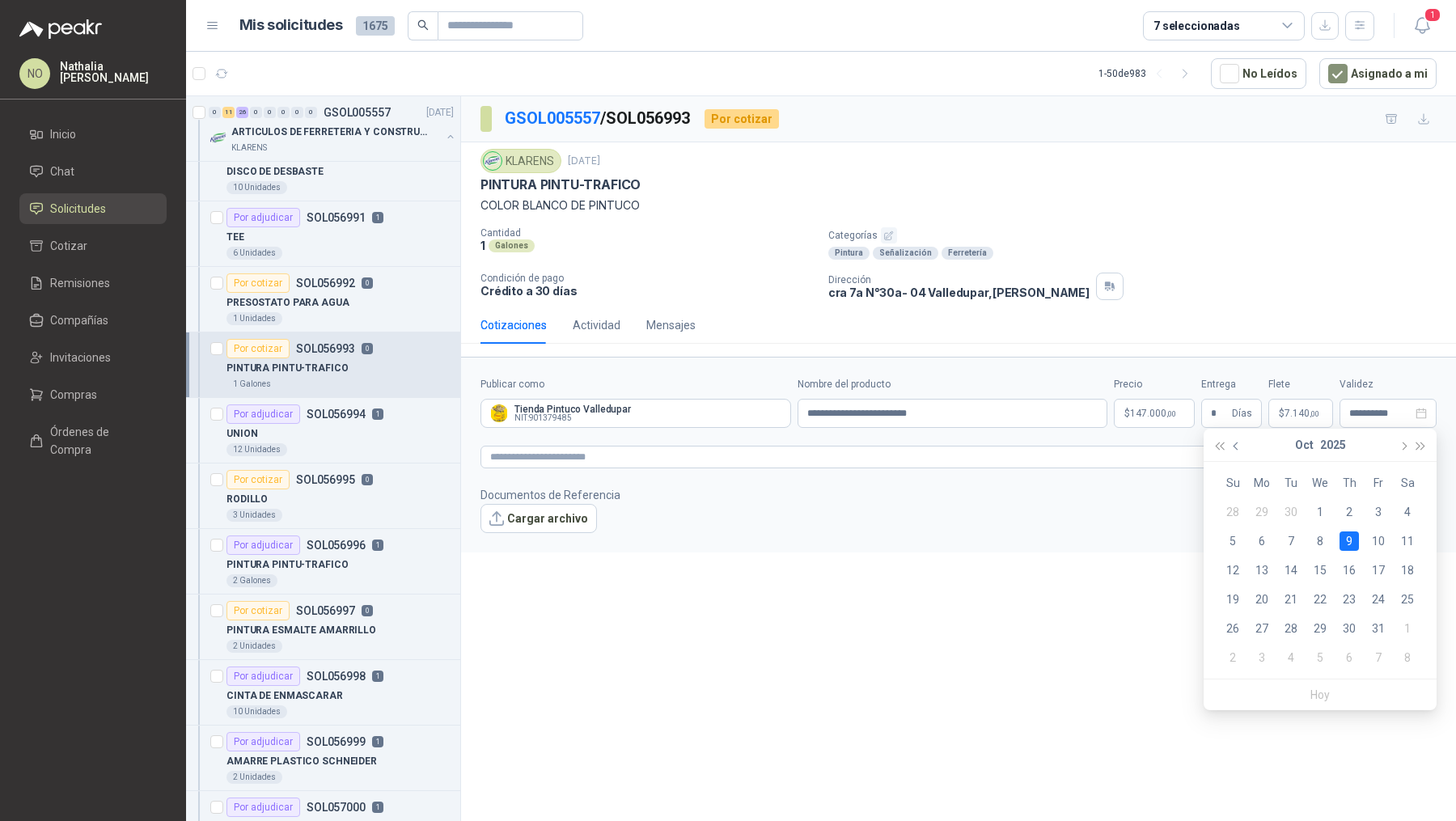
click at [1241, 447] on button "button" at bounding box center [1237, 444] width 17 height 32
type input "**********"
click at [1384, 602] on div "26" at bounding box center [1379, 599] width 19 height 19
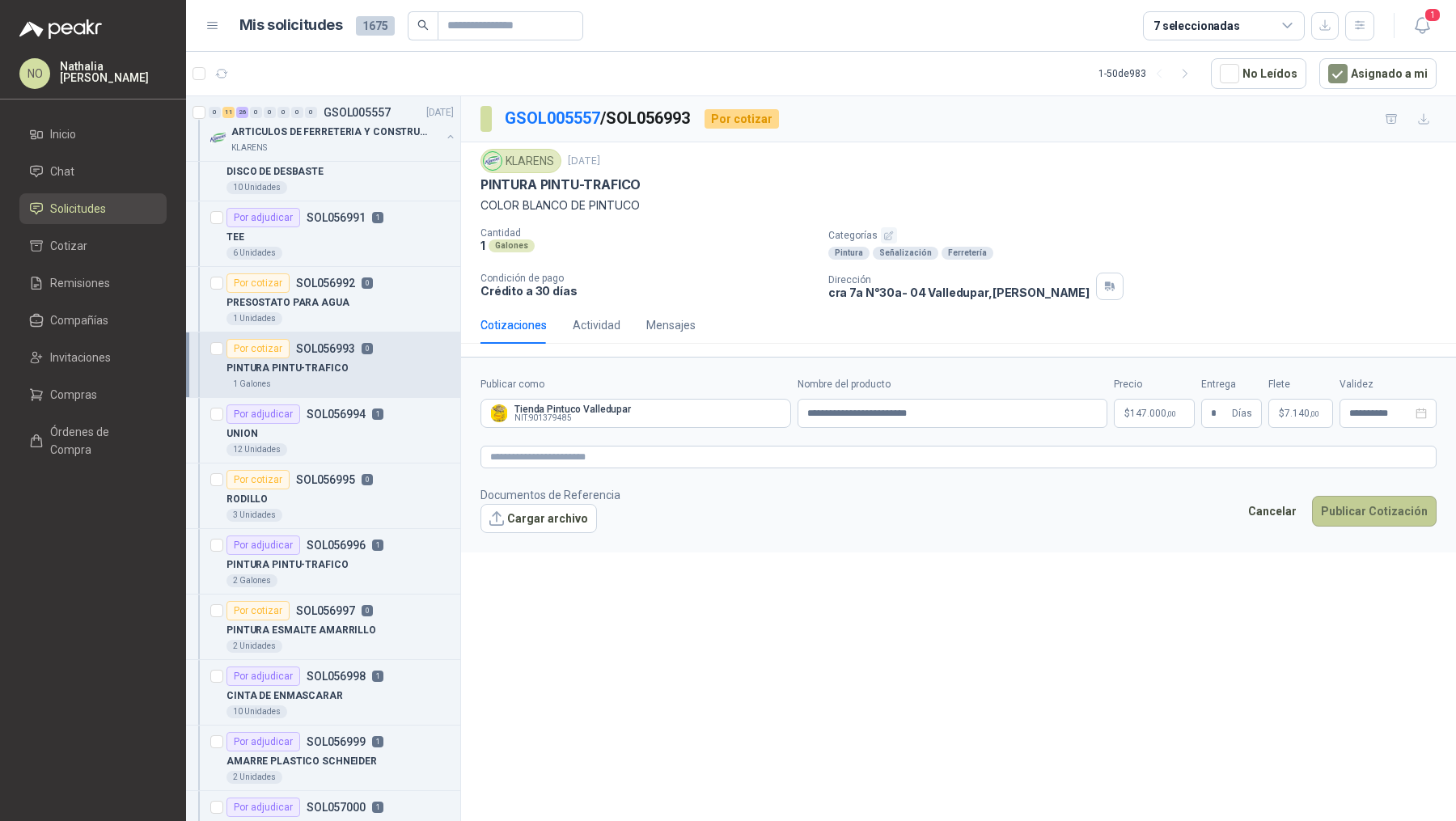
click at [1405, 513] on button "Publicar Cotización" at bounding box center [1374, 511] width 124 height 30
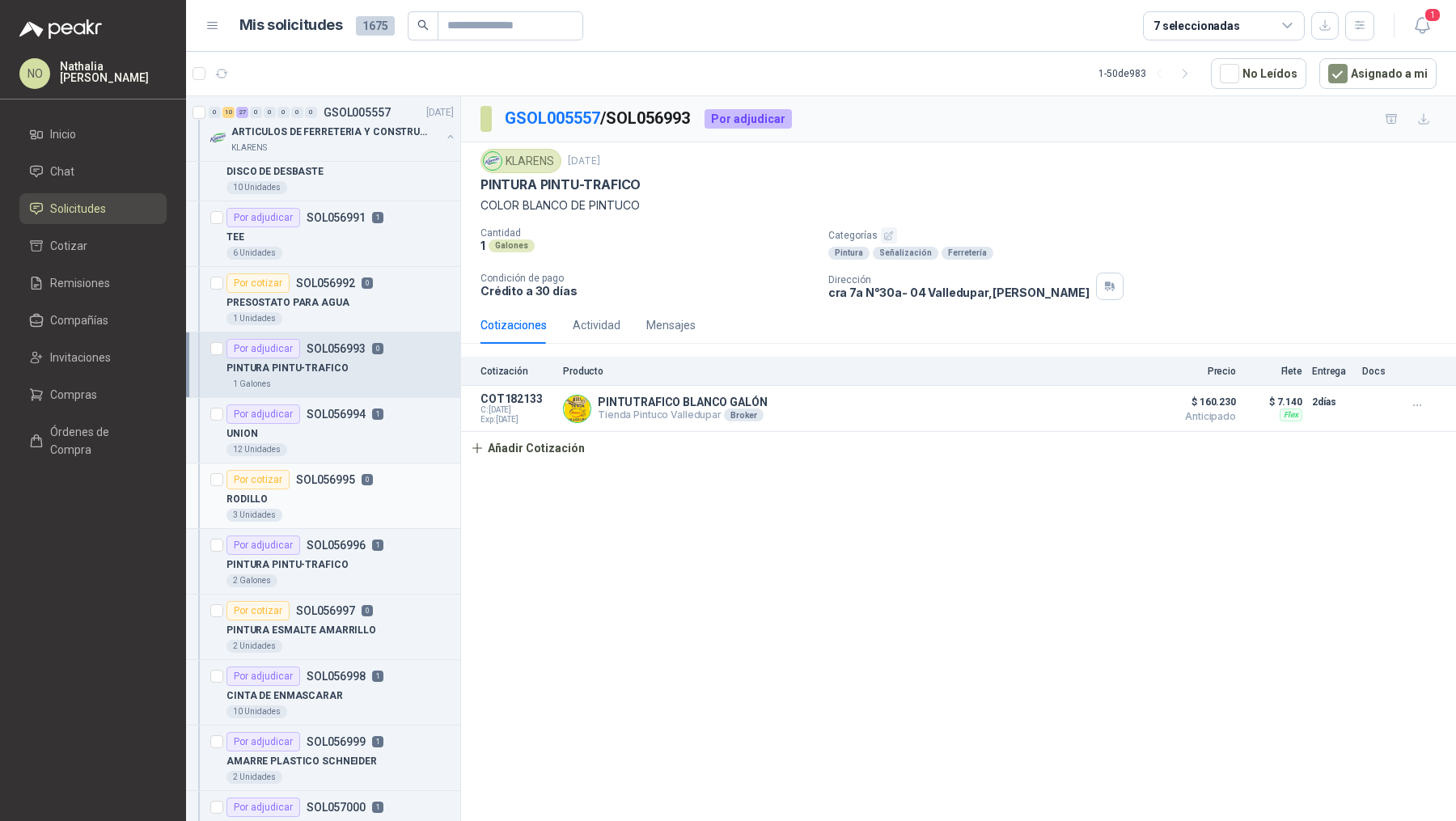
click at [374, 489] on div "RODILLO" at bounding box center [341, 499] width 228 height 19
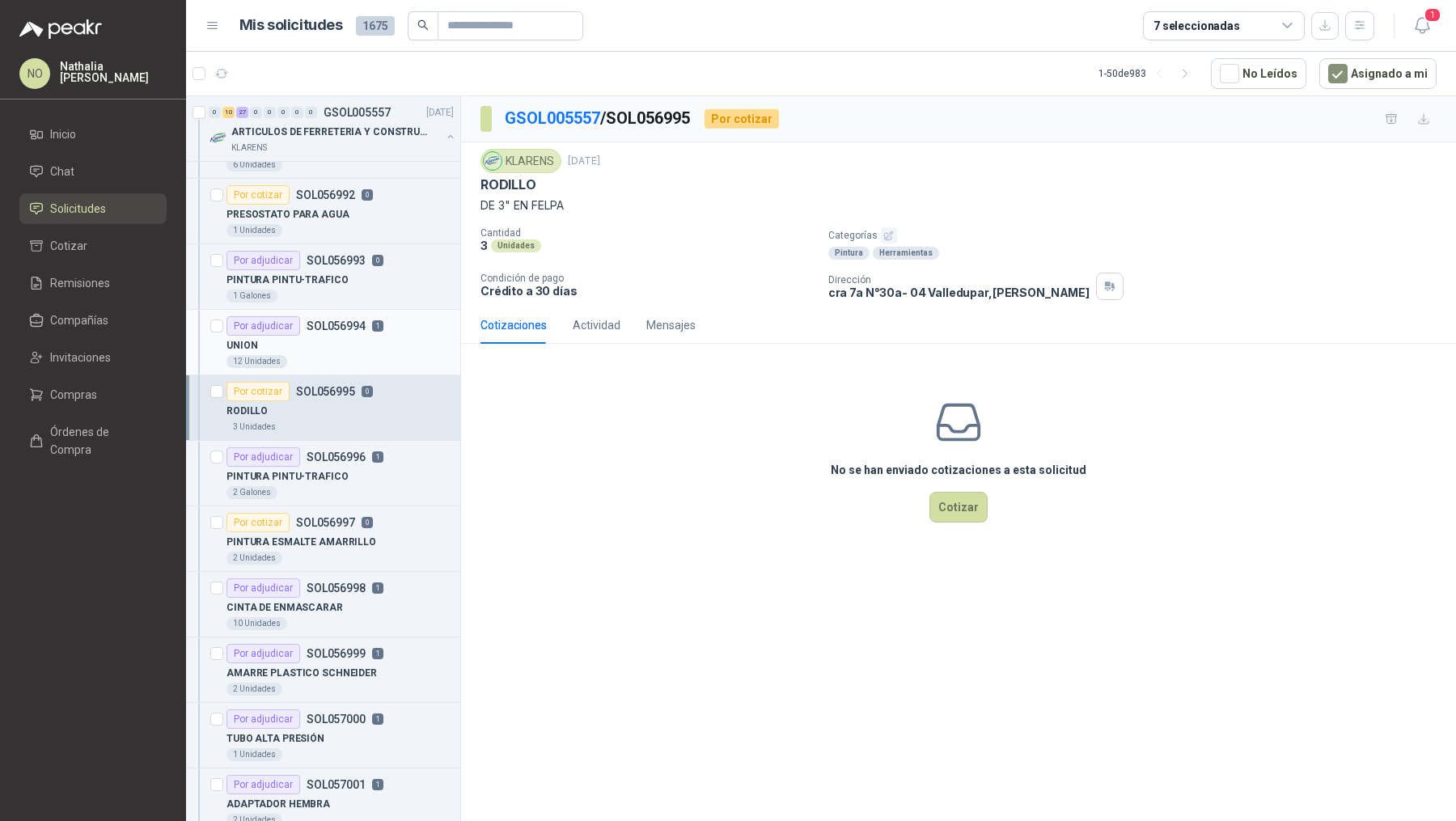
scroll to position [1727, 0]
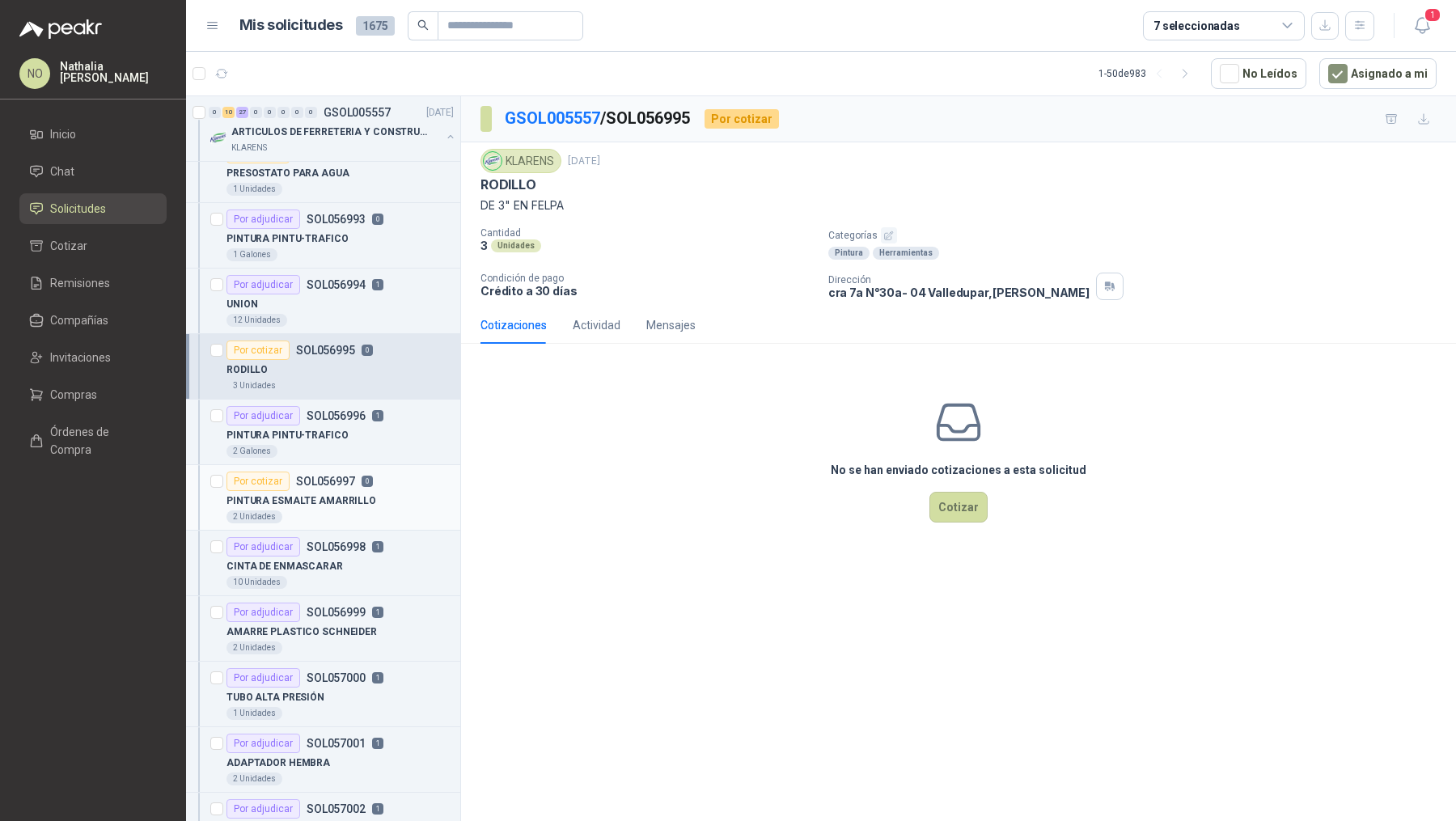
click at [376, 510] on div "2 Unidades" at bounding box center [341, 516] width 228 height 13
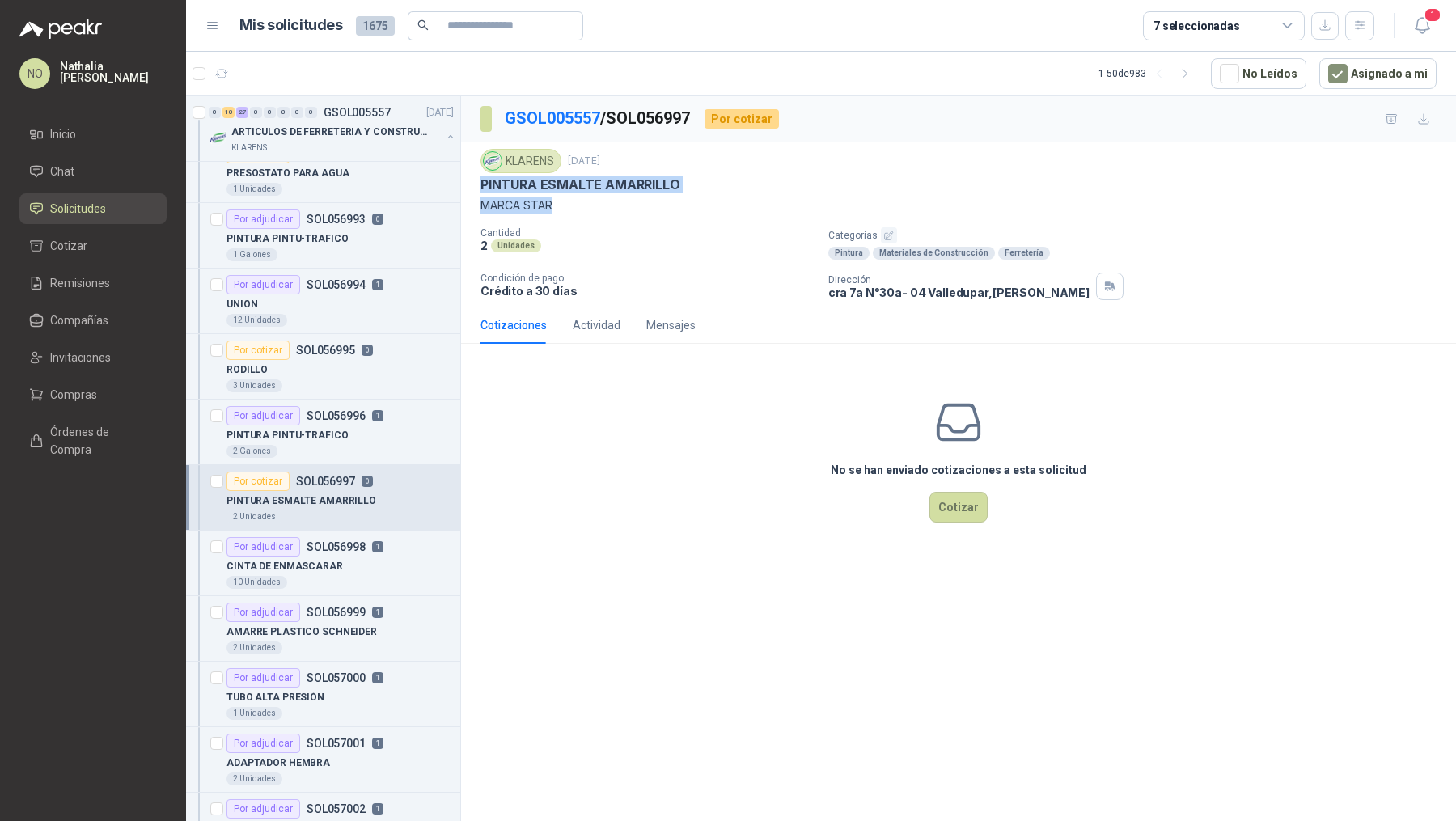
drag, startPoint x: 484, startPoint y: 182, endPoint x: 561, endPoint y: 201, distance: 79.3
click at [564, 201] on div "KLARENS [DATE] PINTURA ESMALTE AMARRILLO MARCA STAR" at bounding box center [959, 181] width 956 height 65
copy div "PINTURA ESMALTE AMARRILLO MARCA STAR"
click at [538, 28] on input "text" at bounding box center [504, 26] width 113 height 28
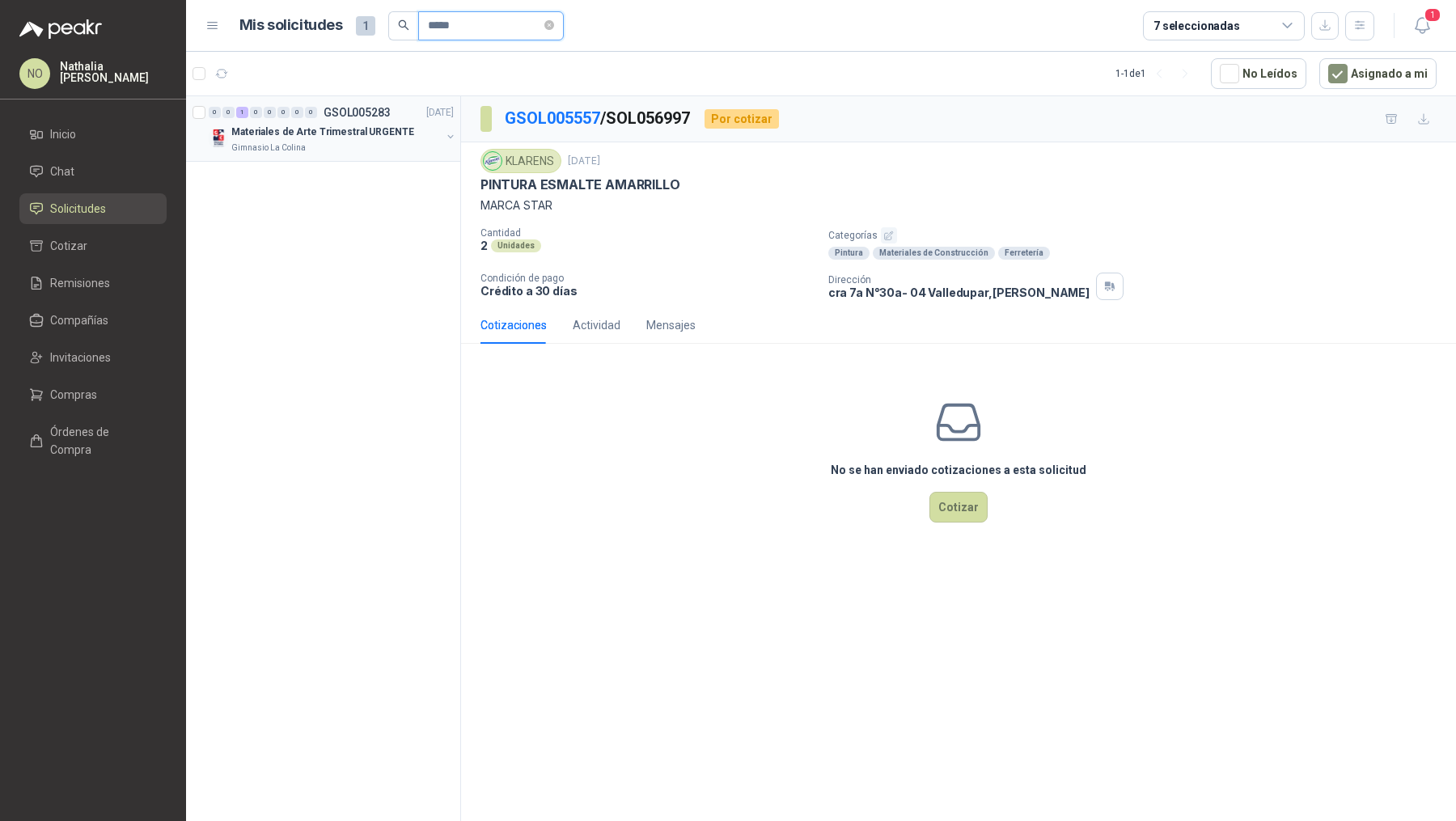
type input "*****"
click at [365, 144] on div "Gimnasio La Colina" at bounding box center [336, 148] width 209 height 13
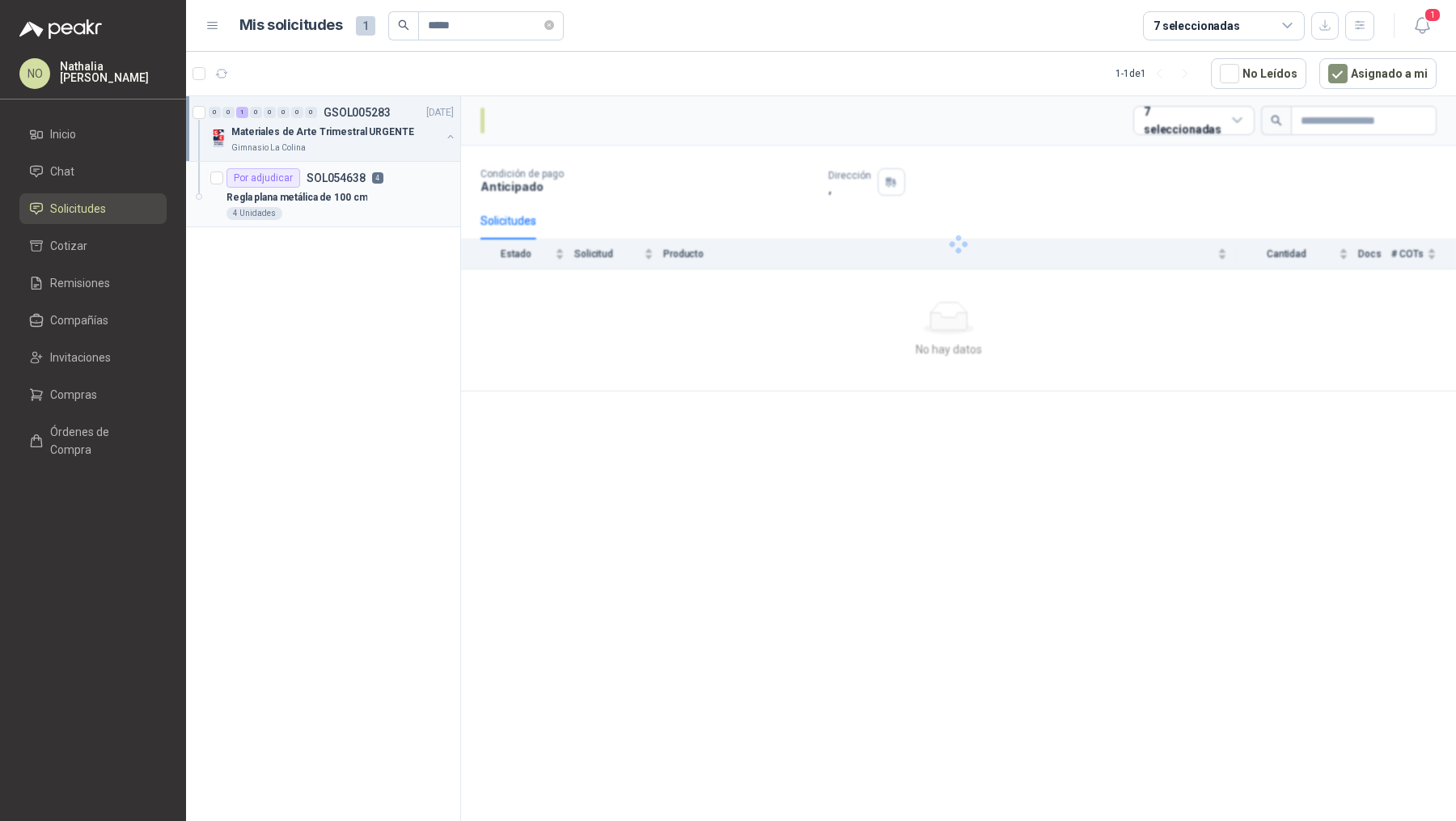
click at [357, 202] on p "Regla plana metálica de 100 cm" at bounding box center [297, 198] width 141 height 16
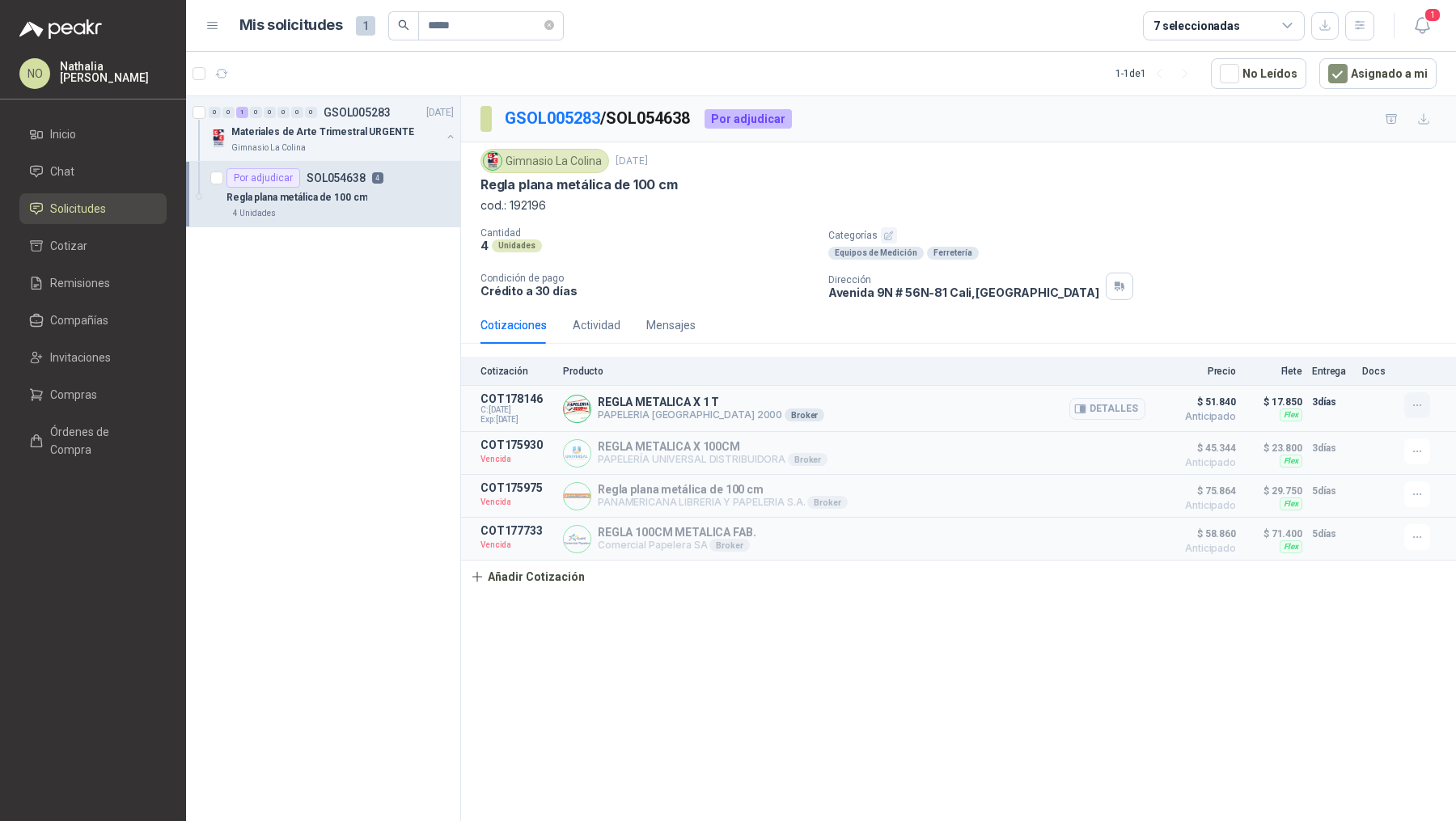
click at [1413, 399] on icon "button" at bounding box center [1418, 406] width 14 height 14
click at [1368, 341] on button "Editar" at bounding box center [1385, 338] width 130 height 26
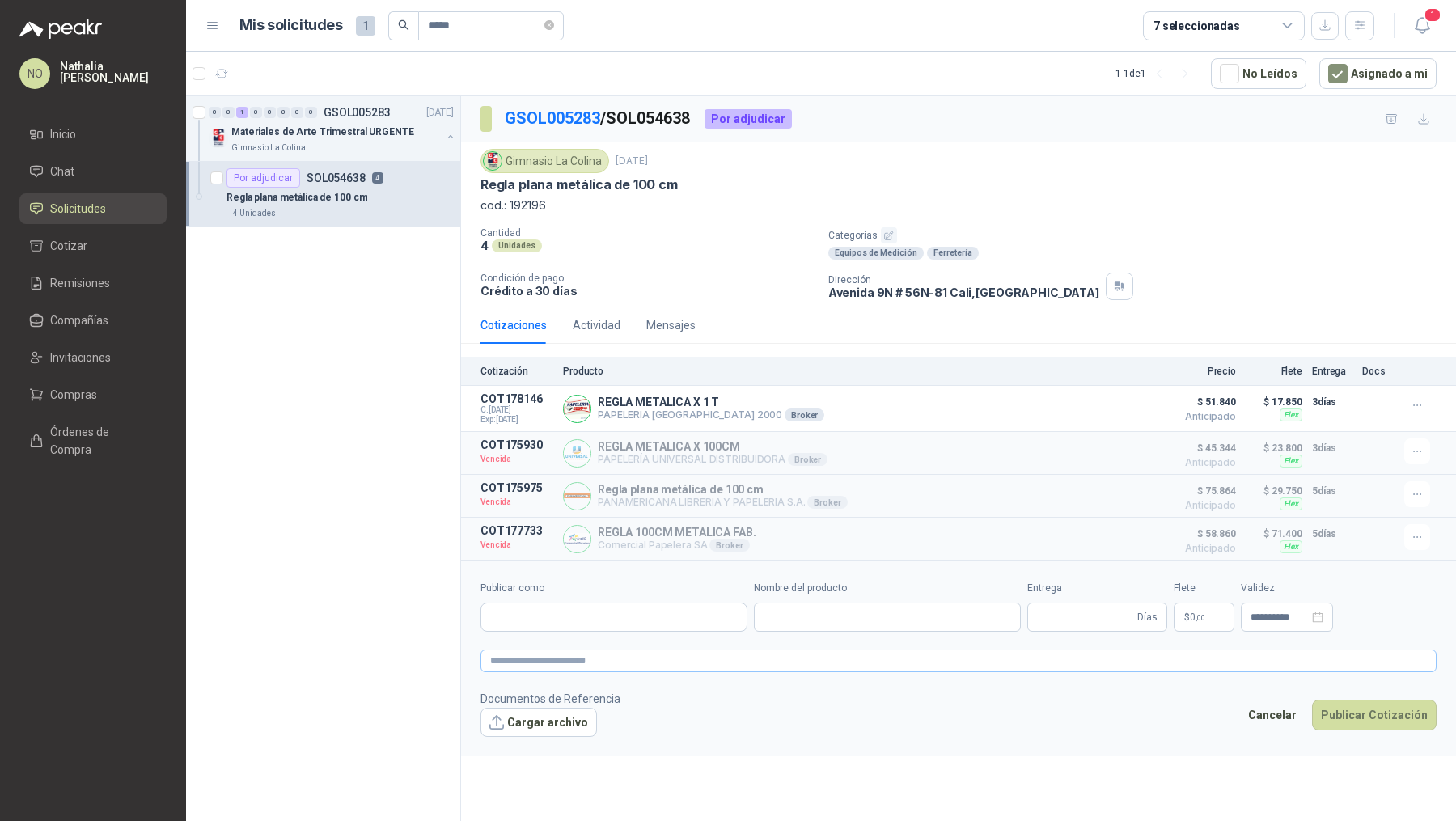
type input "**********"
type input "*"
type input "**********"
click at [1275, 612] on p "$ 17.850 ,00" at bounding box center [1300, 617] width 67 height 30
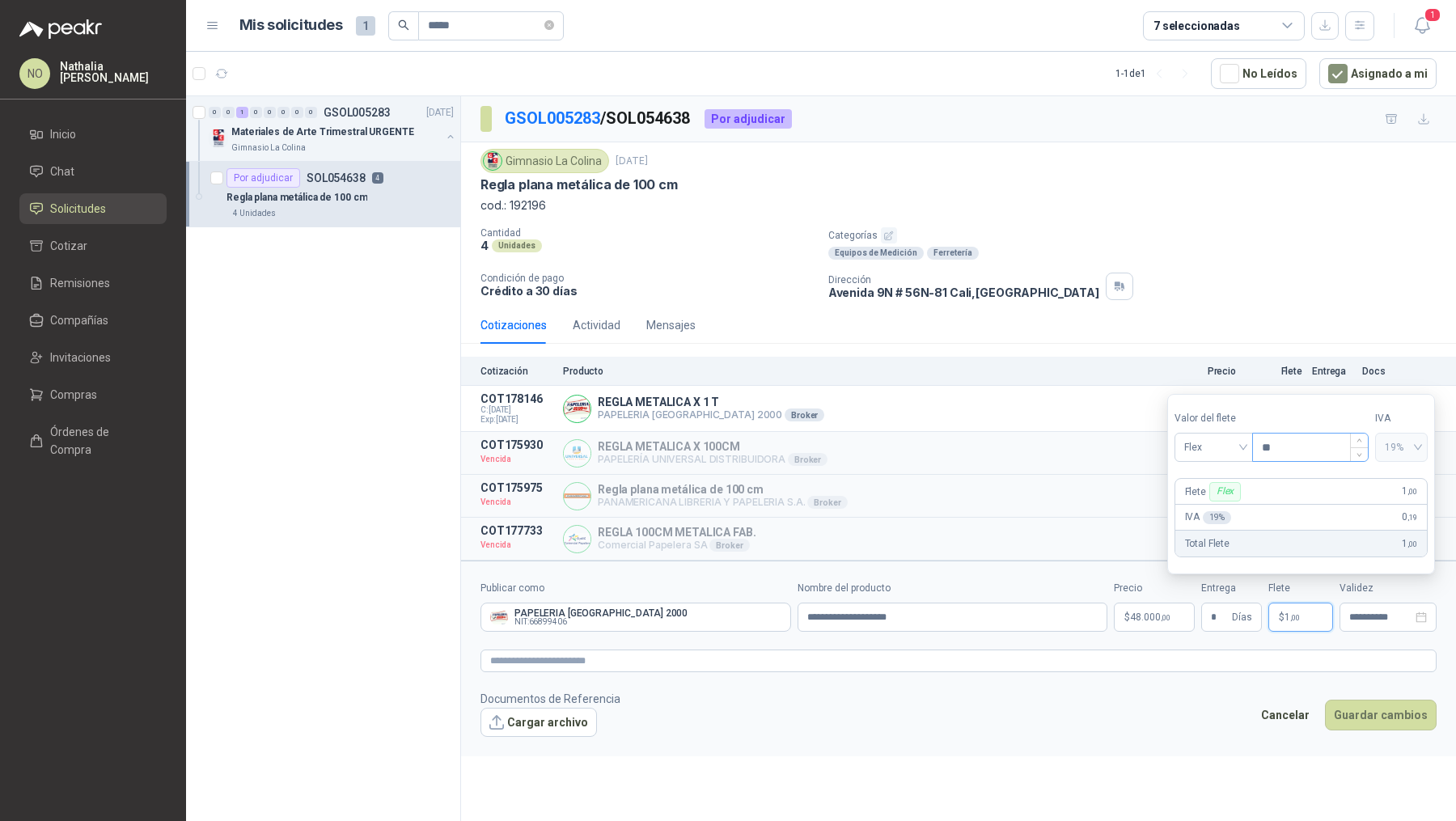
type input "*"
type input "********"
click at [1149, 602] on p "$ 48.000 ,00" at bounding box center [1152, 617] width 81 height 30
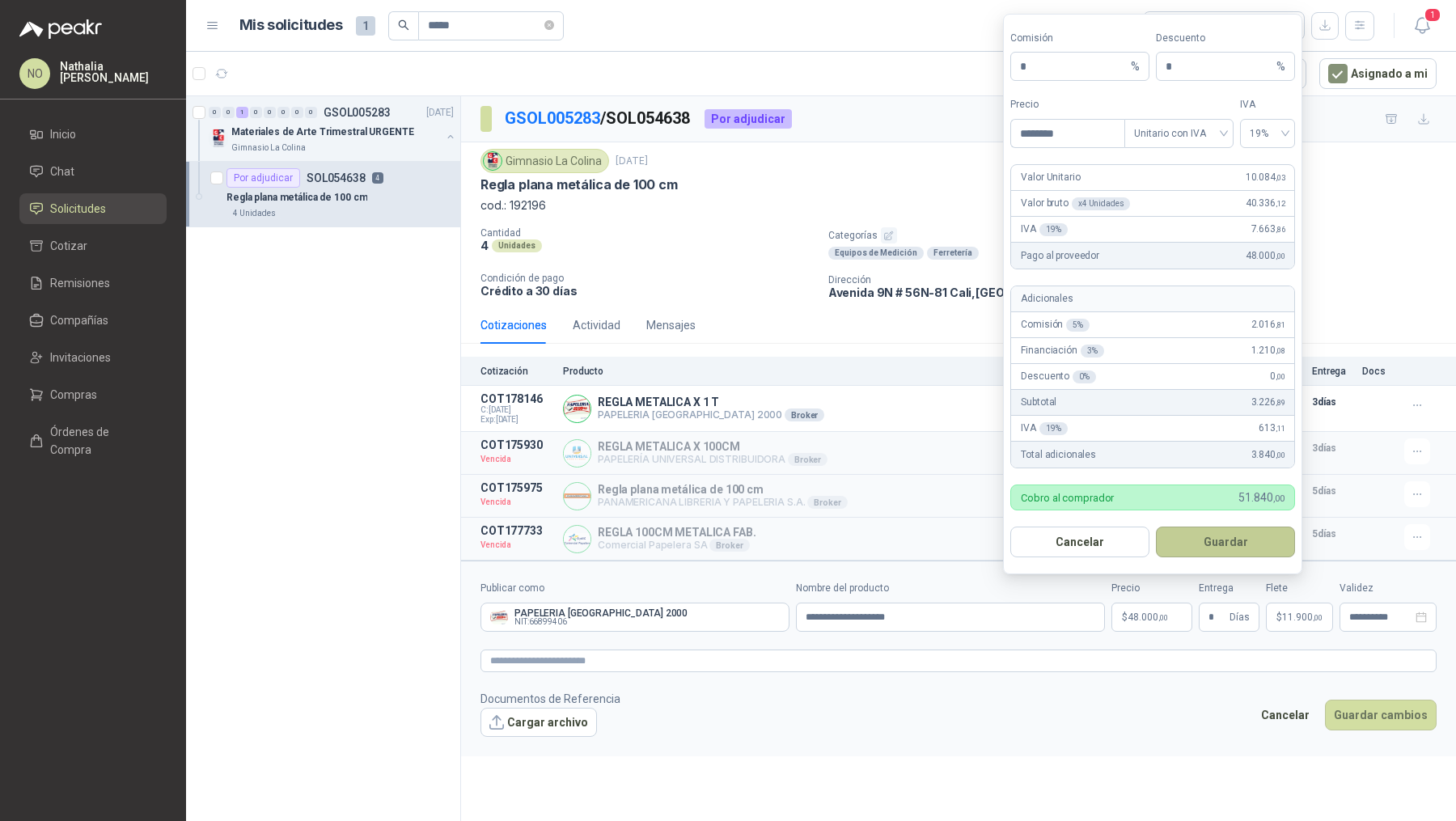
click at [1233, 547] on button "Guardar" at bounding box center [1226, 541] width 139 height 30
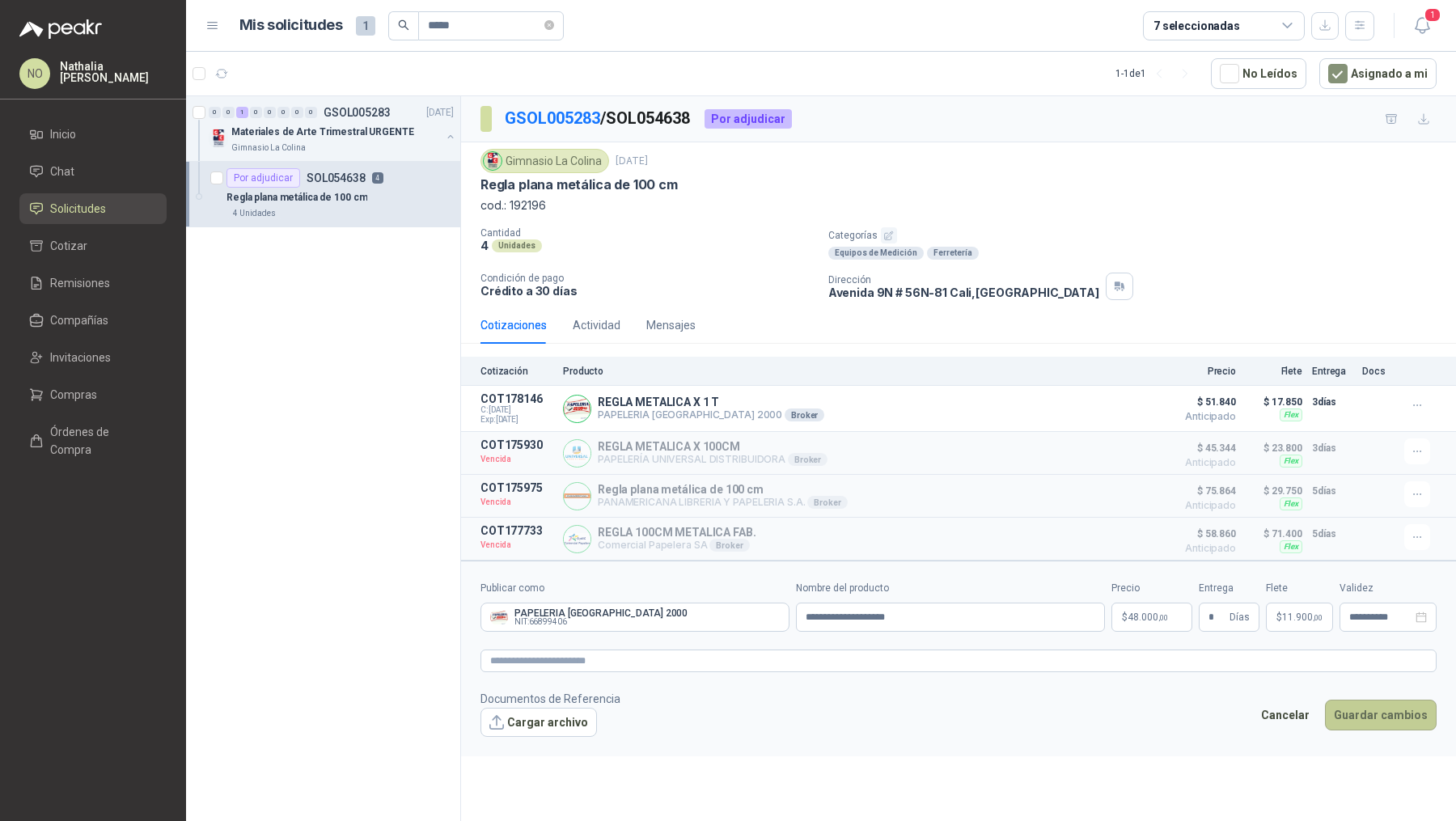
click at [1376, 706] on button "Guardar cambios" at bounding box center [1381, 714] width 111 height 30
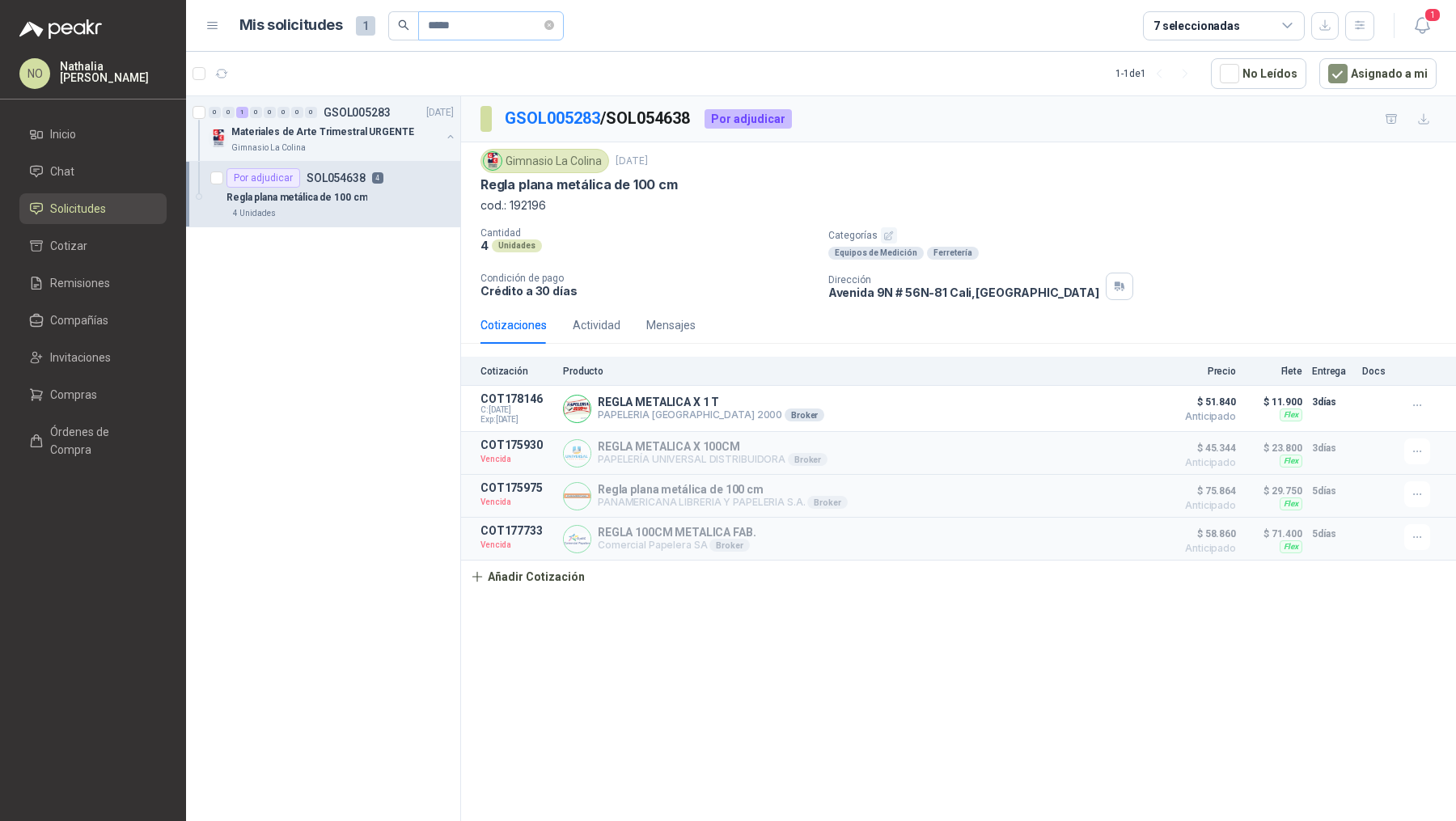
click at [556, 30] on span "*****" at bounding box center [491, 26] width 146 height 30
click at [552, 24] on icon "close-circle" at bounding box center [548, 24] width 10 height 10
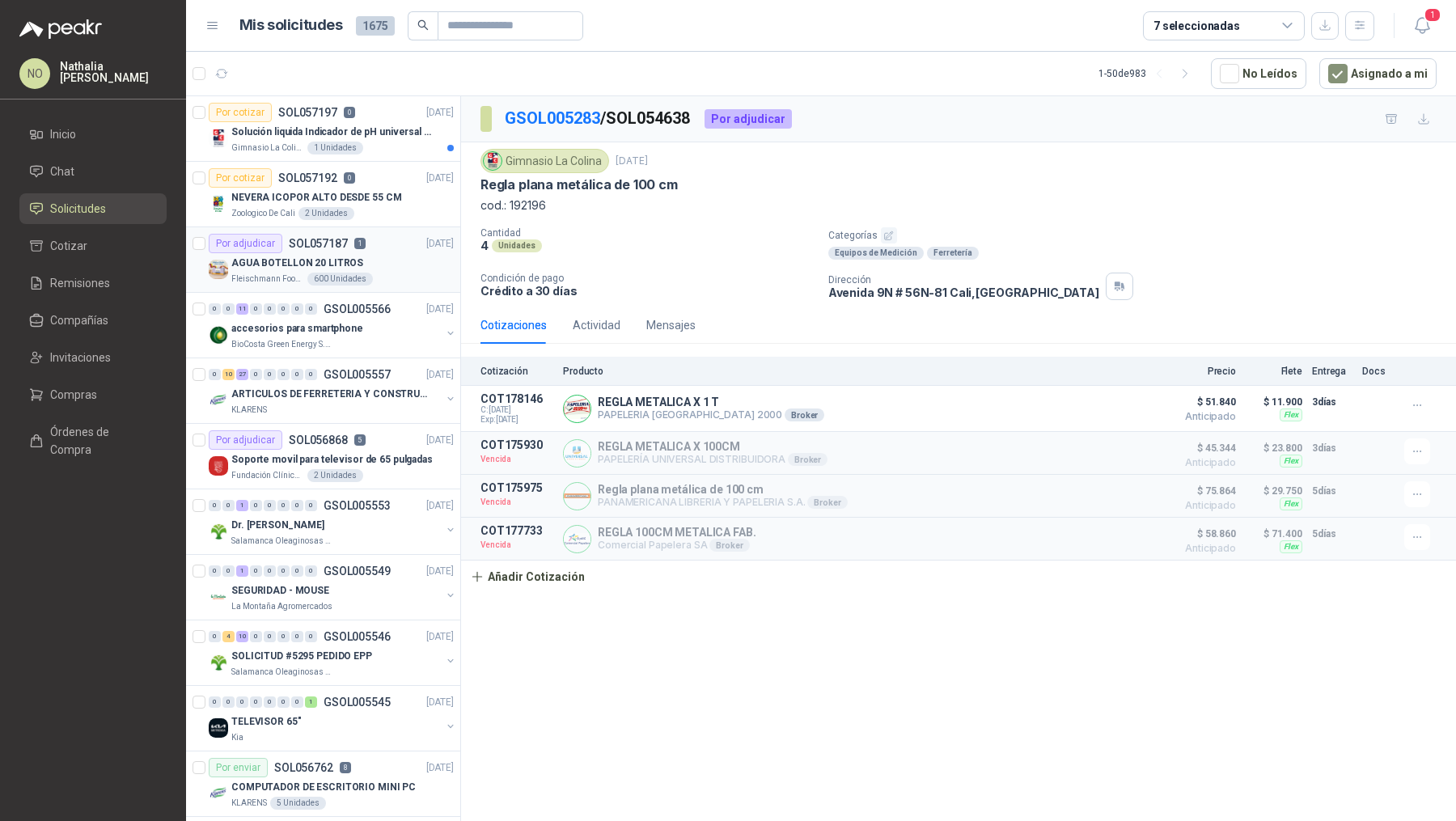
click at [390, 275] on div "Fleischmann Foods S.A. 600 Unidades" at bounding box center [342, 279] width 223 height 13
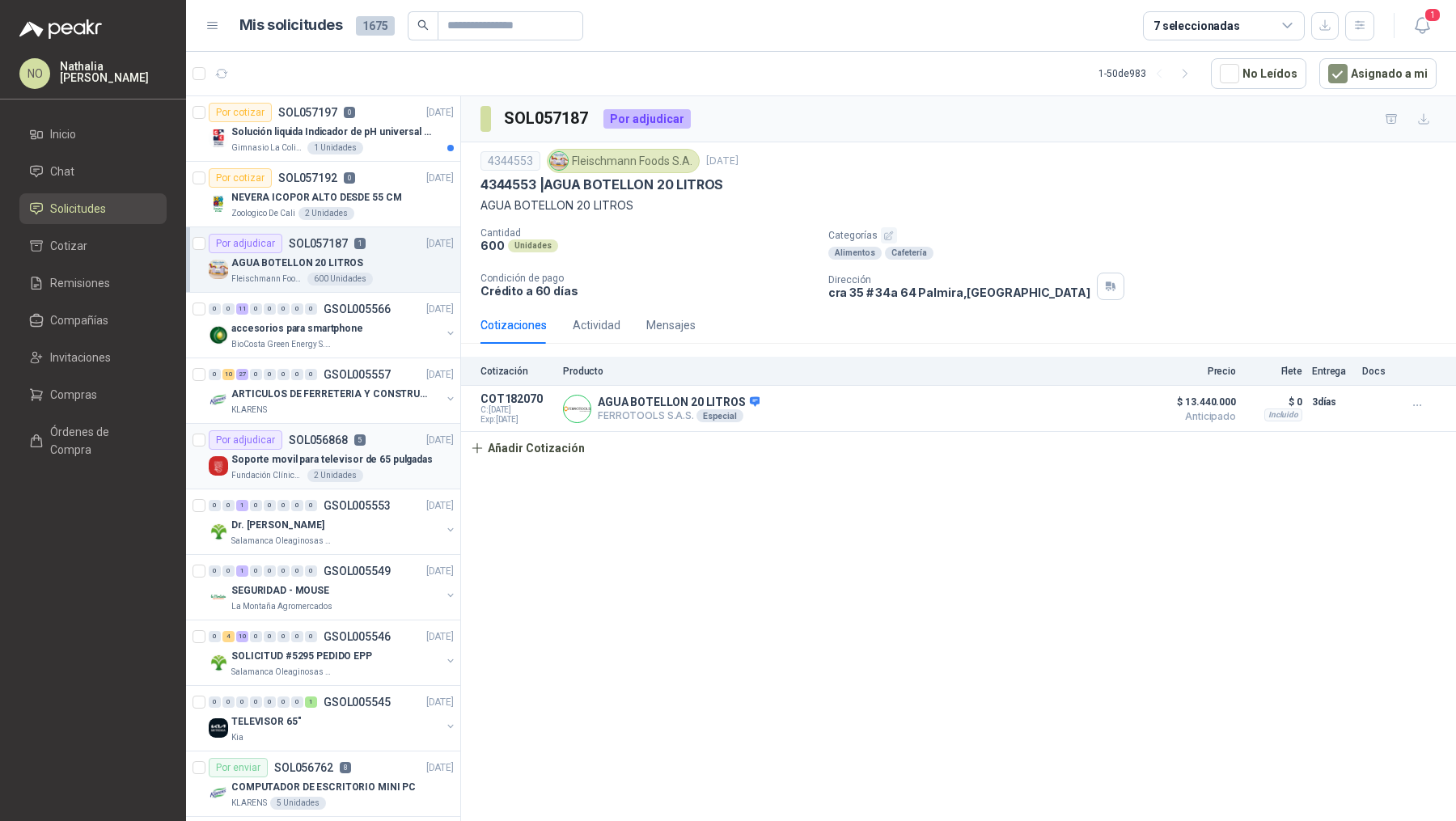
click at [400, 454] on p "Soporte movil para televisor de 65 pulgadas" at bounding box center [332, 460] width 202 height 16
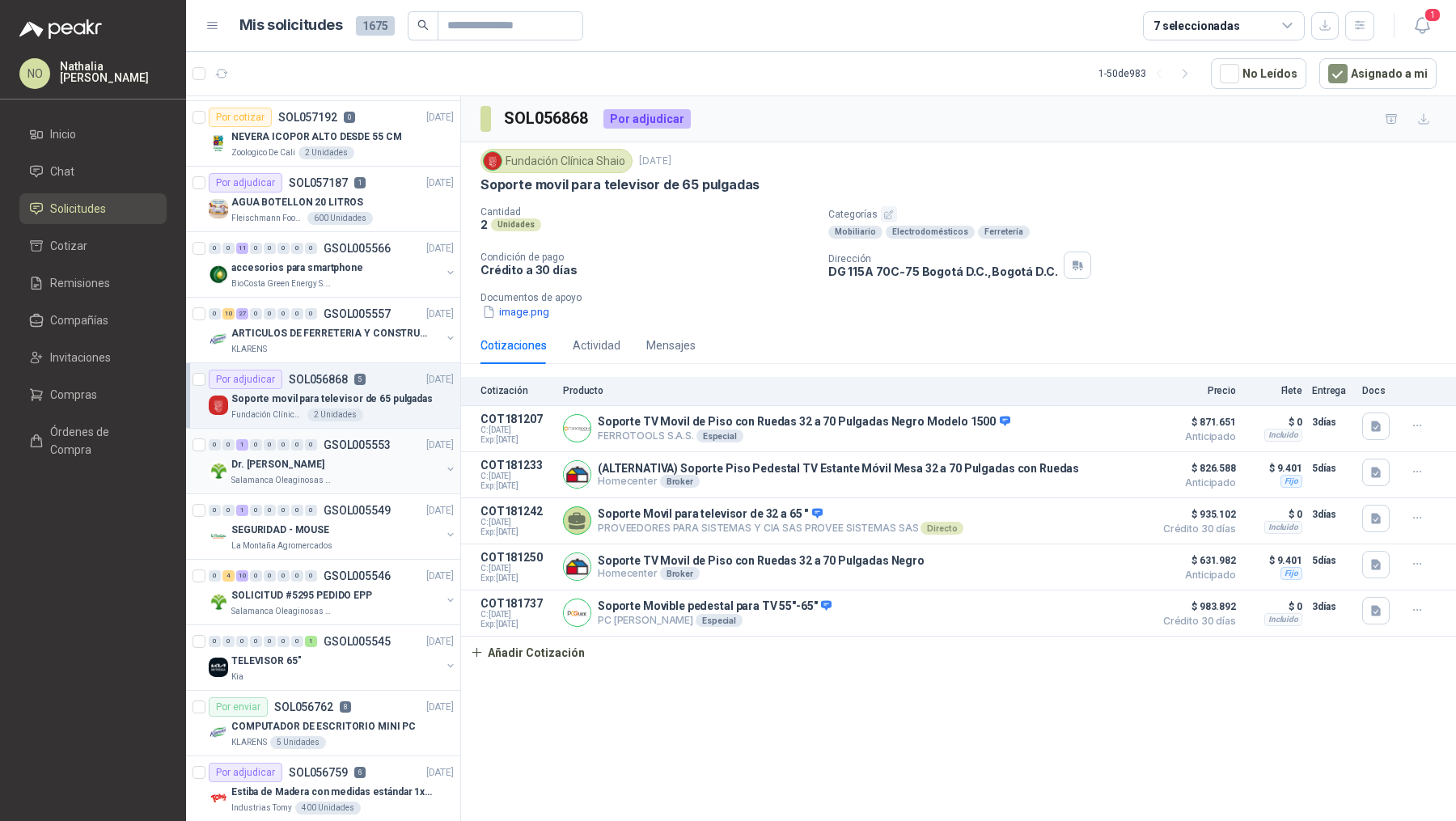
scroll to position [102, 0]
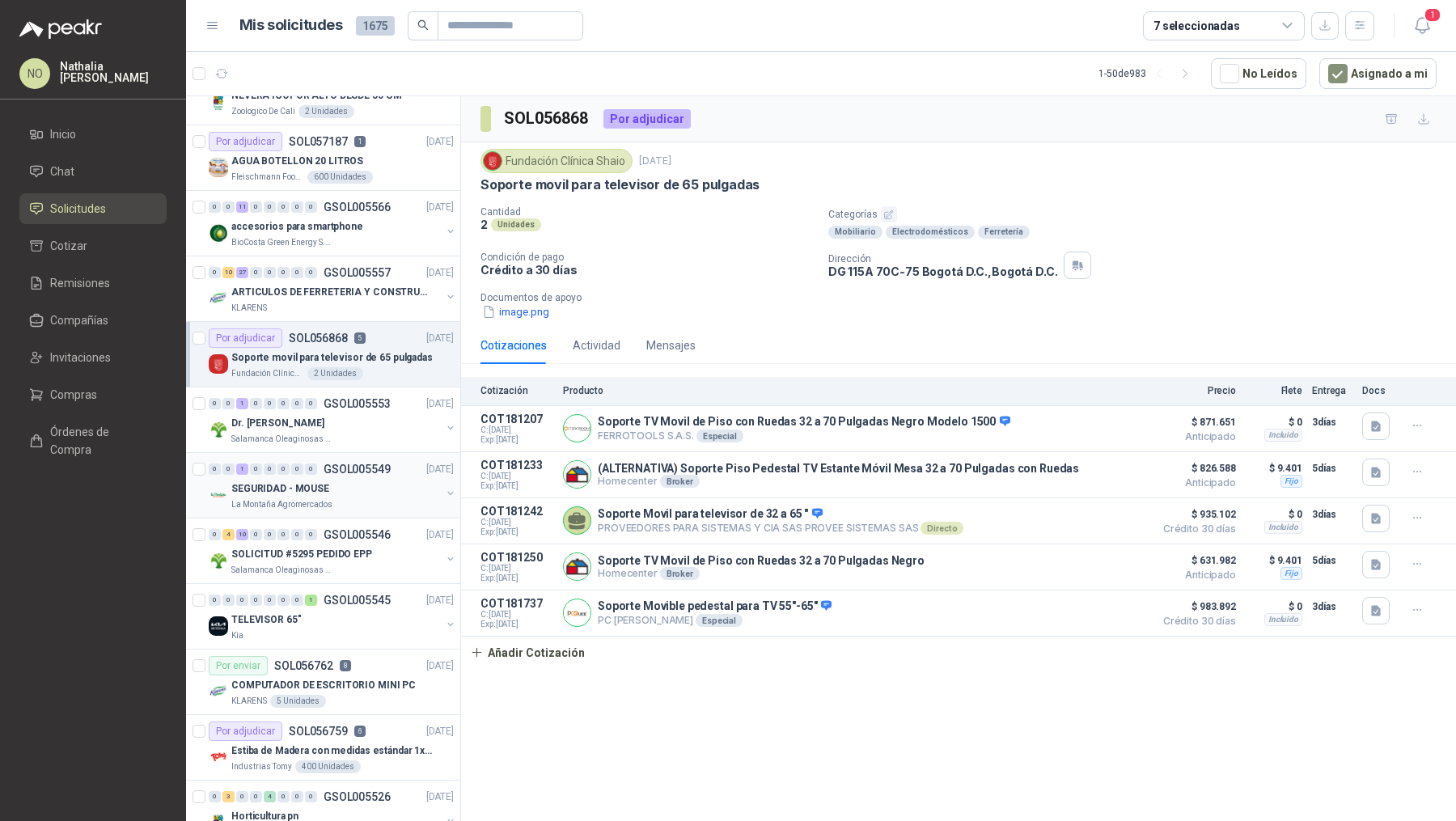
click at [403, 491] on div "SEGURIDAD - MOUSE" at bounding box center [336, 488] width 209 height 19
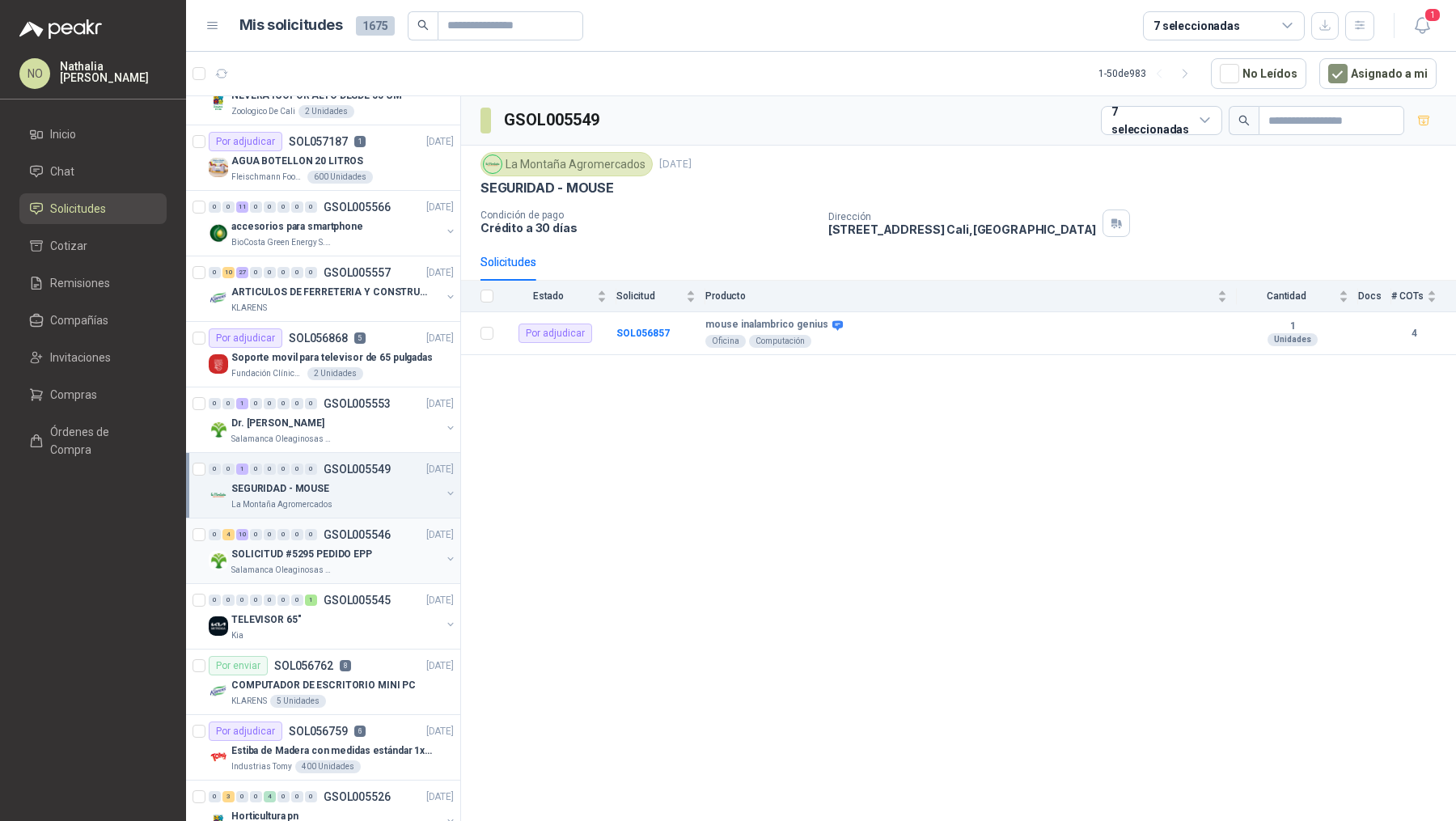
click at [397, 535] on div "0 4 10 0 0 0 0 0 GSOL005546 [DATE]" at bounding box center [333, 534] width 249 height 19
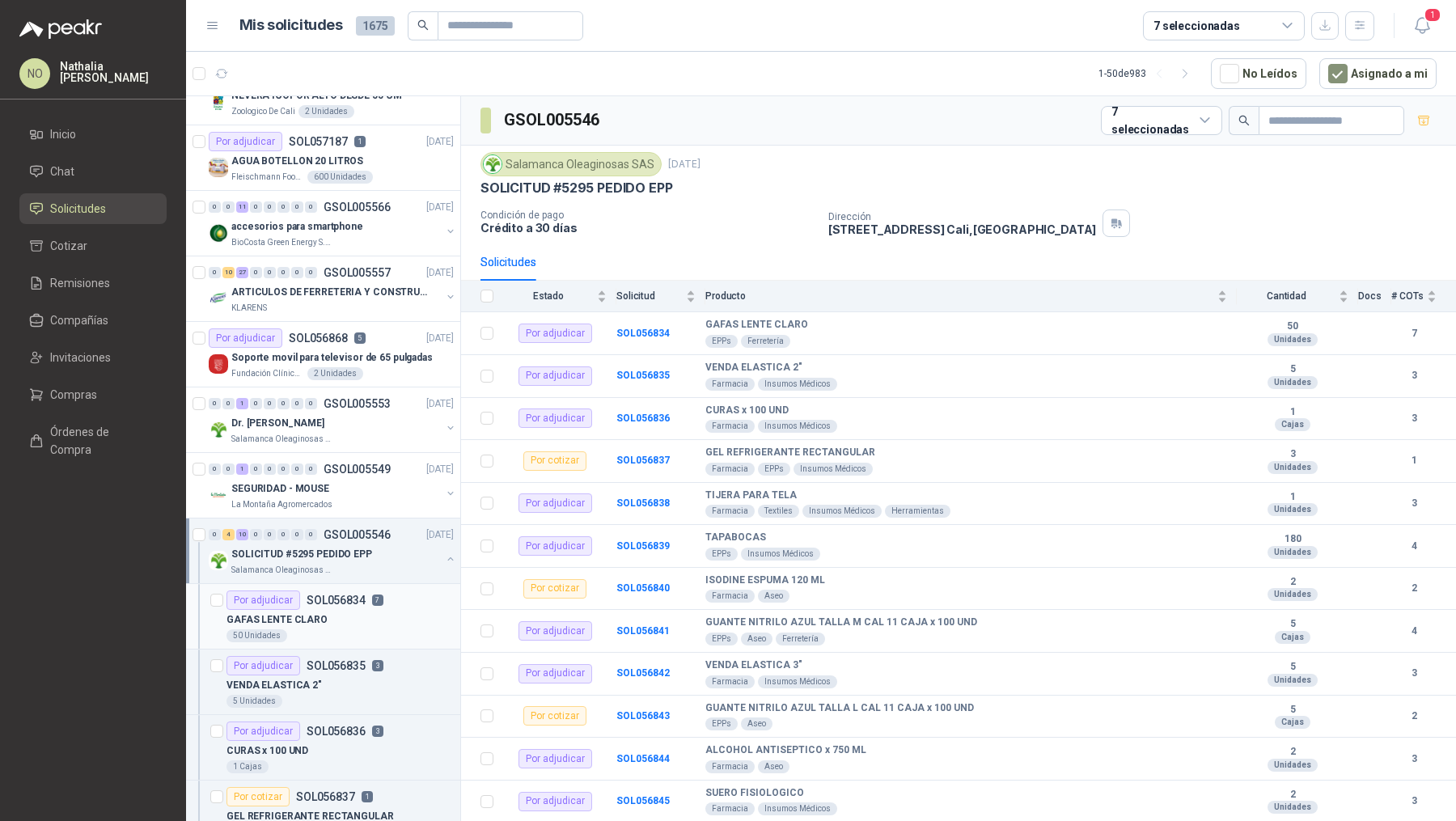
click at [379, 617] on div "GAFAS LENTE CLARO" at bounding box center [341, 619] width 228 height 19
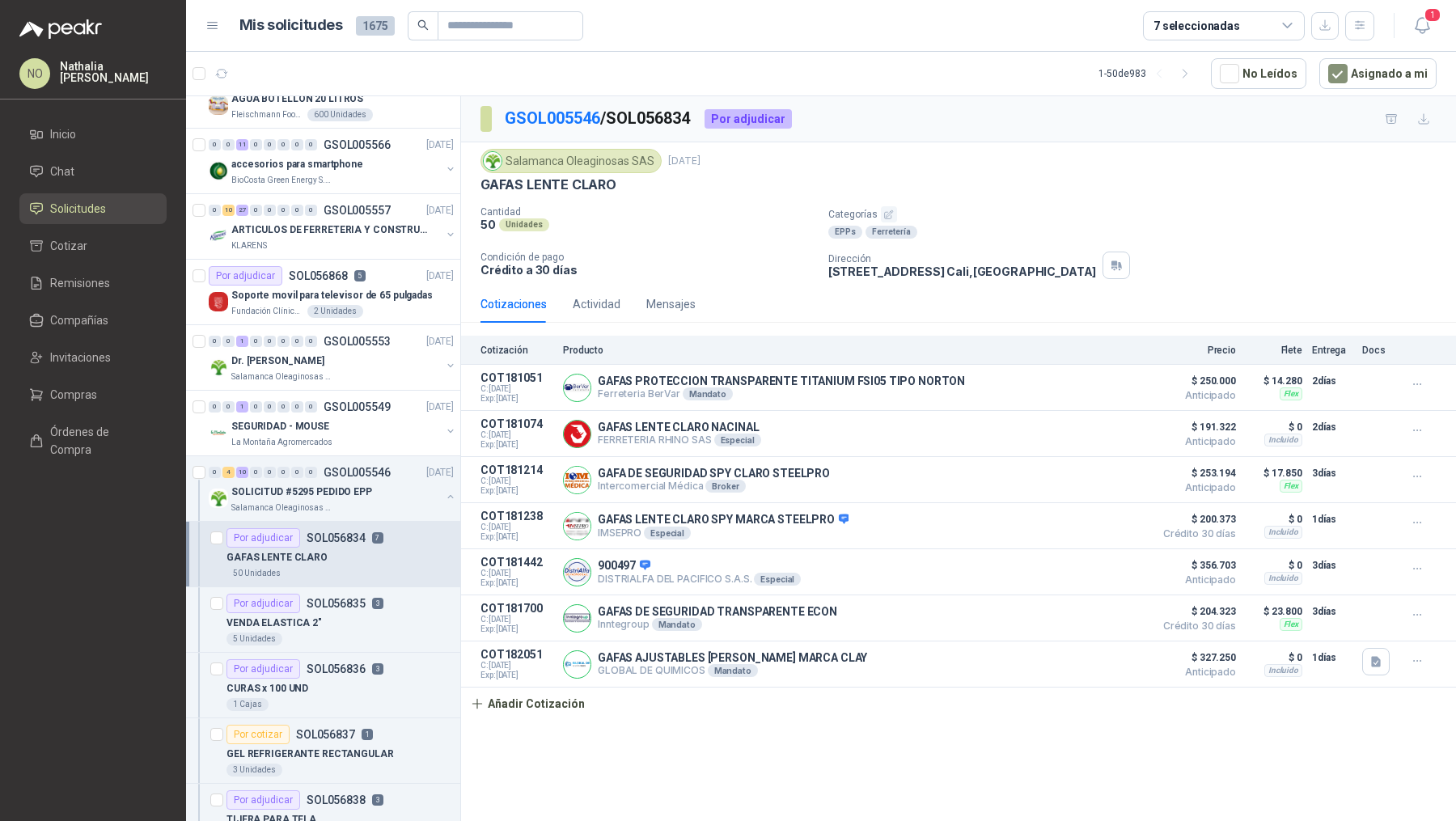
scroll to position [180, 0]
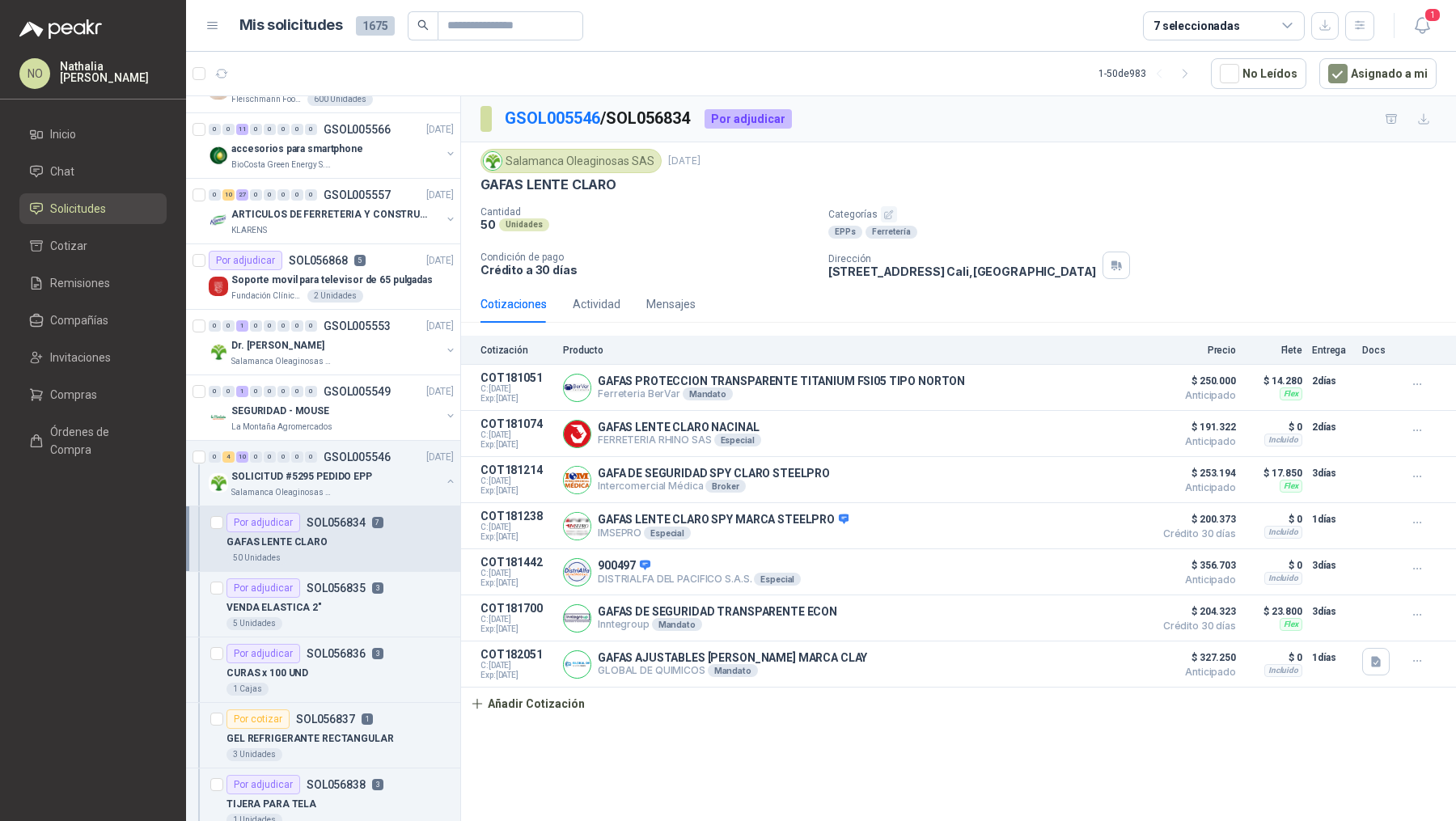
click at [379, 617] on div "5 Unidades" at bounding box center [341, 623] width 228 height 13
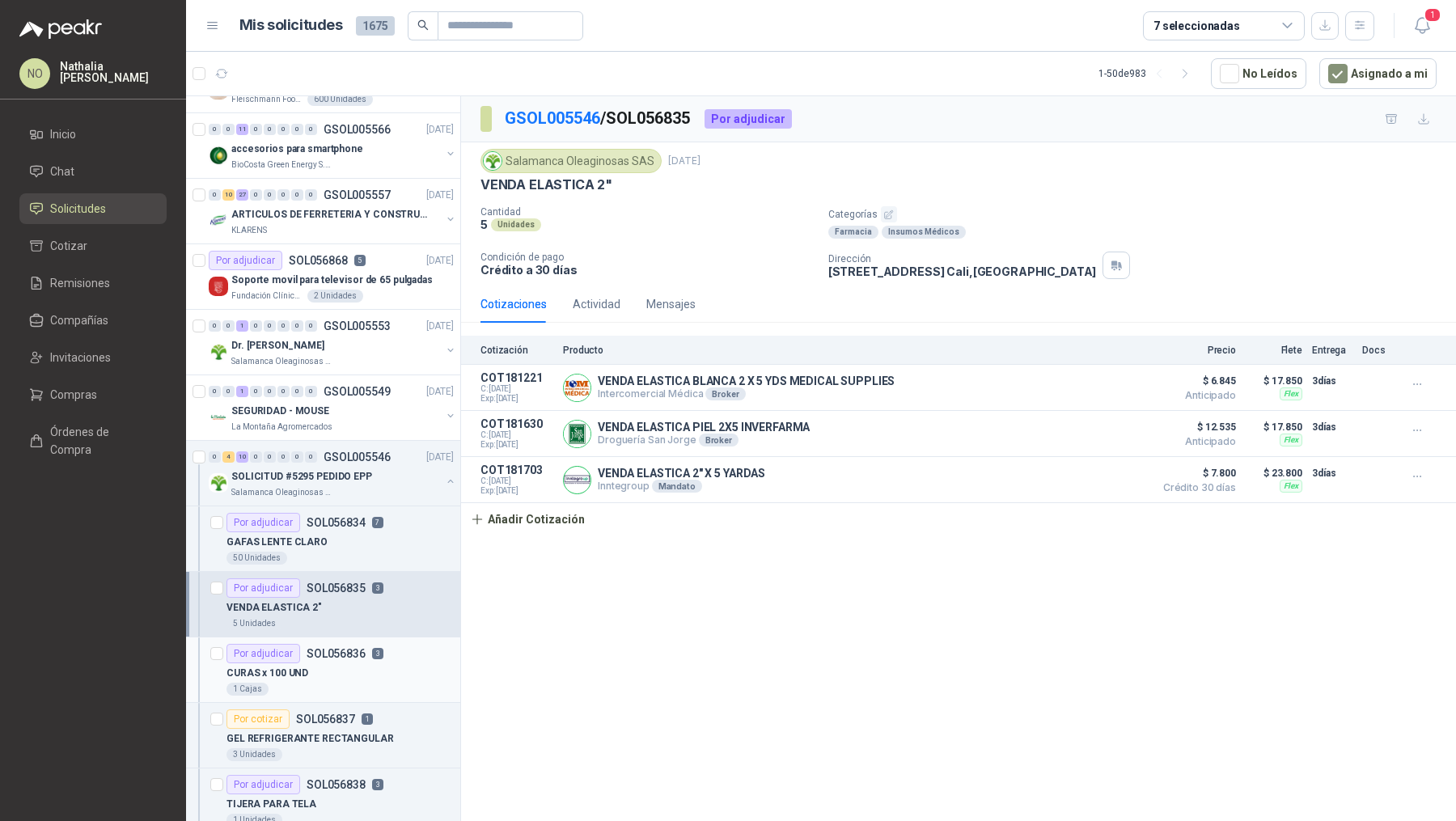
click at [372, 650] on p "3" at bounding box center [377, 653] width 11 height 11
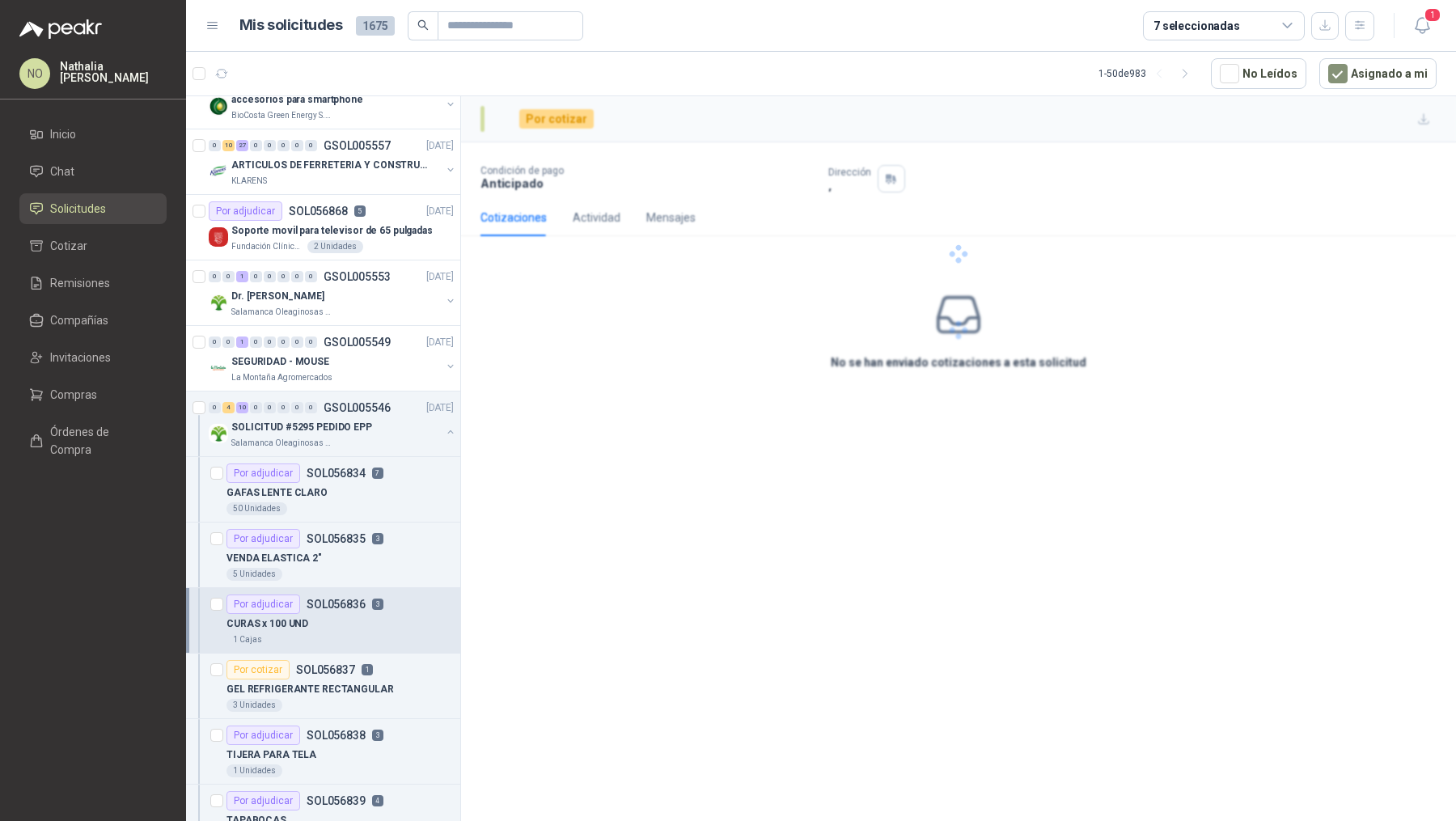
scroll to position [230, 0]
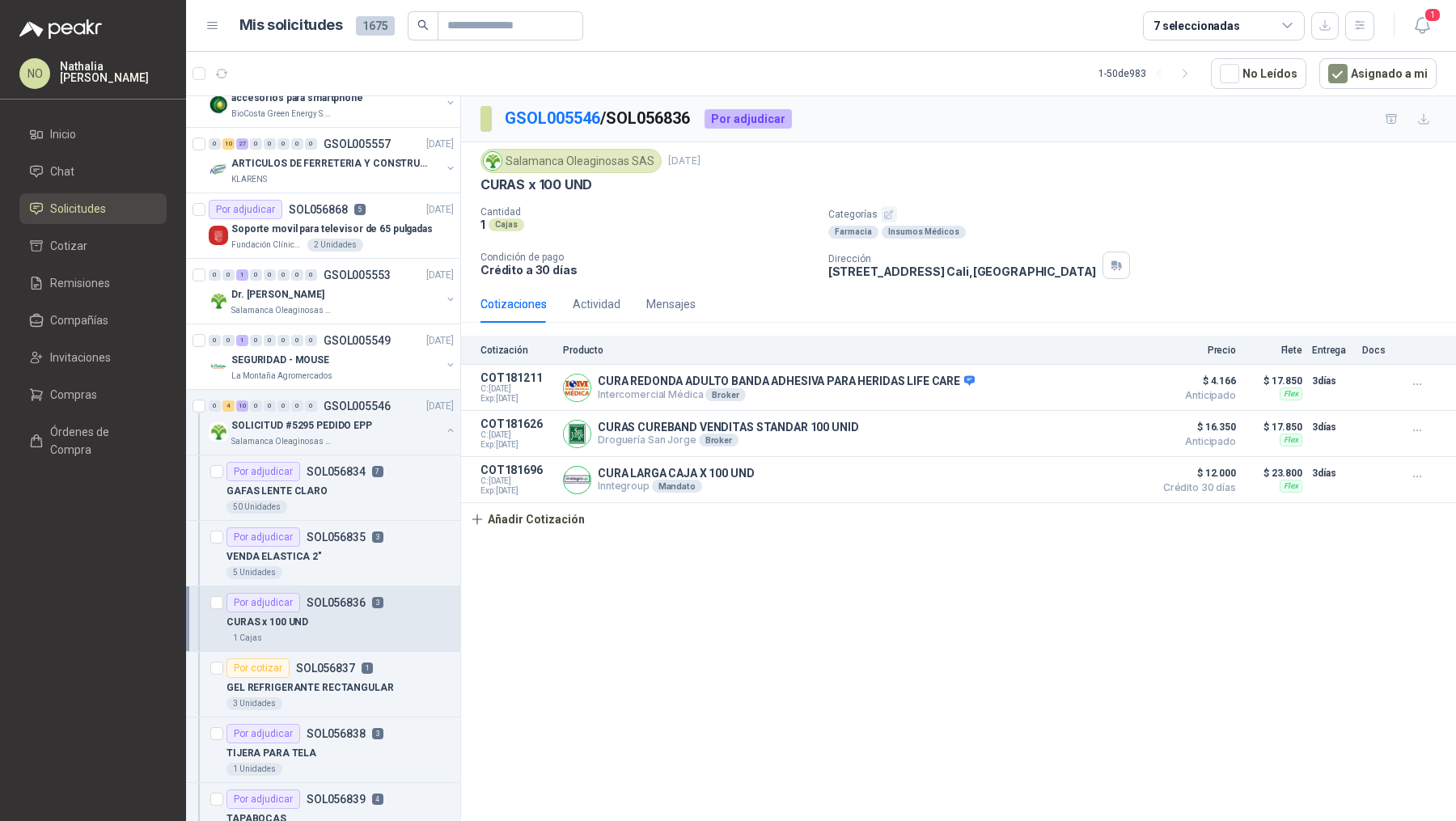
click at [369, 652] on article "Por cotizar SOL056837 1 GEL REFRIGERANTE RECTANGULAR 3 Unidades" at bounding box center [323, 684] width 275 height 65
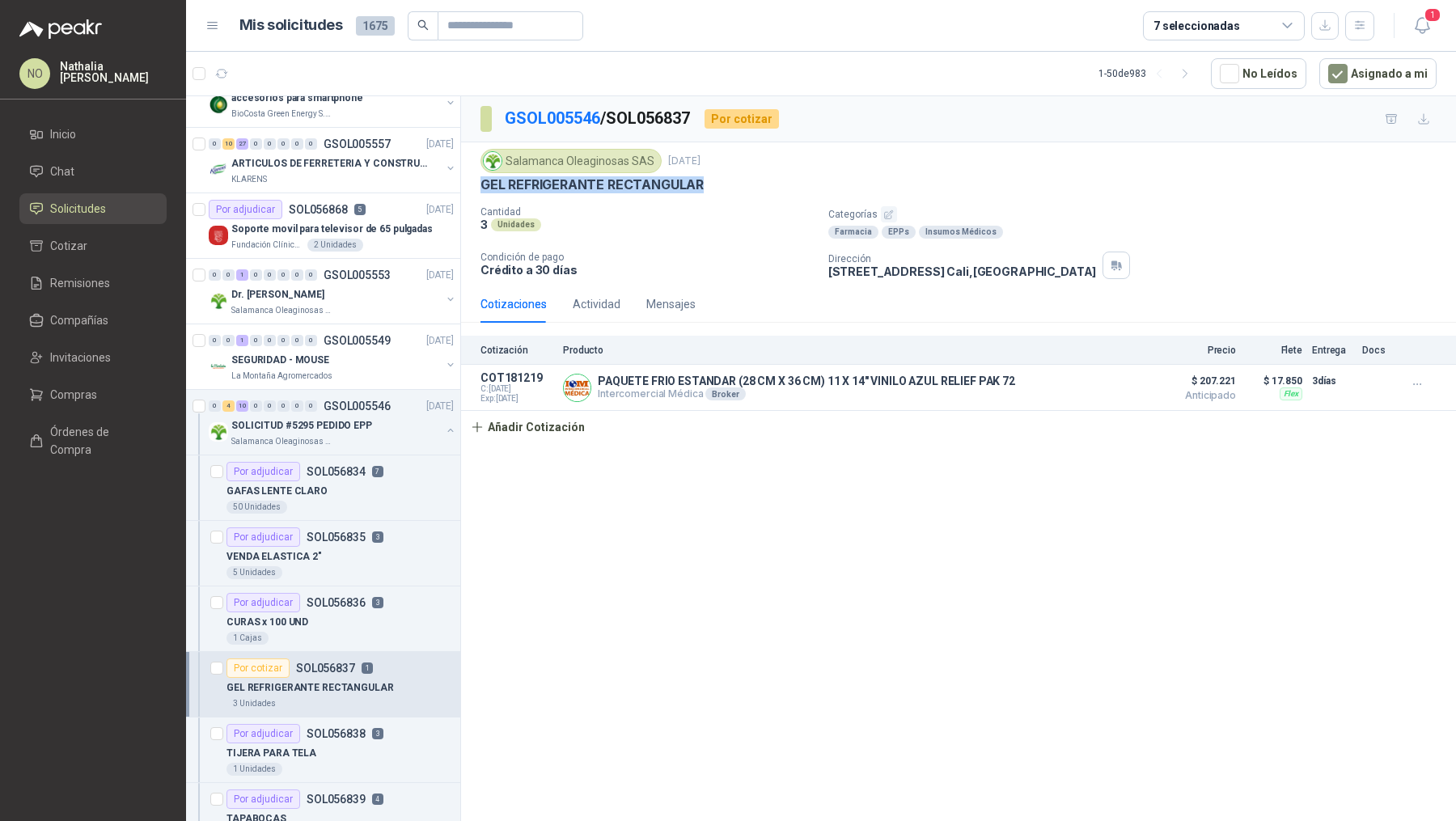
drag, startPoint x: 481, startPoint y: 190, endPoint x: 727, endPoint y: 189, distance: 246.0
click at [728, 190] on div "GEL REFRIGERANTE RECTANGULAR" at bounding box center [959, 185] width 956 height 17
copy p "GEL REFRIGERANTE RECTANGULAR"
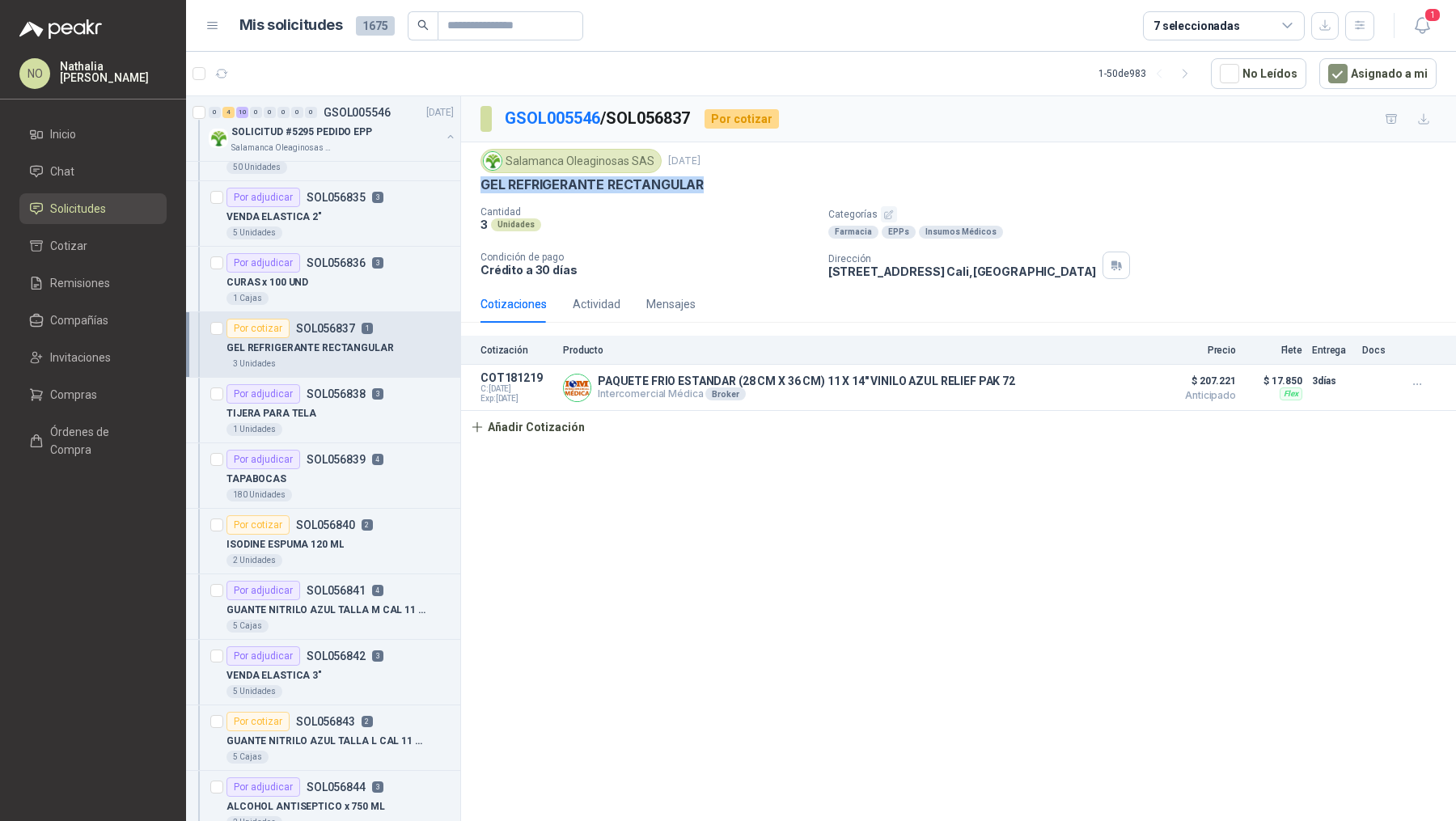
scroll to position [571, 0]
click at [344, 546] on div "ISODINE ESPUMA 120 ML" at bounding box center [341, 543] width 228 height 19
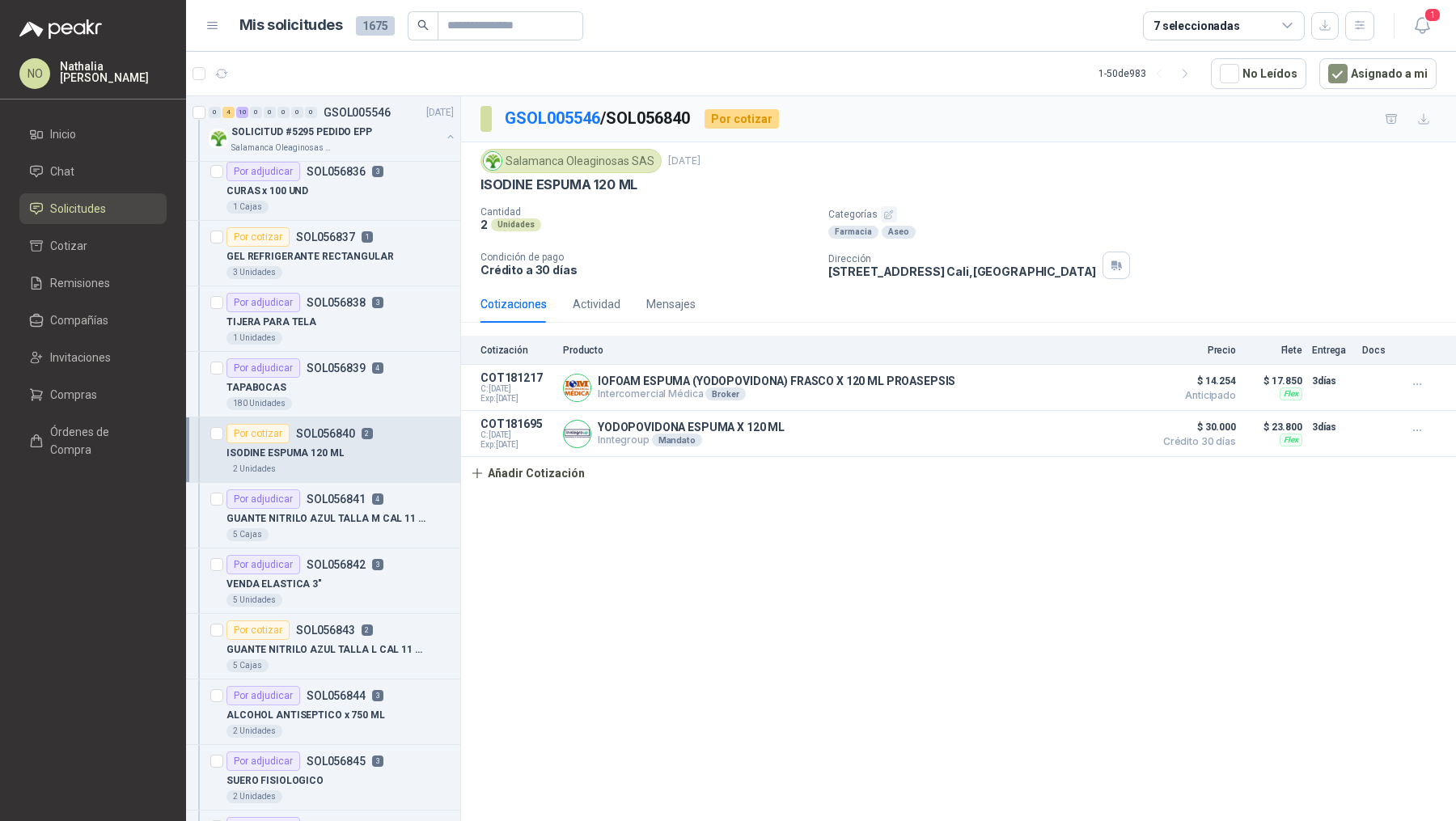
scroll to position [698, 0]
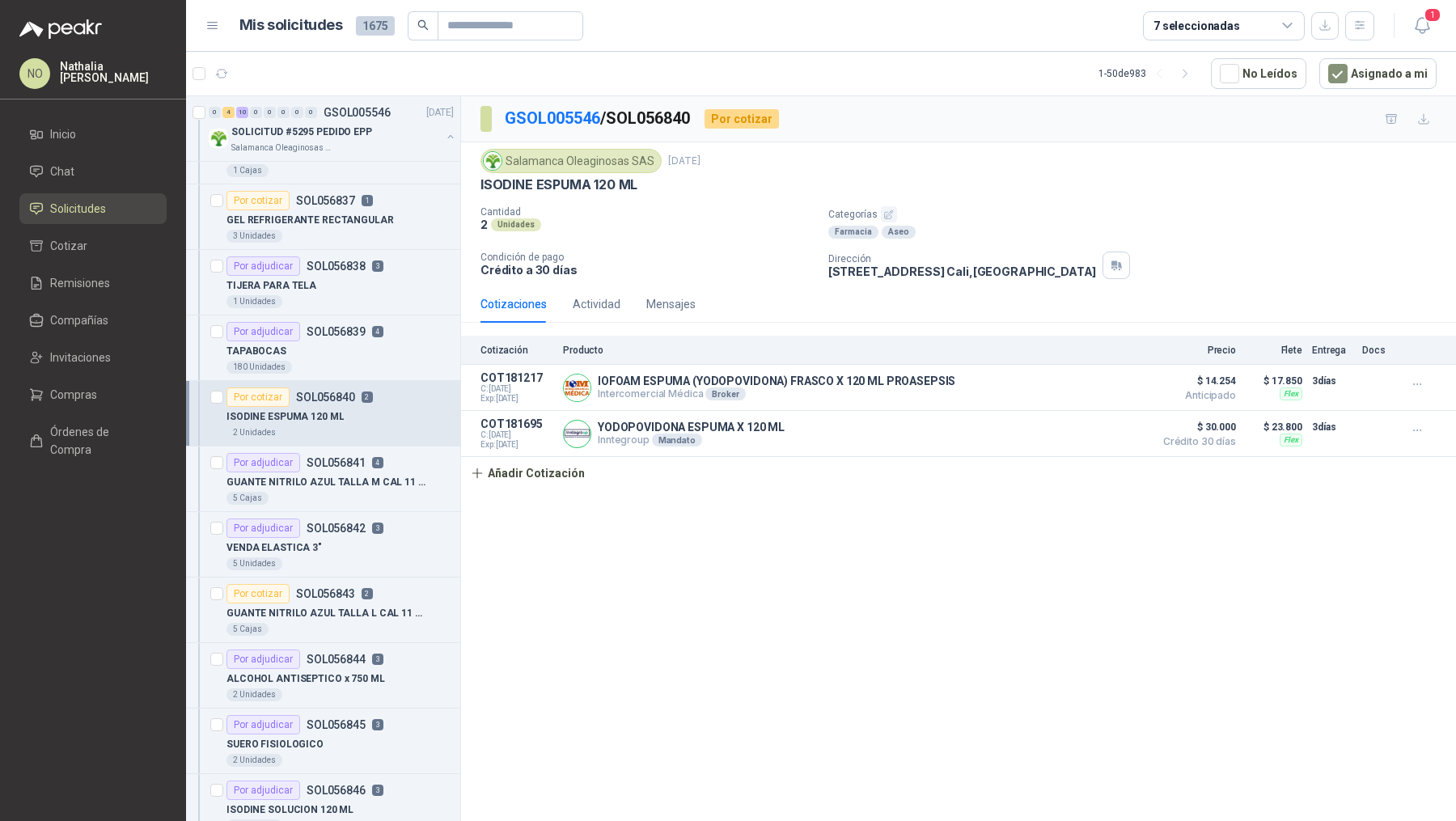
click at [344, 546] on div "VENDA ELASTICA 3"" at bounding box center [341, 547] width 228 height 19
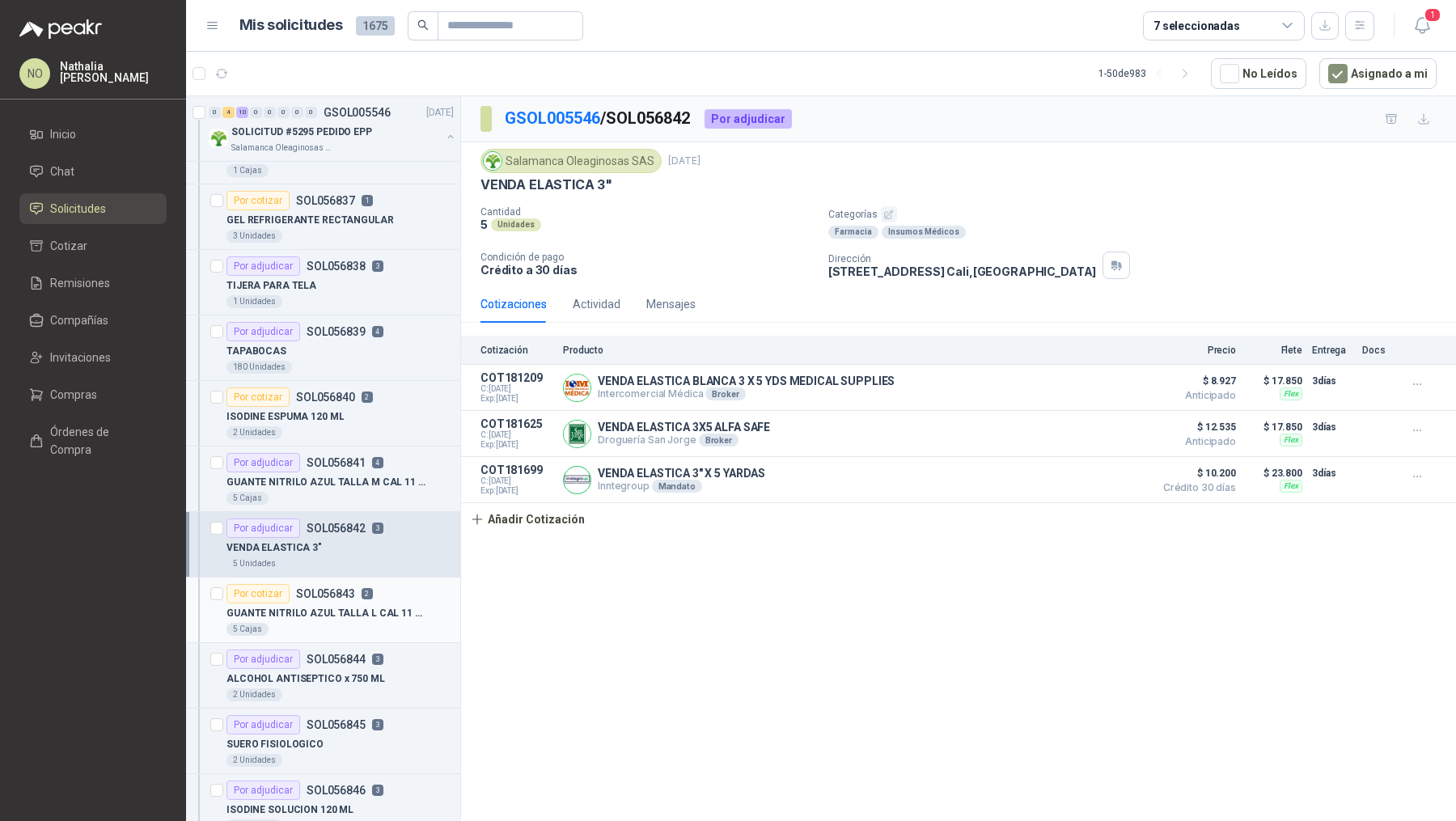
click at [343, 625] on div "5 Cajas" at bounding box center [341, 629] width 228 height 13
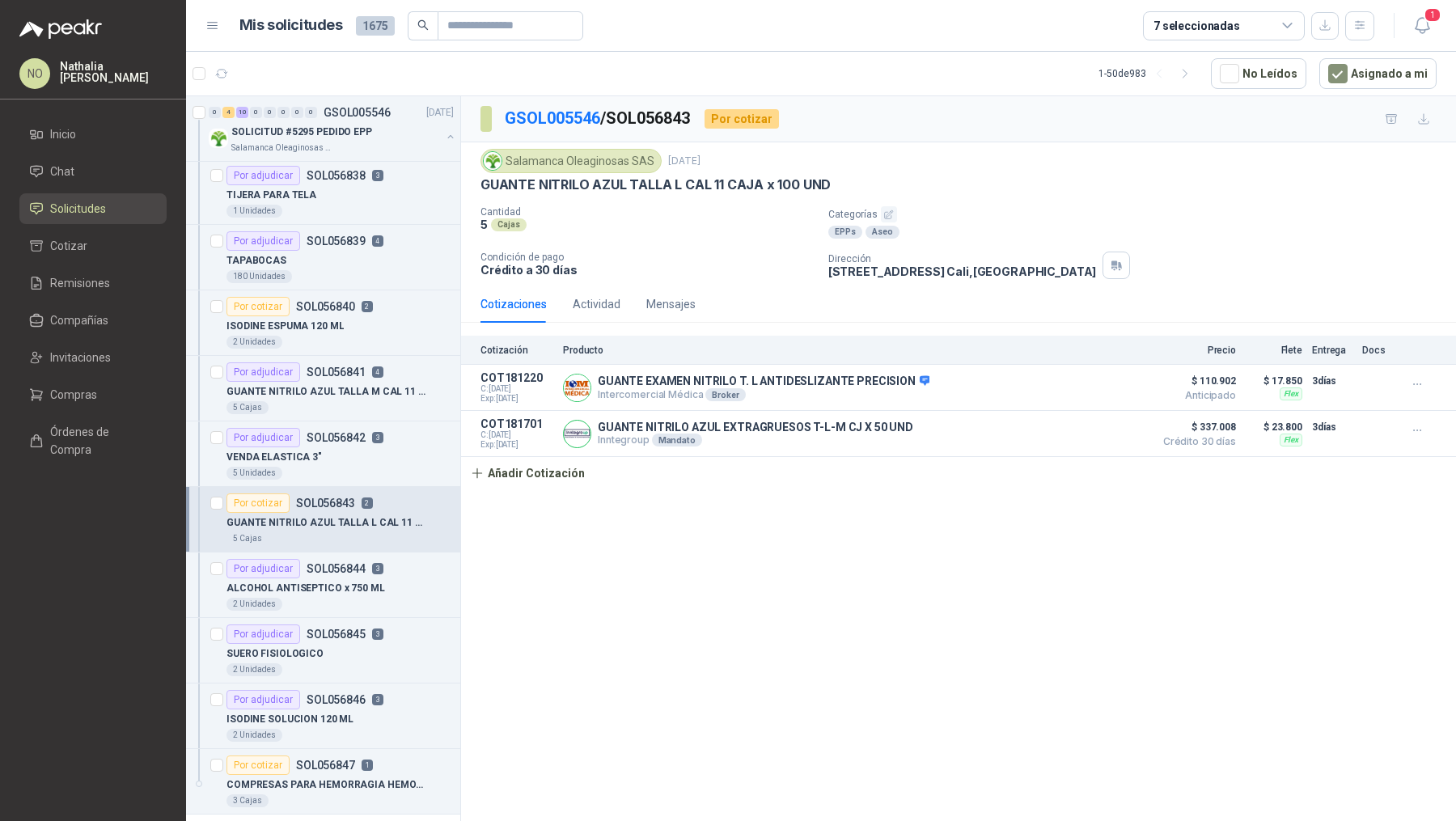
click at [343, 628] on p "SOL056845" at bounding box center [336, 633] width 59 height 11
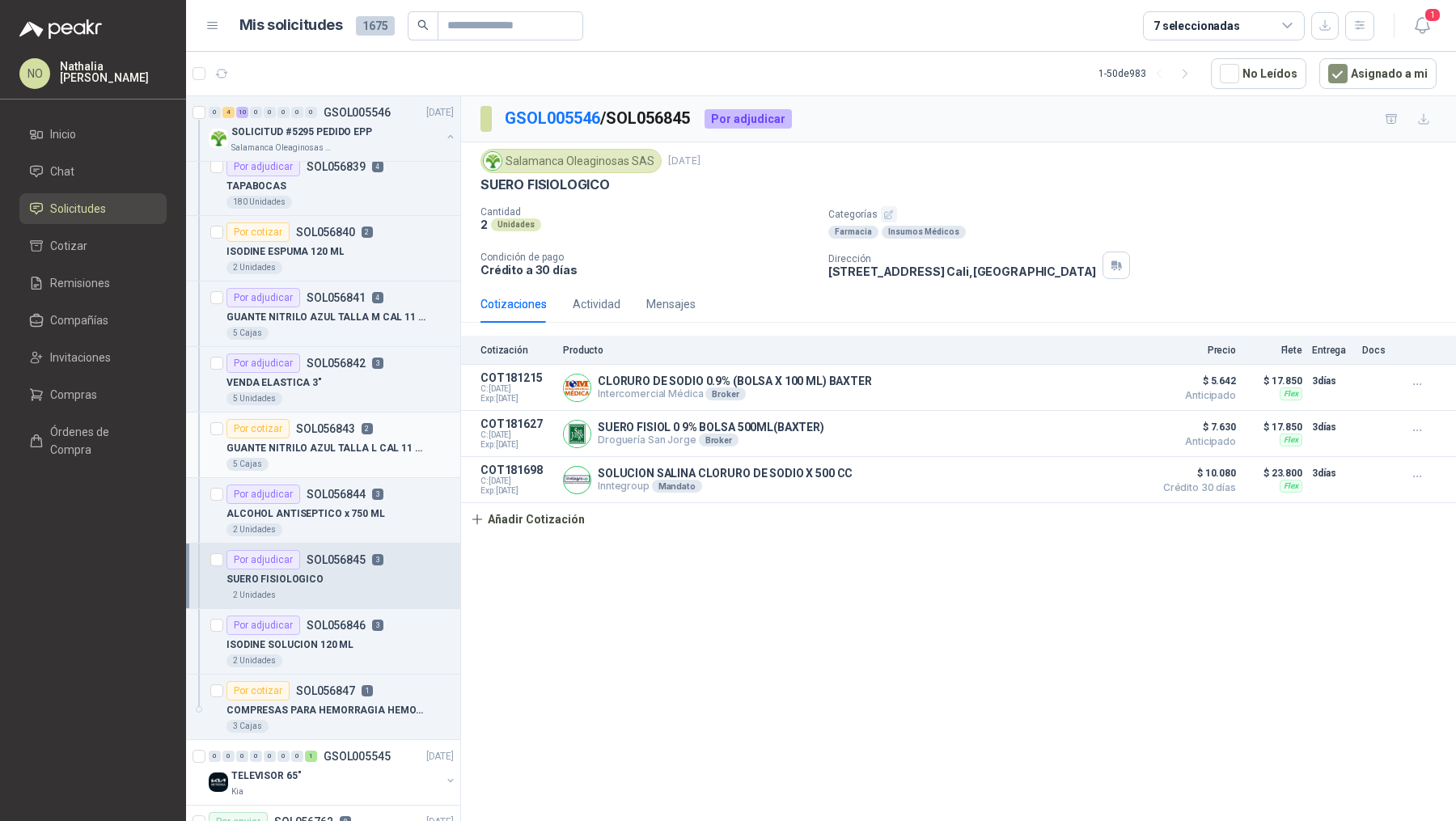
scroll to position [894, 0]
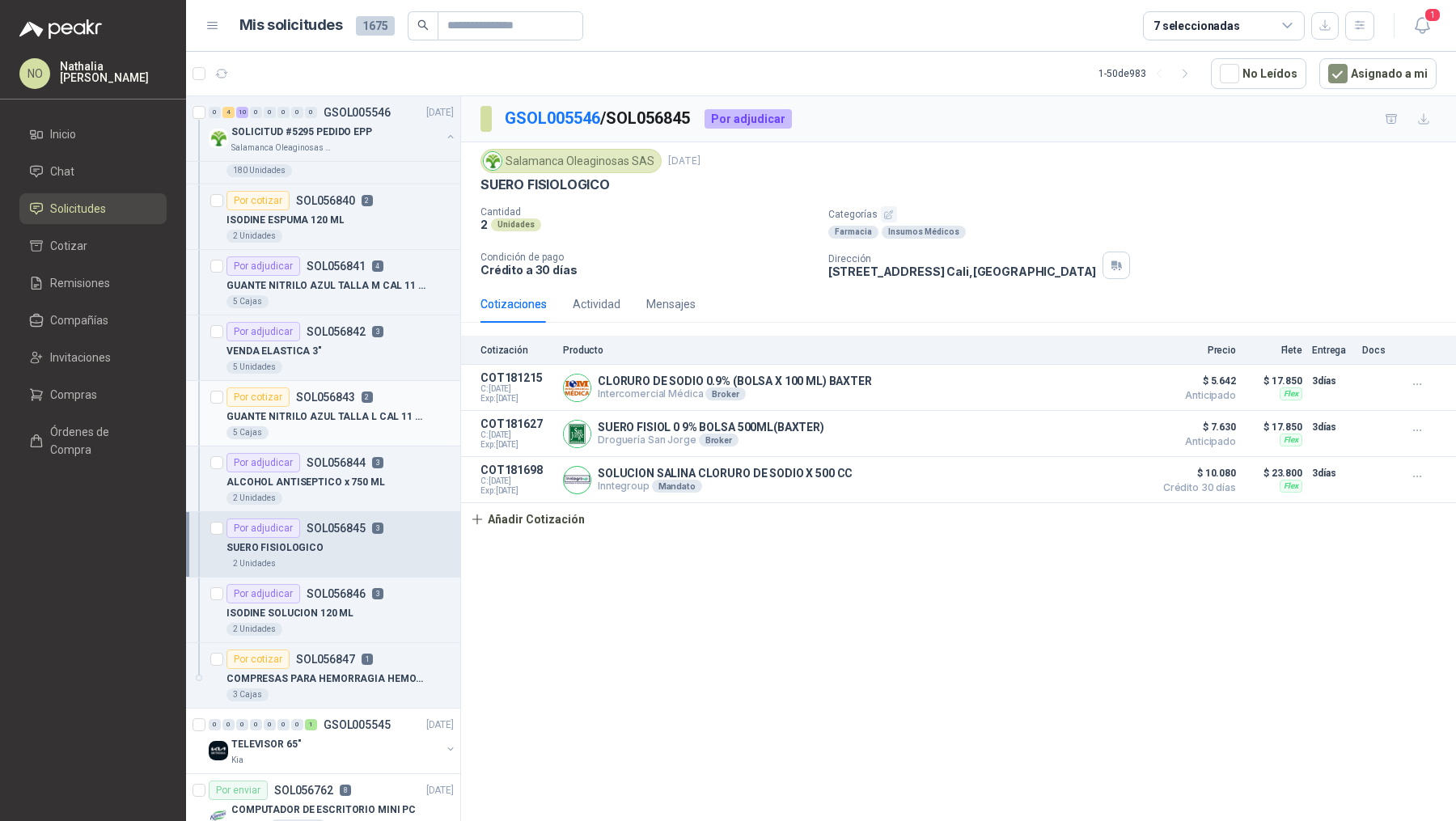
click at [343, 625] on div "2 Unidades" at bounding box center [341, 629] width 228 height 13
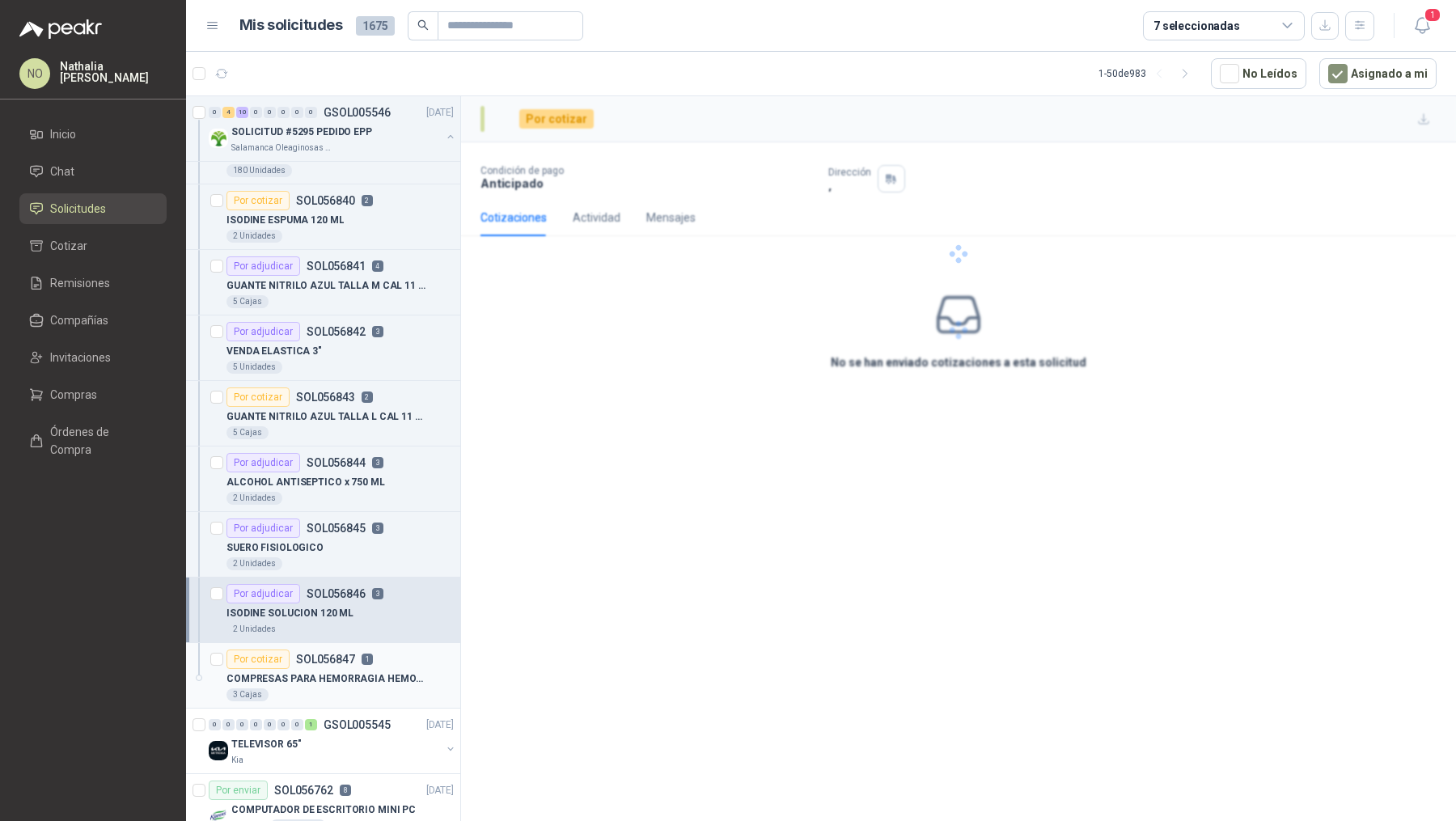
click at [352, 672] on p "COMPRESAS PARA HEMORRAGIA HEMOSTATICA" at bounding box center [328, 679] width 202 height 16
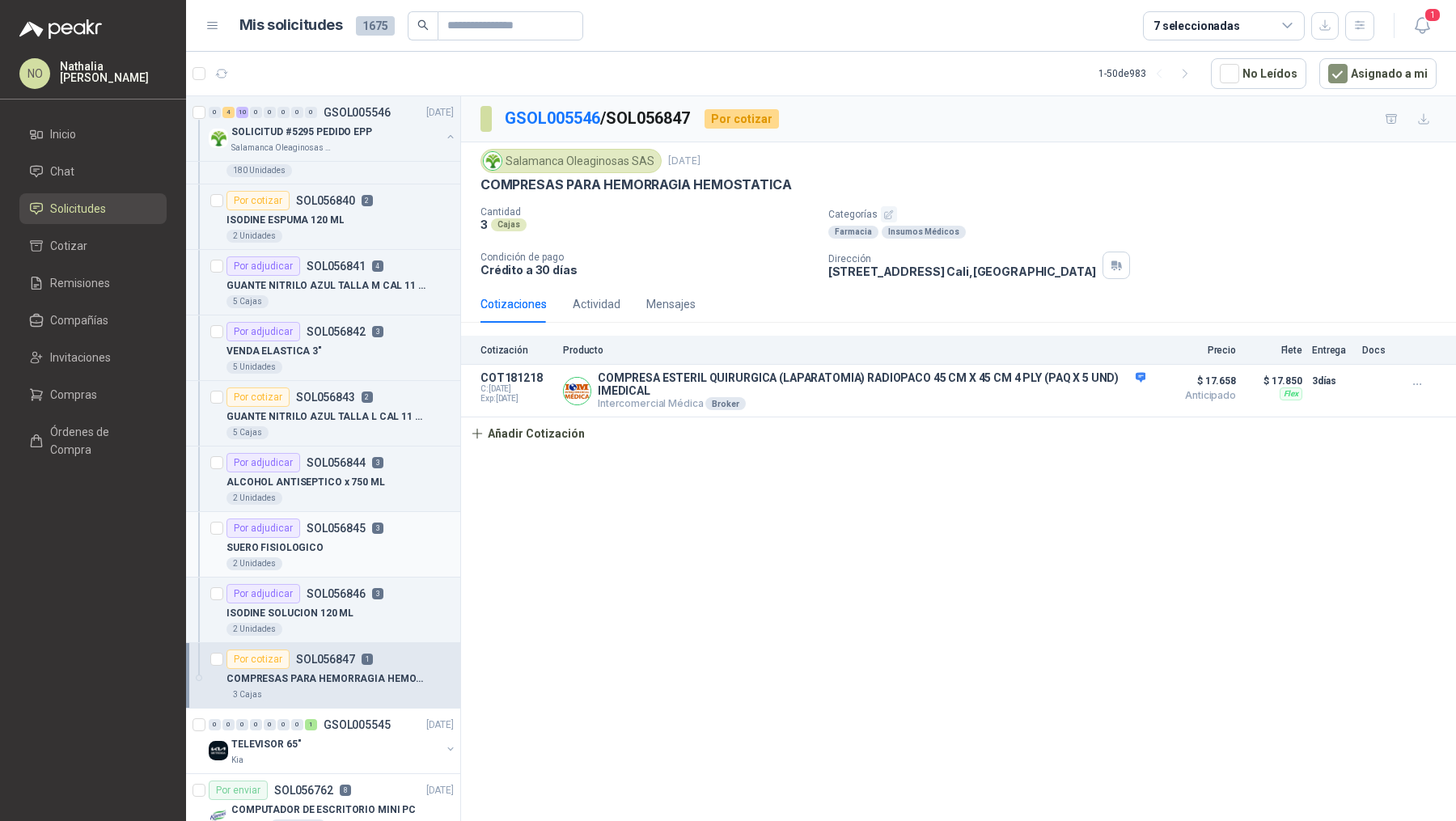
click at [357, 546] on div "SUERO FISIOLOGICO" at bounding box center [341, 547] width 228 height 19
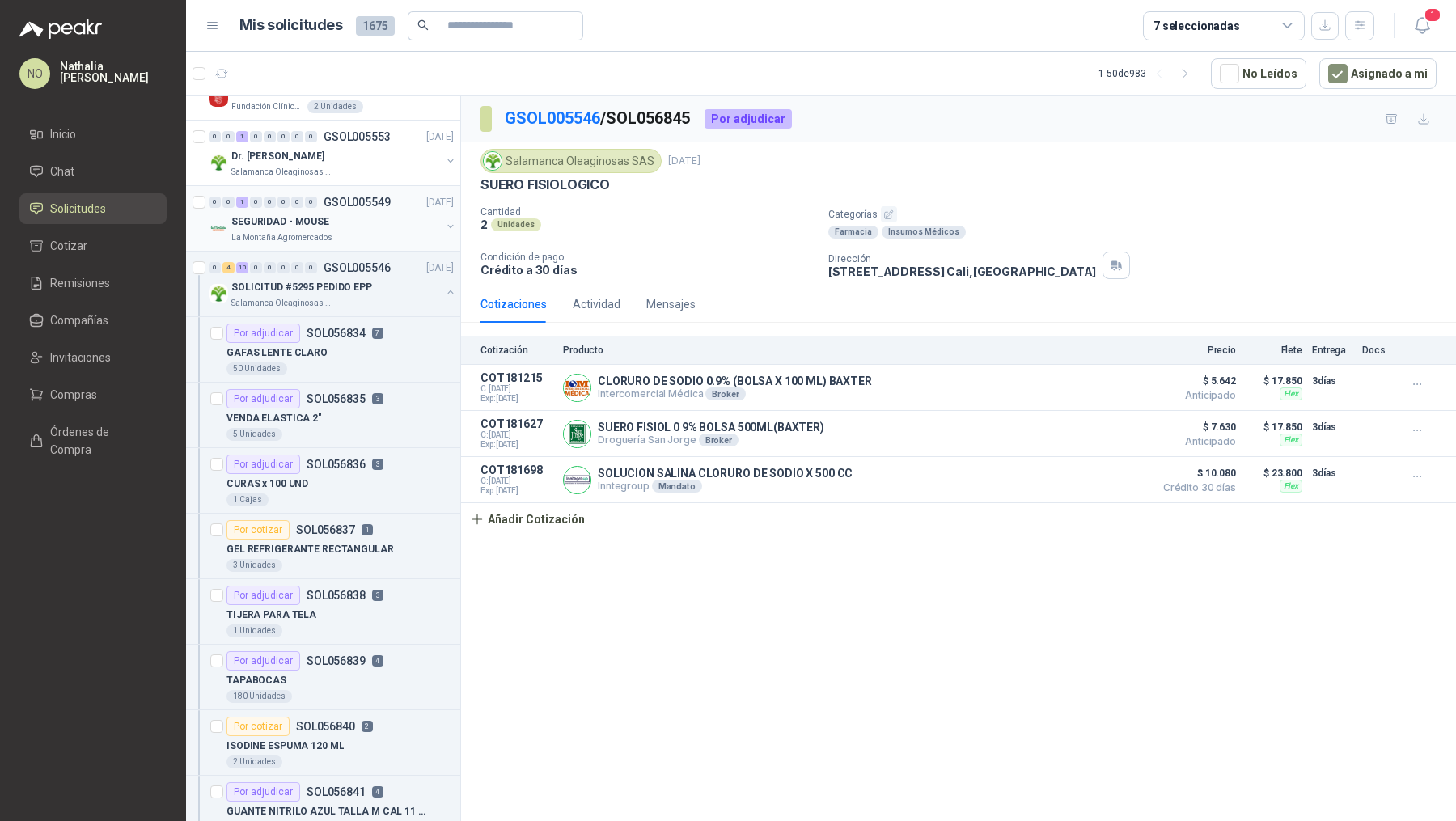
scroll to position [237, 0]
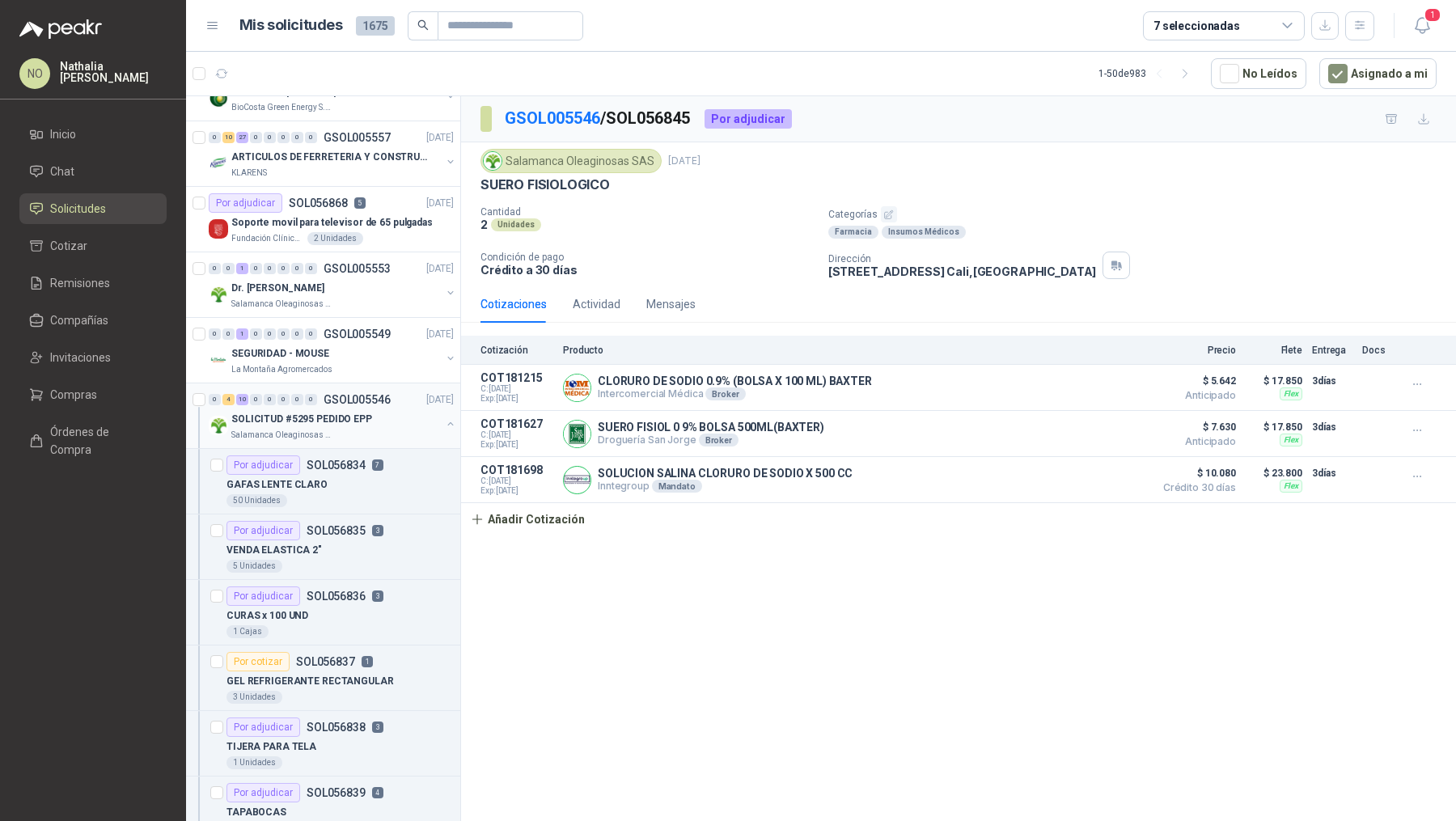
click at [349, 414] on p "SOLICITUD #5295 PEDIDO EPP" at bounding box center [302, 420] width 141 height 16
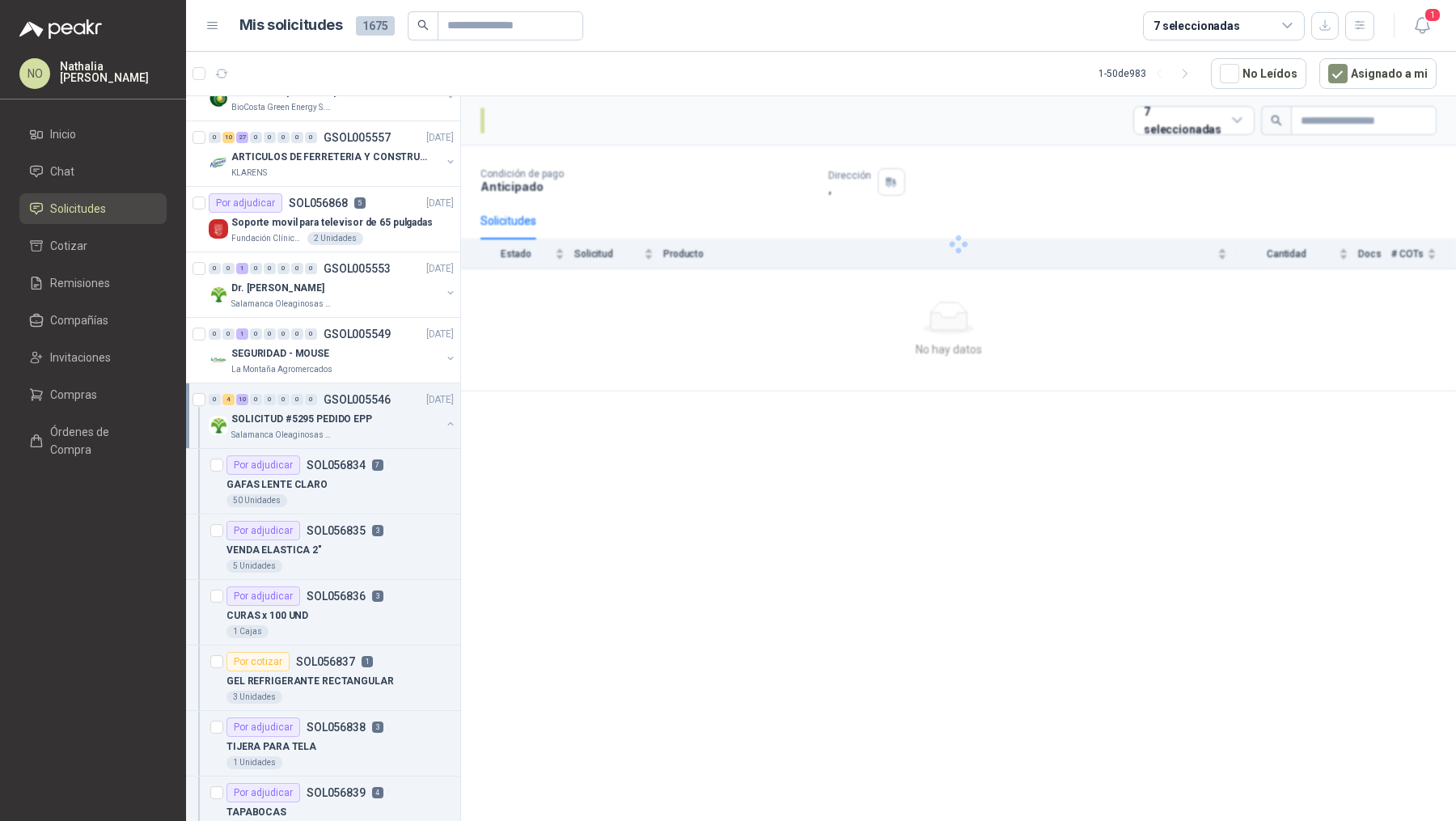
click at [349, 414] on p "SOLICITUD #5295 PEDIDO EPP" at bounding box center [302, 420] width 141 height 16
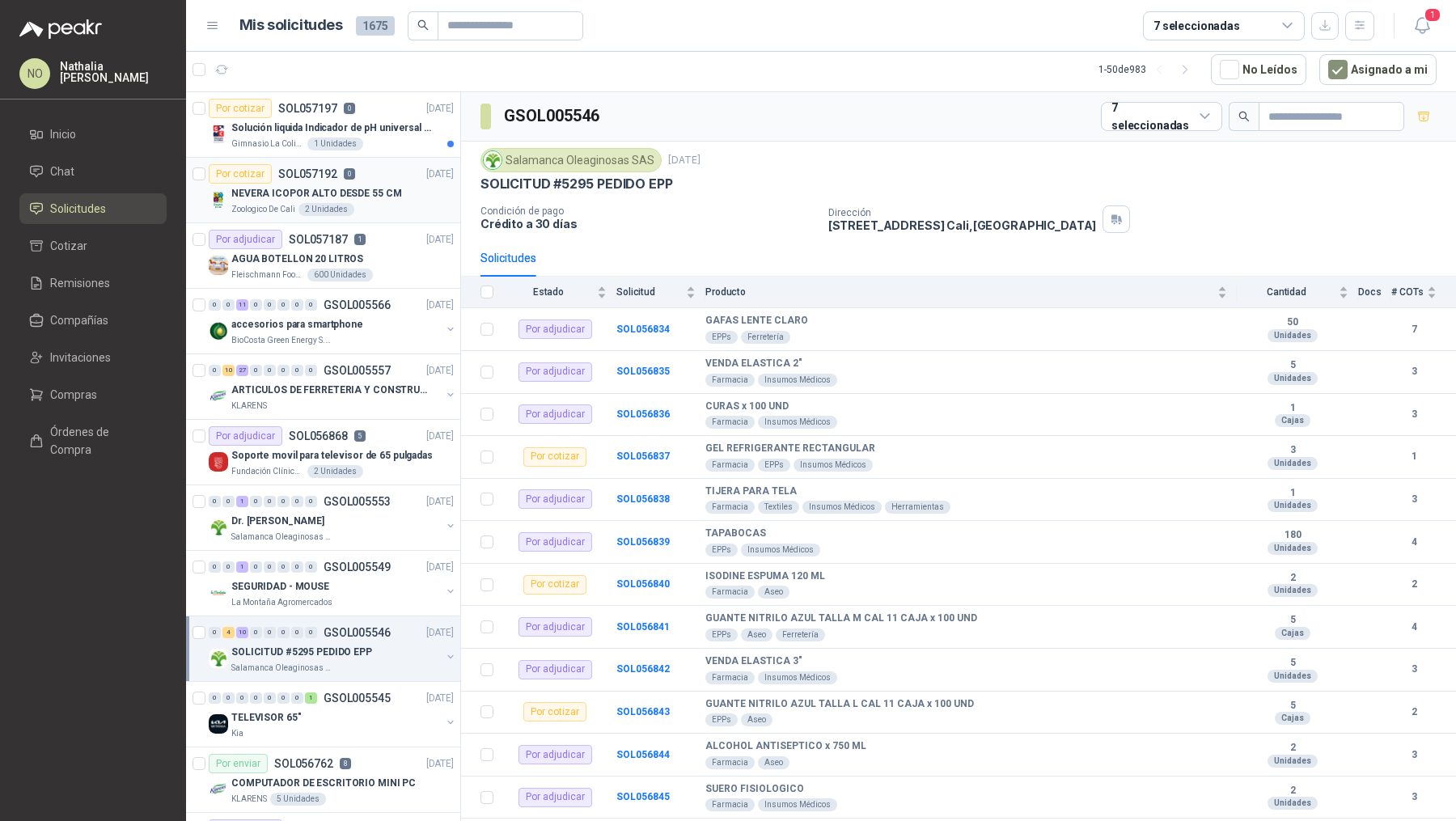
click at [382, 203] on div "Zoologico De Cali 2 Unidades" at bounding box center [342, 209] width 223 height 13
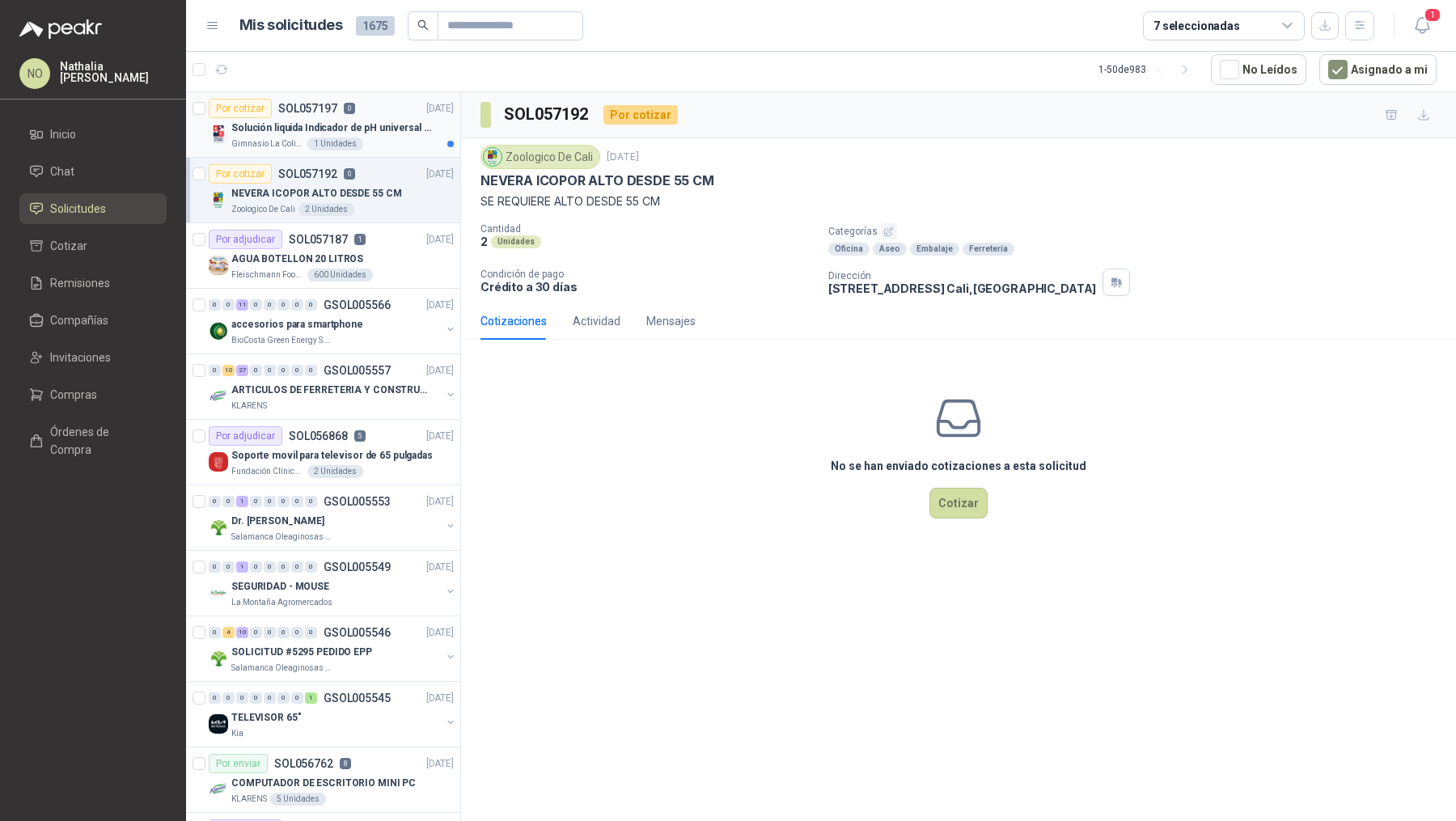
click at [389, 130] on p "Solución liquida Indicador de pH universal de 500ml o 20 de 25ml (no tiras de p…" at bounding box center [332, 129] width 202 height 16
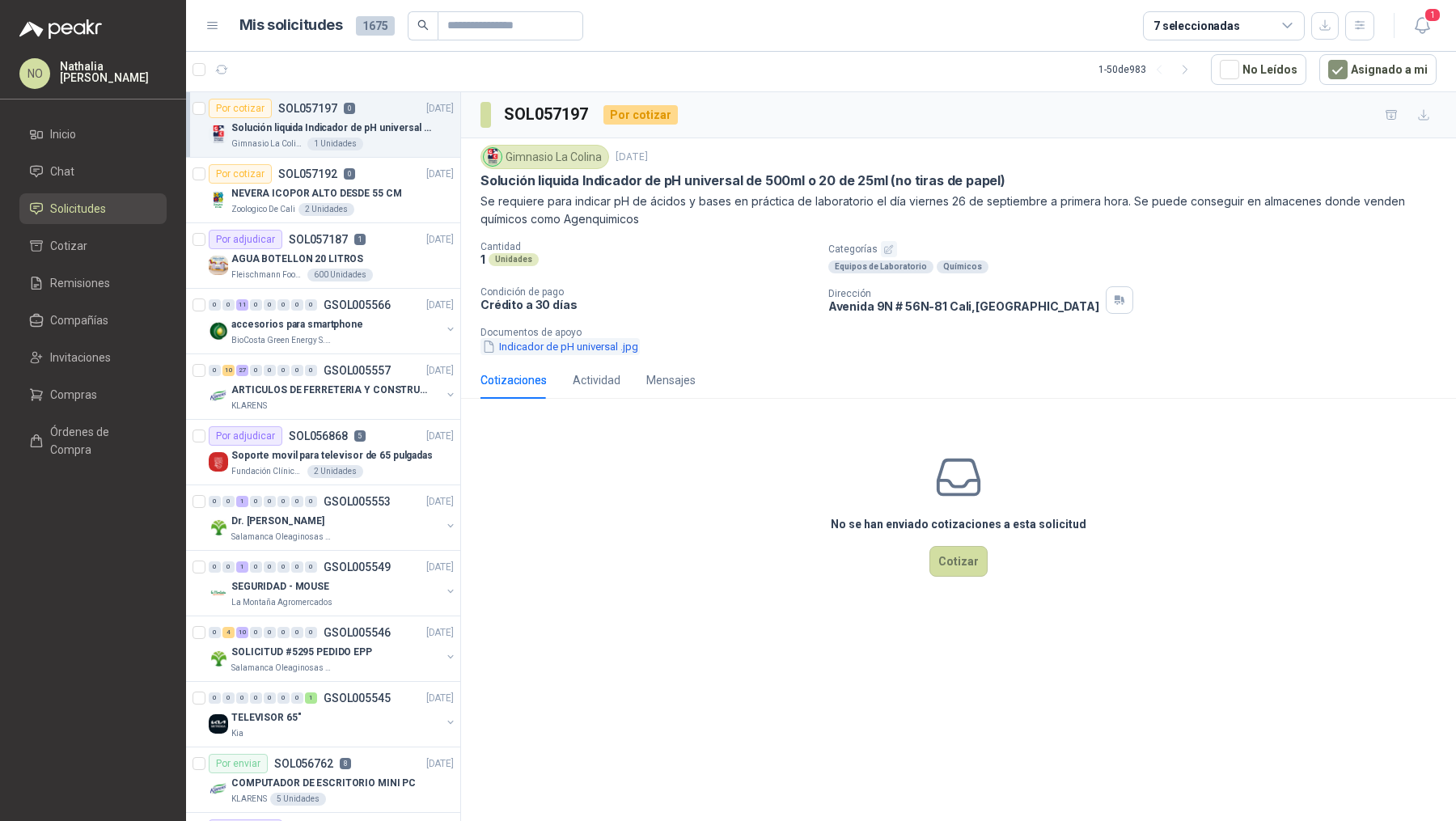
click at [592, 351] on button "Indicador de pH universal .jpg" at bounding box center [560, 347] width 159 height 17
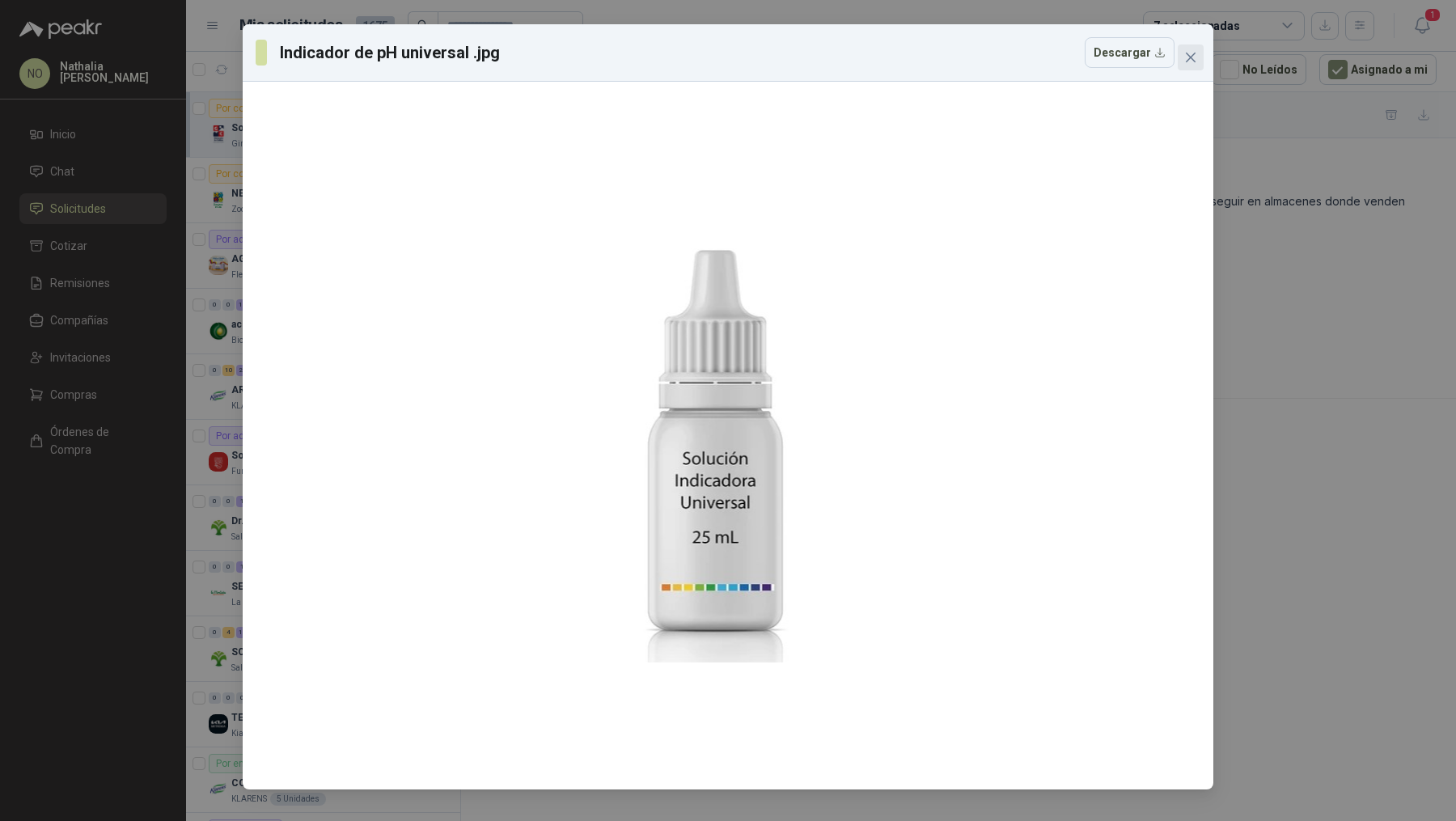
click at [1195, 54] on icon "close" at bounding box center [1191, 57] width 13 height 13
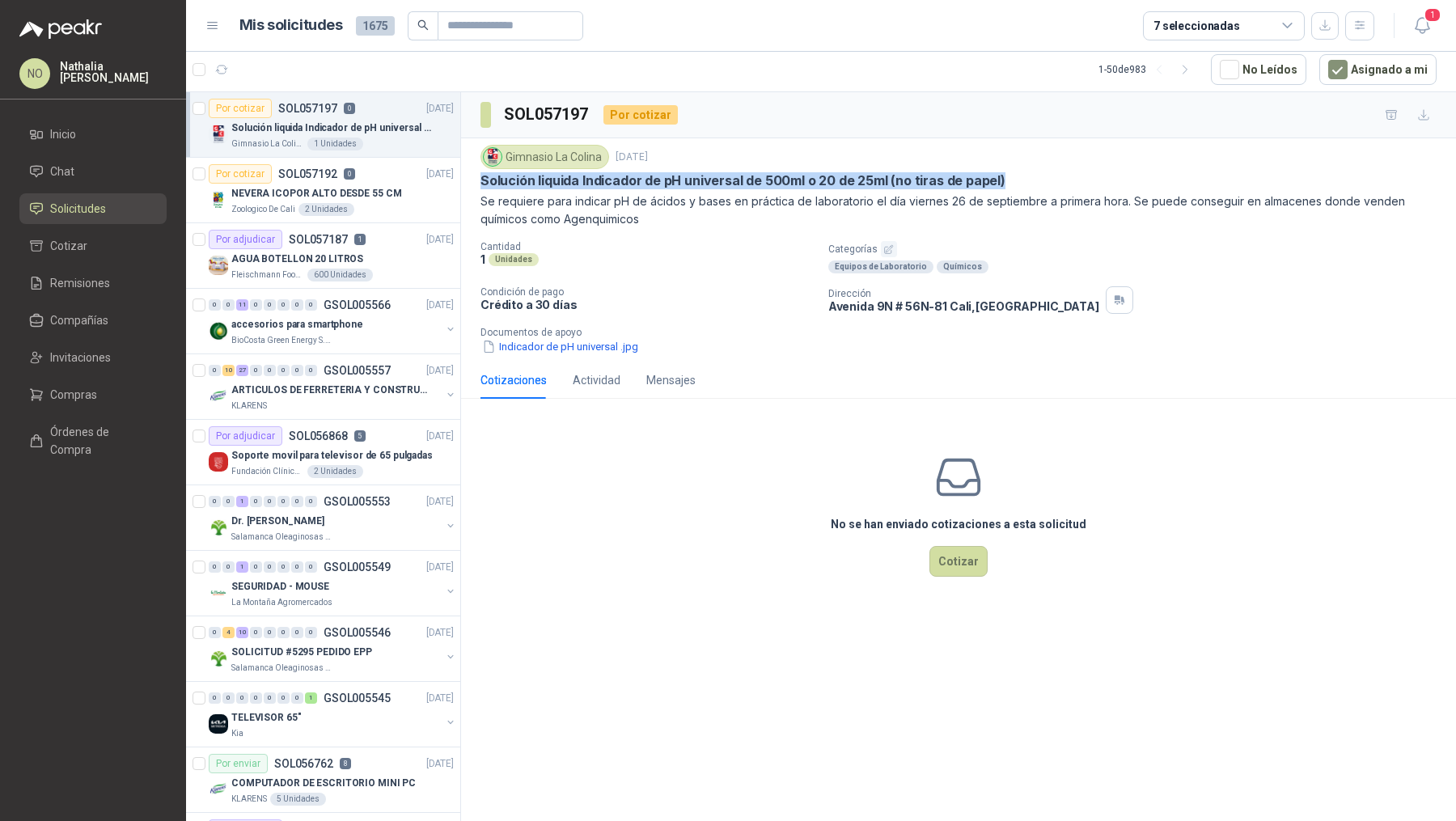
drag, startPoint x: 480, startPoint y: 176, endPoint x: 1014, endPoint y: 179, distance: 534.0
click at [1015, 179] on div "Gimnasio La Colina [DATE] Solución liquida Indicador de pH universal de 500ml o…" at bounding box center [959, 249] width 995 height 223
copy p "Solución liquida Indicador de pH universal de 500ml o 20 de 25ml (no tiras de p…"
click at [598, 341] on button "Indicador de pH universal .jpg" at bounding box center [560, 347] width 159 height 17
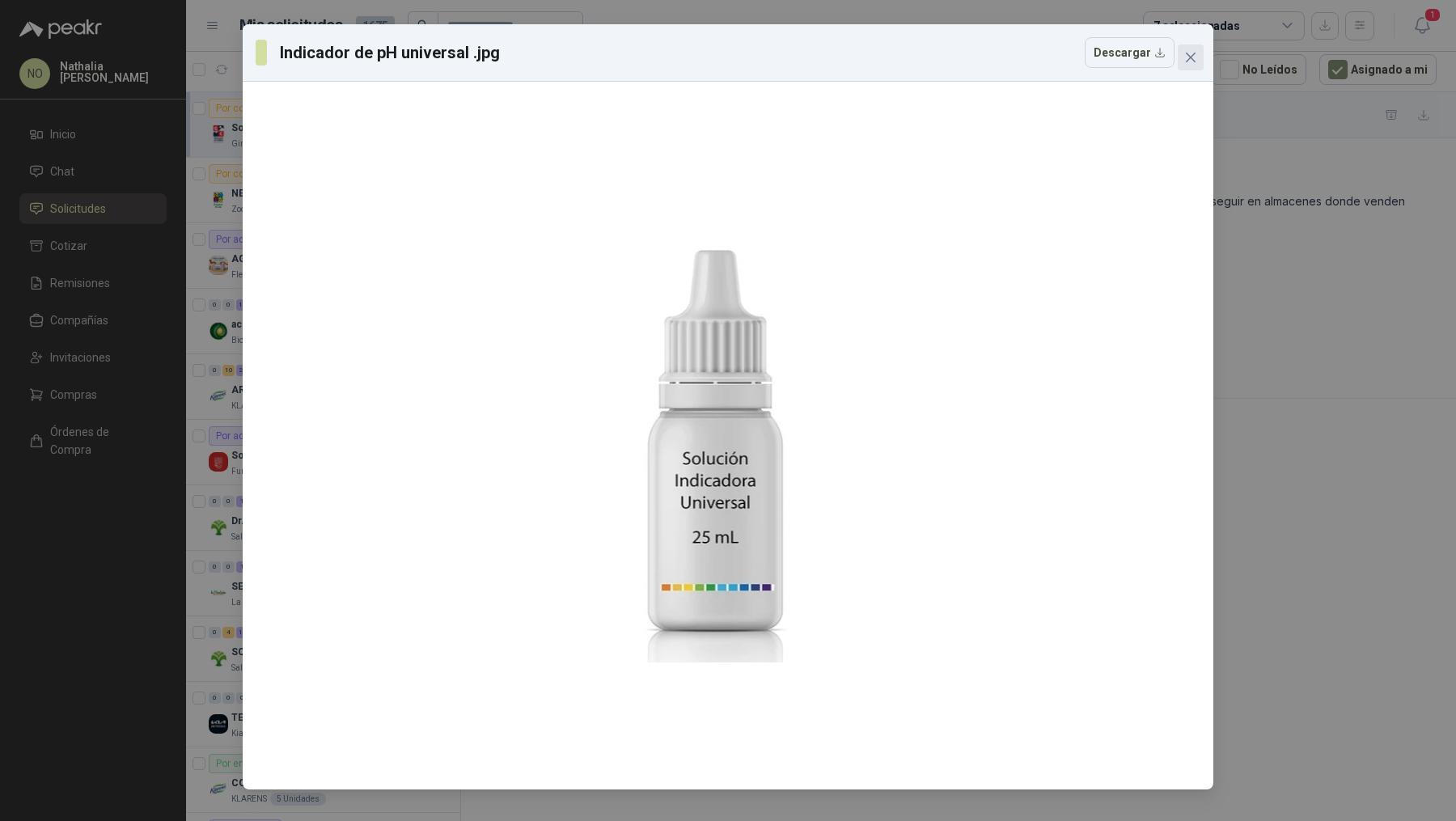
click at [1187, 70] on button "Close" at bounding box center [1191, 57] width 26 height 26
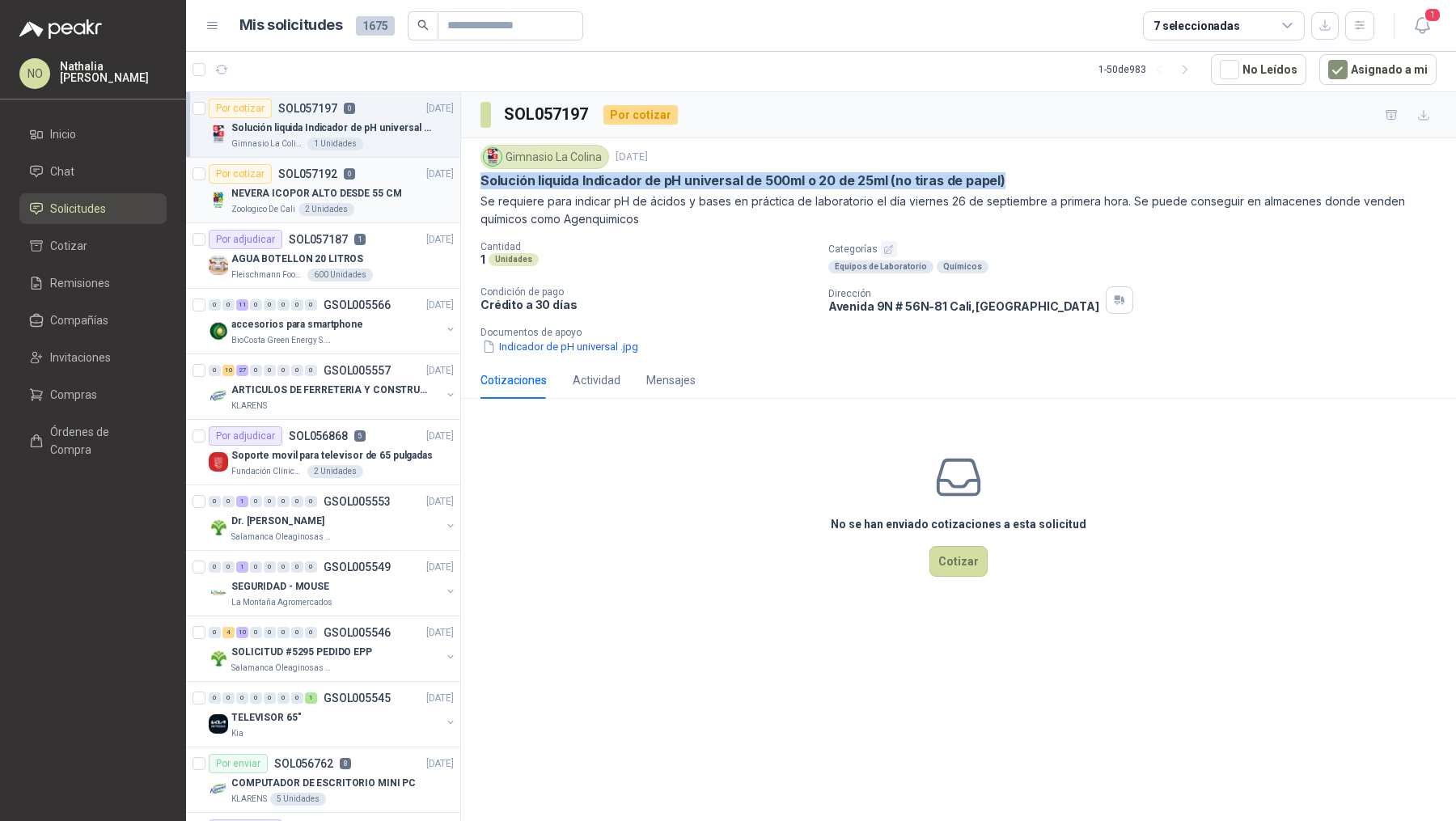
click at [381, 193] on p "NEVERA ICOPOR ALTO DESDE 55 CM" at bounding box center [316, 194] width 170 height 16
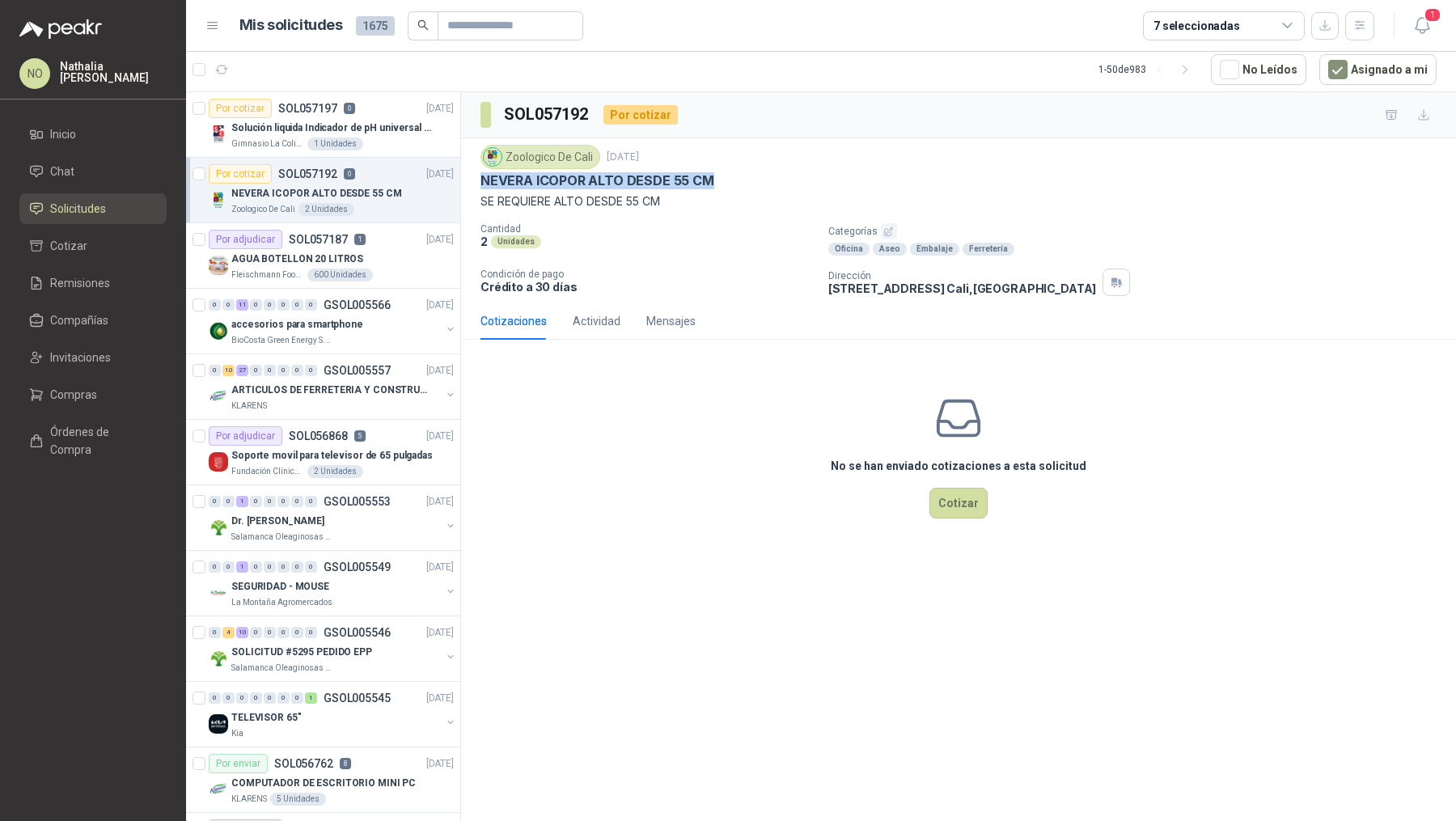
drag, startPoint x: 481, startPoint y: 181, endPoint x: 749, endPoint y: 182, distance: 268.0
click at [749, 182] on div "NEVERA ICOPOR ALTO DESDE 55 CM" at bounding box center [959, 181] width 956 height 17
copy p "NEVERA ICOPOR ALTO DESDE 55 CM"
click at [479, 182] on div "Zoologico De Cali [DATE] NEVERA ICOPOR ALTO DESDE 55 CM SE REQUIERE ALTO DESDE …" at bounding box center [959, 220] width 995 height 164
drag, startPoint x: 479, startPoint y: 182, endPoint x: 748, endPoint y: 176, distance: 269.1
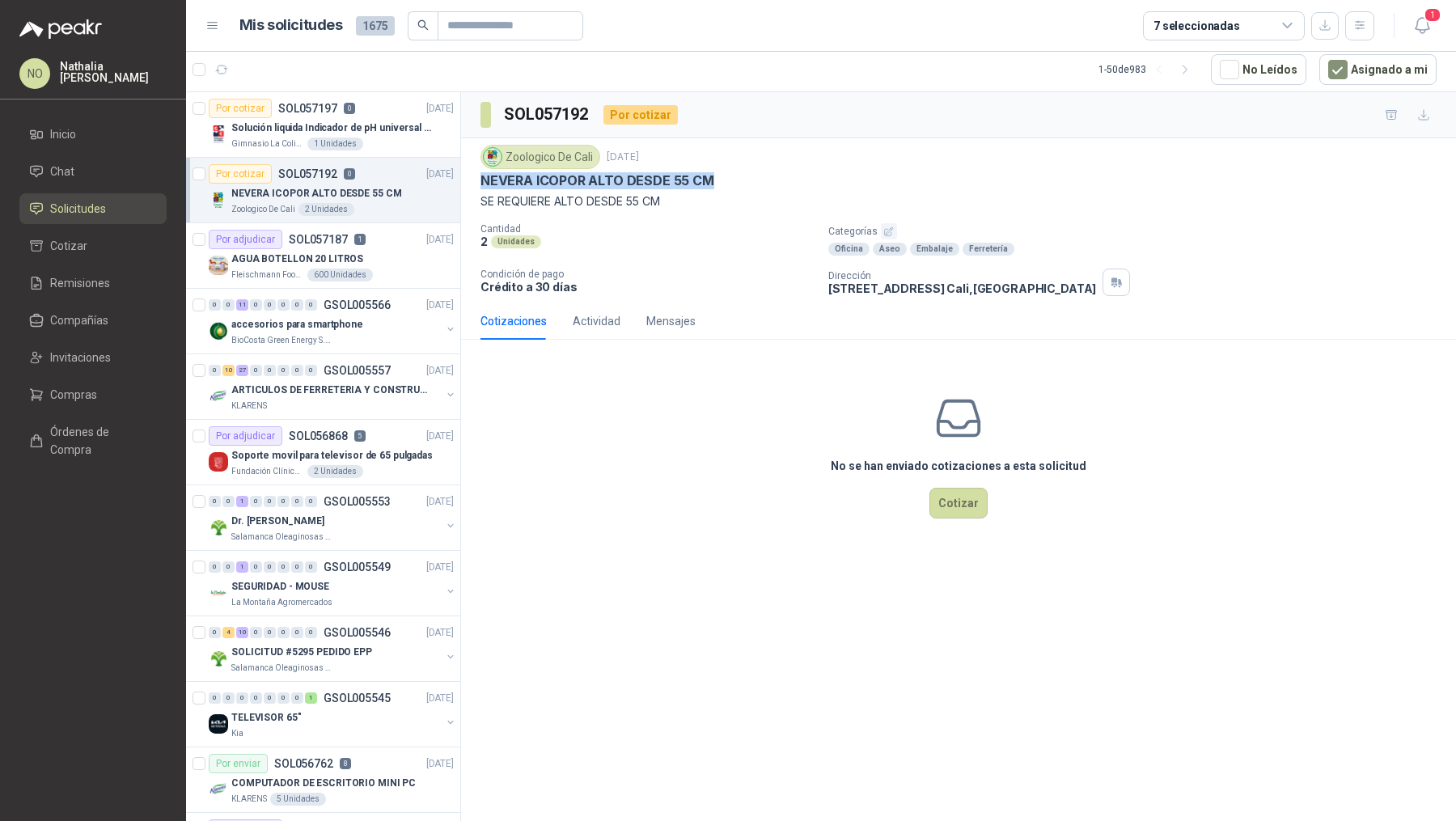
click at [749, 176] on div "Zoologico De Cali [DATE] NEVERA ICOPOR ALTO DESDE 55 CM SE REQUIERE ALTO DESDE …" at bounding box center [959, 220] width 995 height 164
copy p "NEVERA ICOPOR ALTO DESDE 55 CM"
click at [382, 263] on div "AGUA BOTELLON 20 LITROS" at bounding box center [342, 259] width 223 height 19
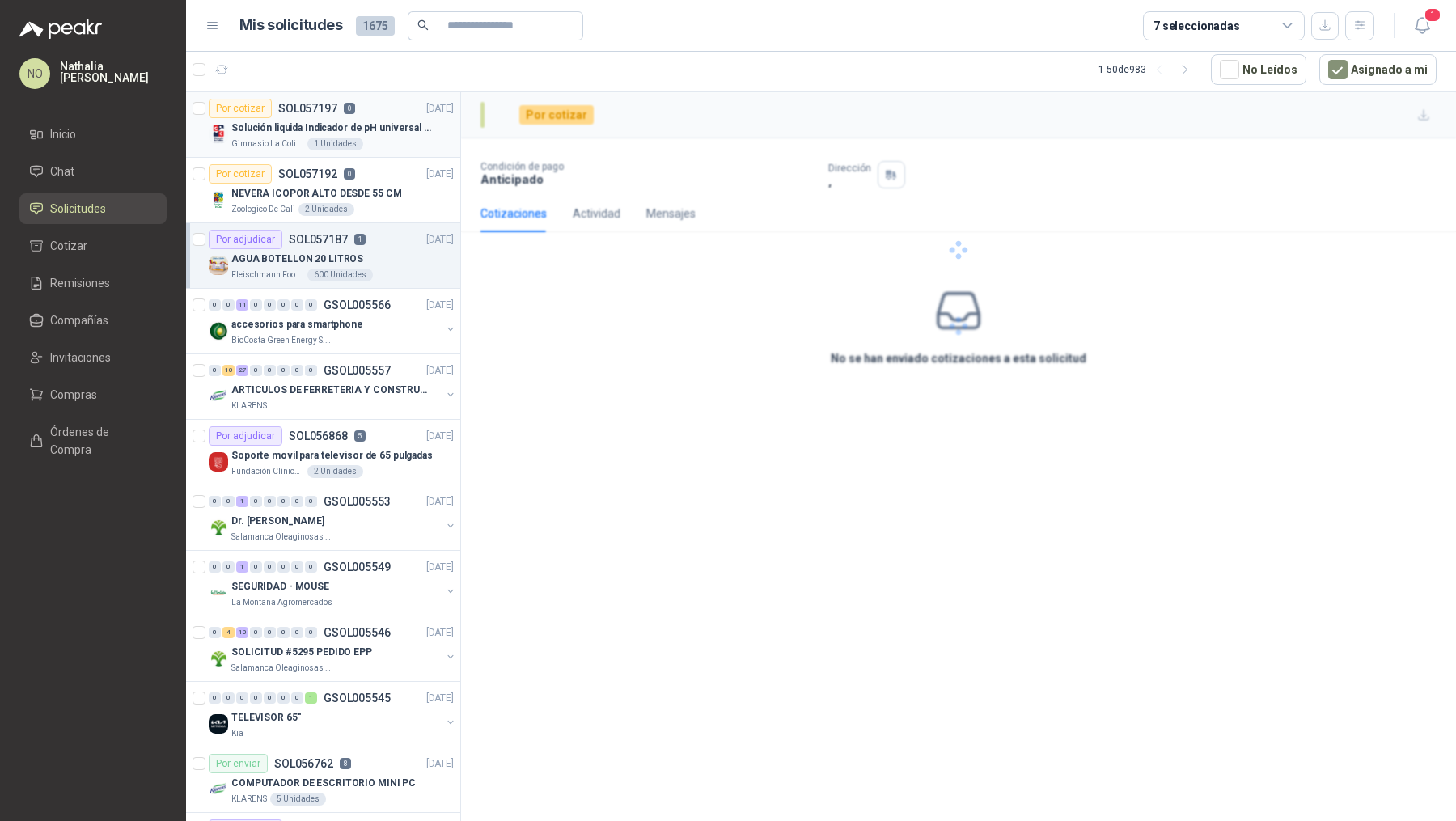
click at [374, 121] on p "Solución liquida Indicador de pH universal de 500ml o 20 de 25ml (no tiras de p…" at bounding box center [332, 129] width 202 height 16
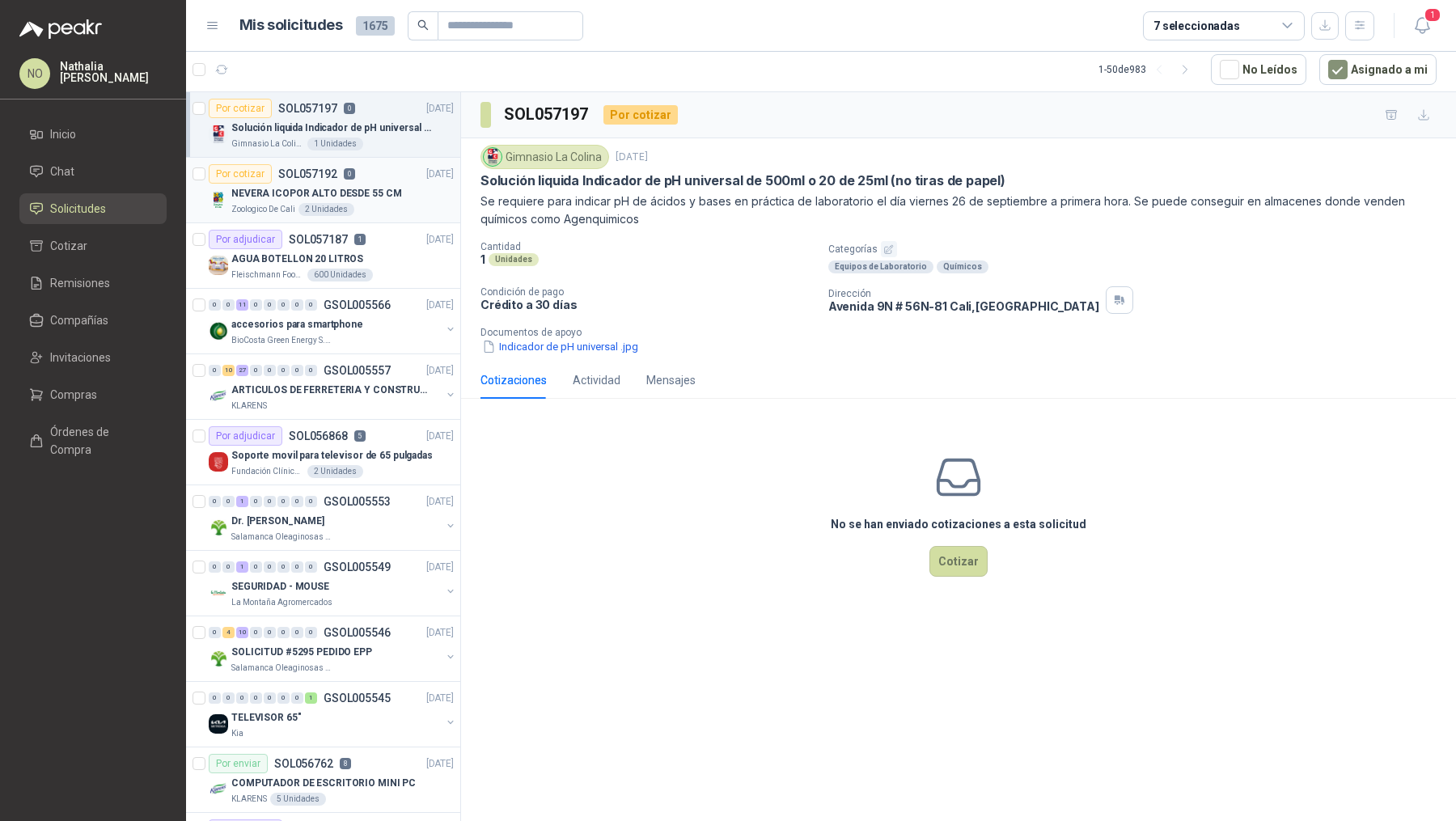
click at [376, 199] on div "NEVERA ICOPOR ALTO DESDE 55 CM" at bounding box center [342, 193] width 223 height 19
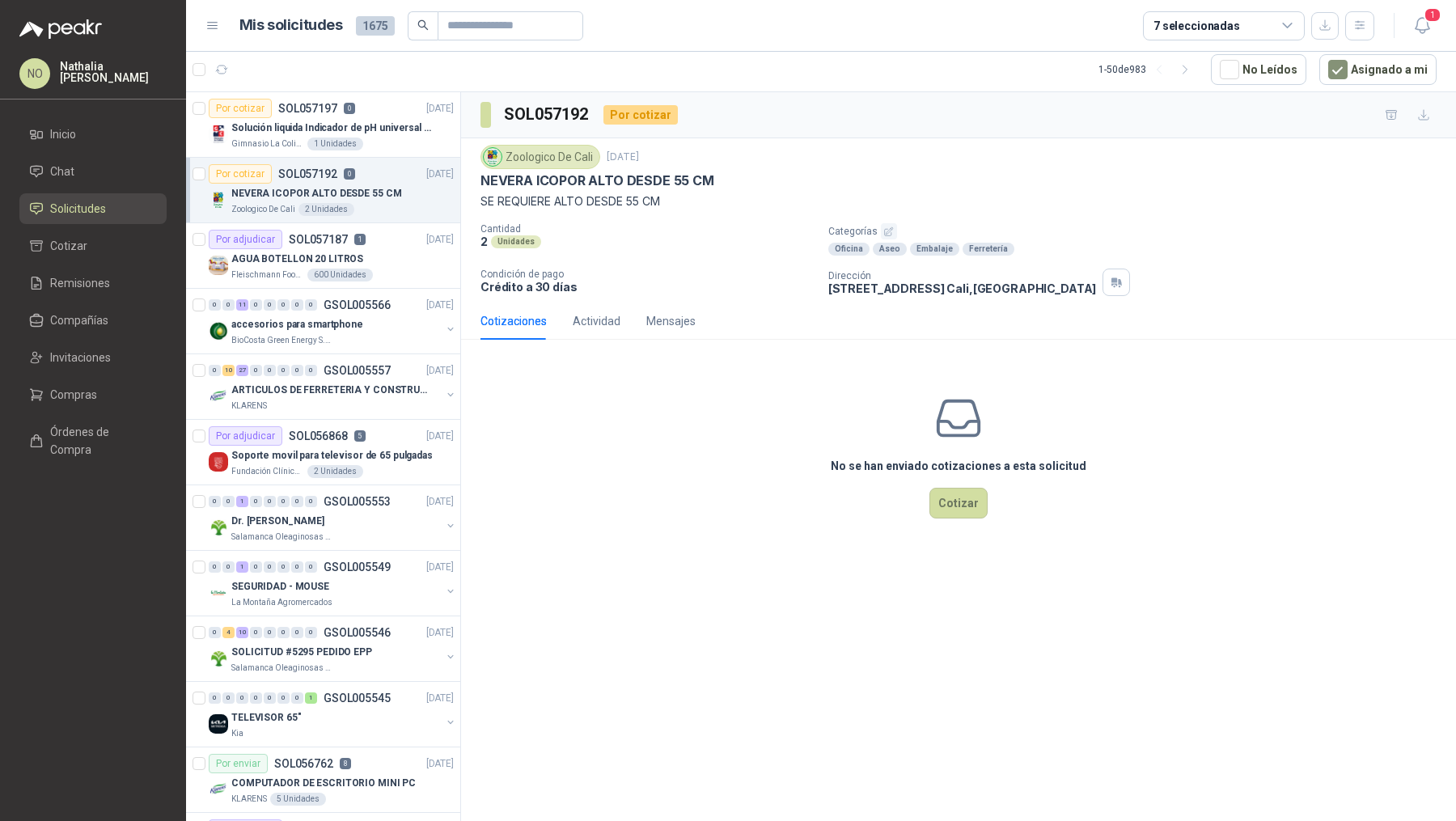
drag, startPoint x: 485, startPoint y: 178, endPoint x: 602, endPoint y: 185, distance: 117.2
click at [602, 186] on p "NEVERA ICOPOR ALTO DESDE 55 CM" at bounding box center [597, 181] width 234 height 17
drag, startPoint x: 485, startPoint y: 178, endPoint x: 719, endPoint y: 172, distance: 234.1
click at [721, 172] on div "NEVERA ICOPOR ALTO DESDE 55 CM" at bounding box center [959, 181] width 956 height 17
drag, startPoint x: 708, startPoint y: 178, endPoint x: 486, endPoint y: 182, distance: 222.0
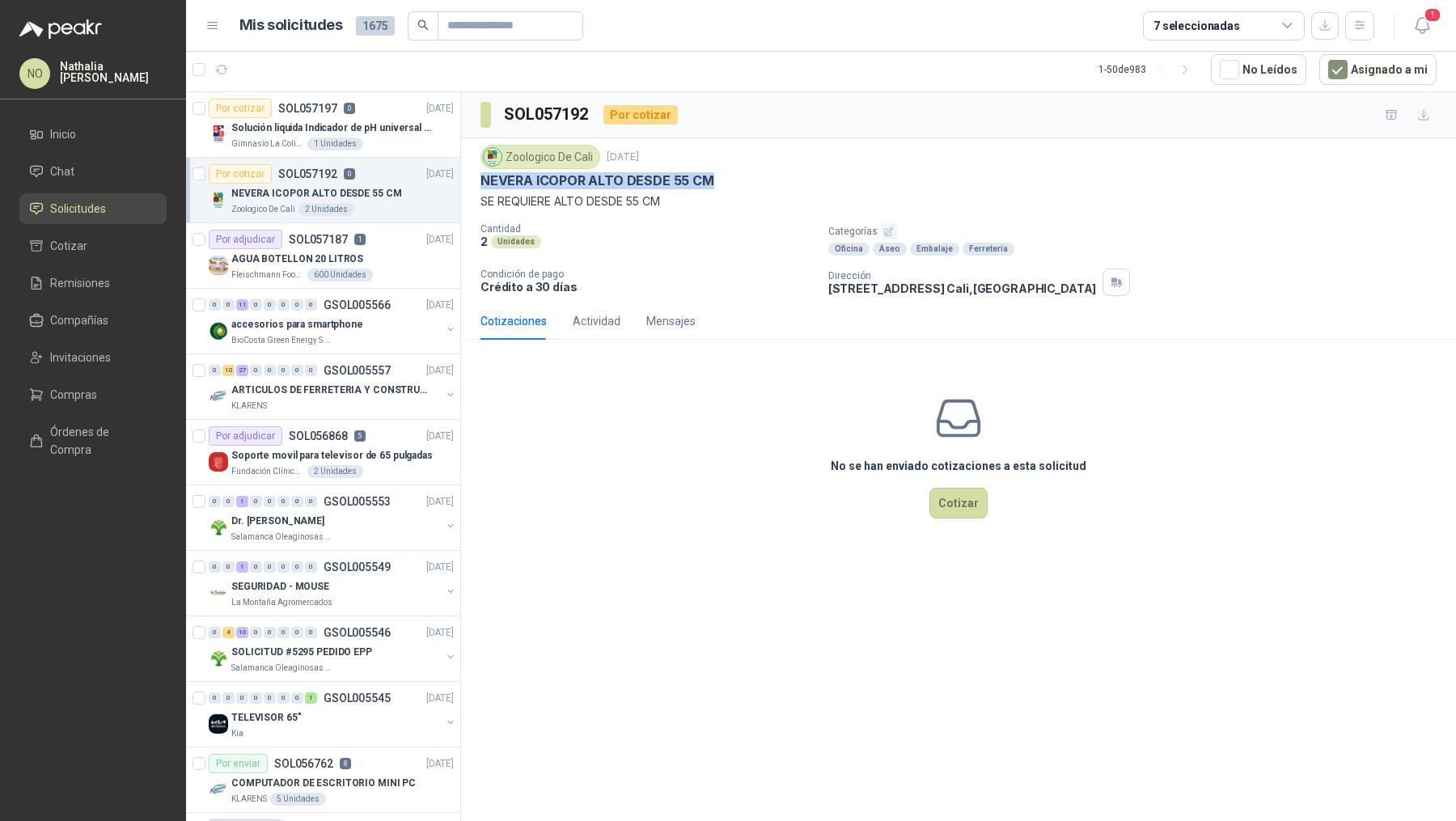
click at [483, 182] on p "NEVERA ICOPOR ALTO DESDE 55 CM" at bounding box center [597, 181] width 234 height 17
copy p "NEVERA ICOPOR ALTO DESDE 55 CM"
click at [500, 193] on p "SE REQUIERE ALTO DESDE 55 CM" at bounding box center [959, 202] width 956 height 17
drag, startPoint x: 479, startPoint y: 181, endPoint x: 690, endPoint y: 198, distance: 211.7
click at [690, 198] on div "Zoologico De Cali [DATE] NEVERA ICOPOR ALTO DESDE 55 CM SE REQUIERE ALTO DESDE …" at bounding box center [959, 220] width 995 height 164
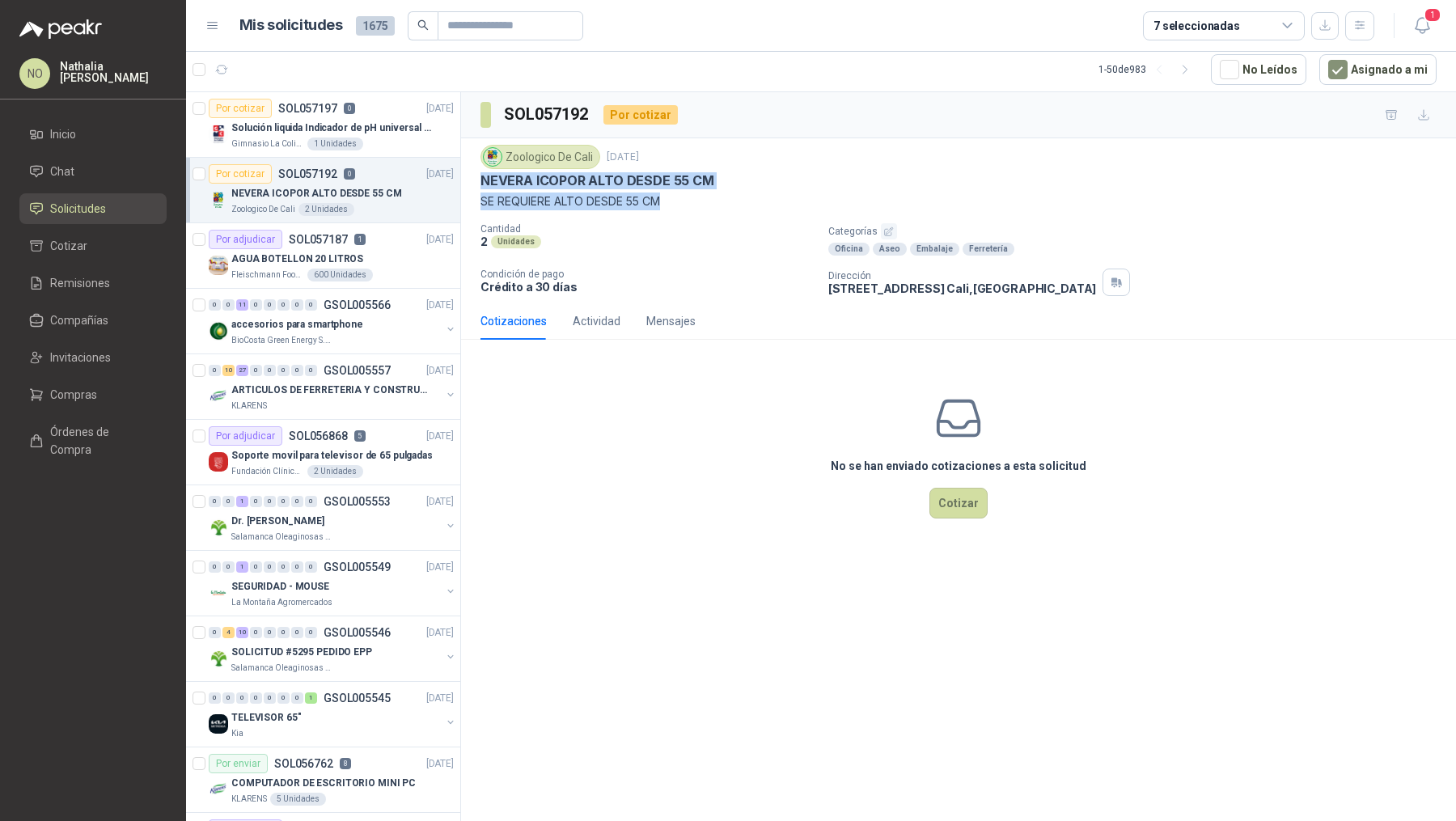
copy div "NEVERA ICOPOR ALTO DESDE 55 CM SE REQUIERE ALTO DESDE 55 CM"
